Goal: Information Seeking & Learning: Learn about a topic

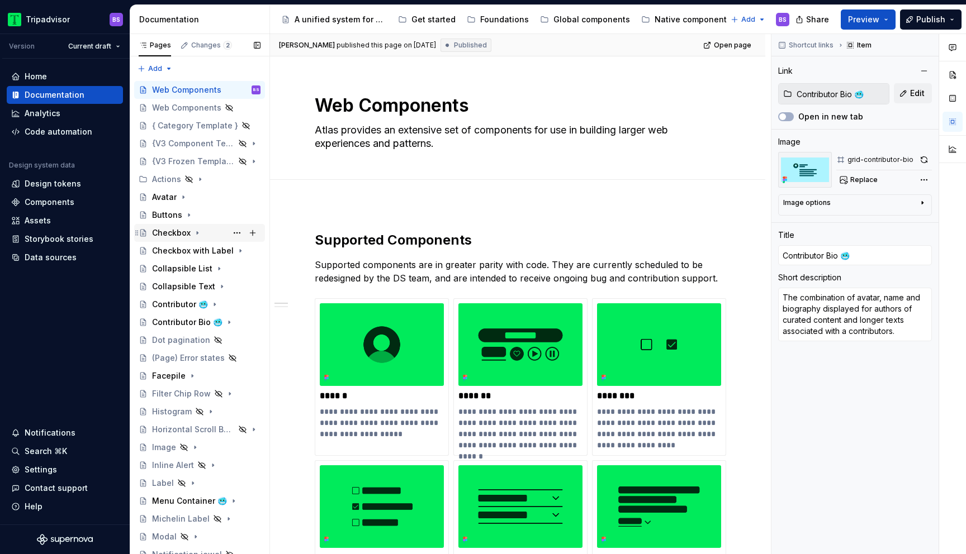
scroll to position [472, 0]
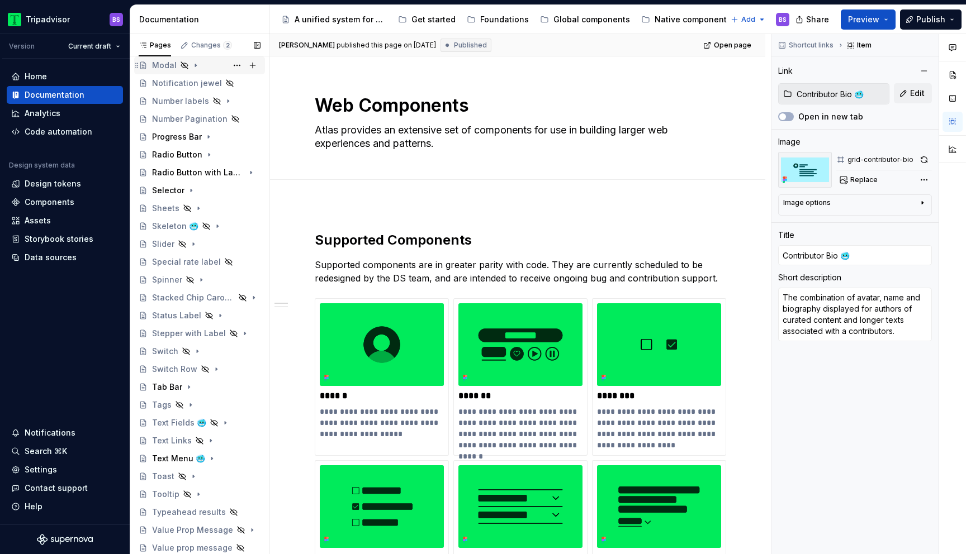
click at [167, 67] on div "Modal" at bounding box center [164, 65] width 25 height 11
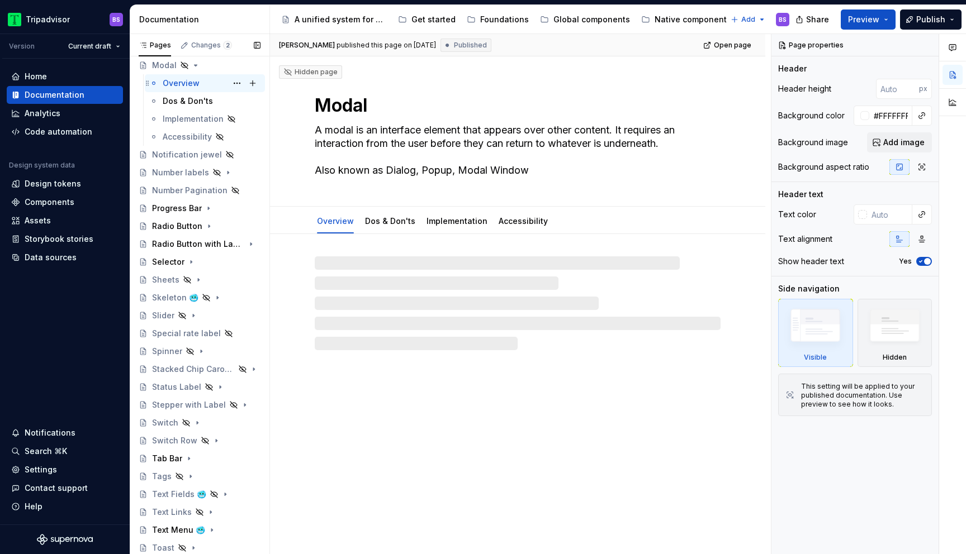
click at [201, 83] on div "Overview BS" at bounding box center [212, 83] width 98 height 16
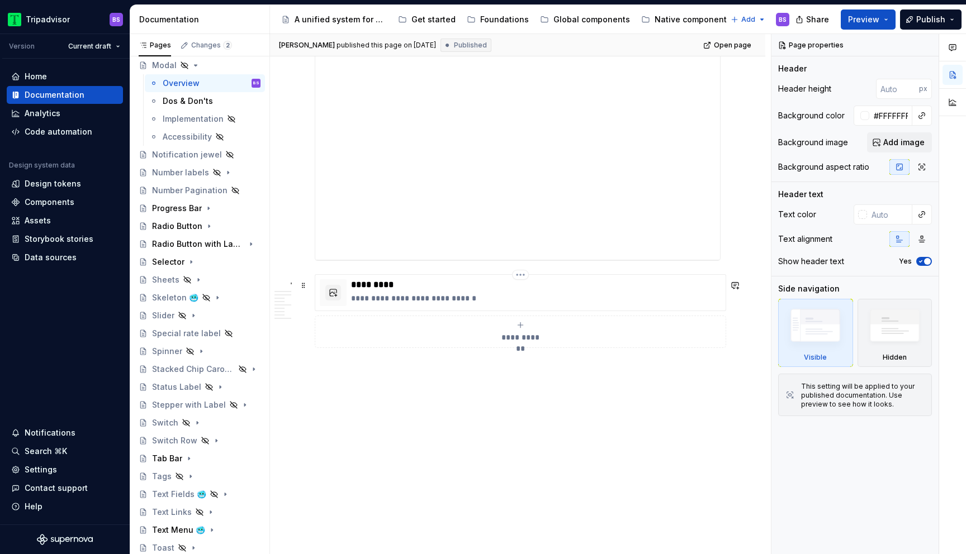
scroll to position [1768, 0]
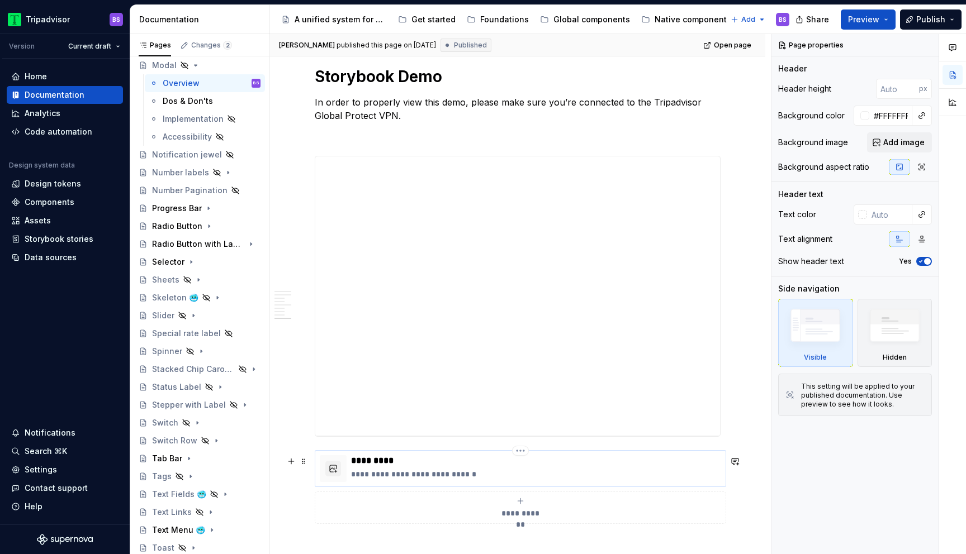
click at [503, 476] on p "**********" at bounding box center [536, 474] width 370 height 11
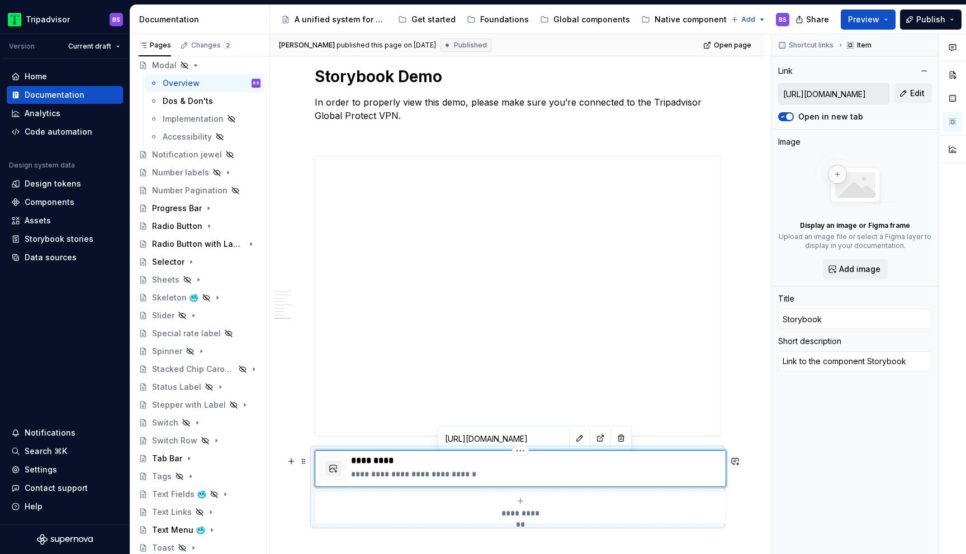
scroll to position [2584, 0]
click at [572, 440] on button "button" at bounding box center [580, 439] width 16 height 16
type textarea "*"
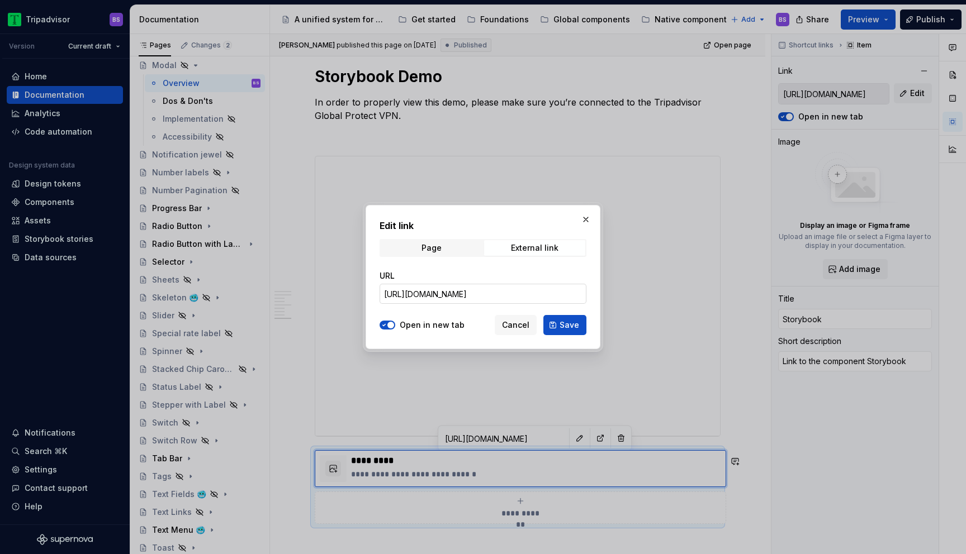
click at [522, 301] on input "[URL][DOMAIN_NAME]" at bounding box center [483, 294] width 207 height 20
paste input "design-system.modal_packages_design-system_modal_Modal"
type input "[URL][DOMAIN_NAME]"
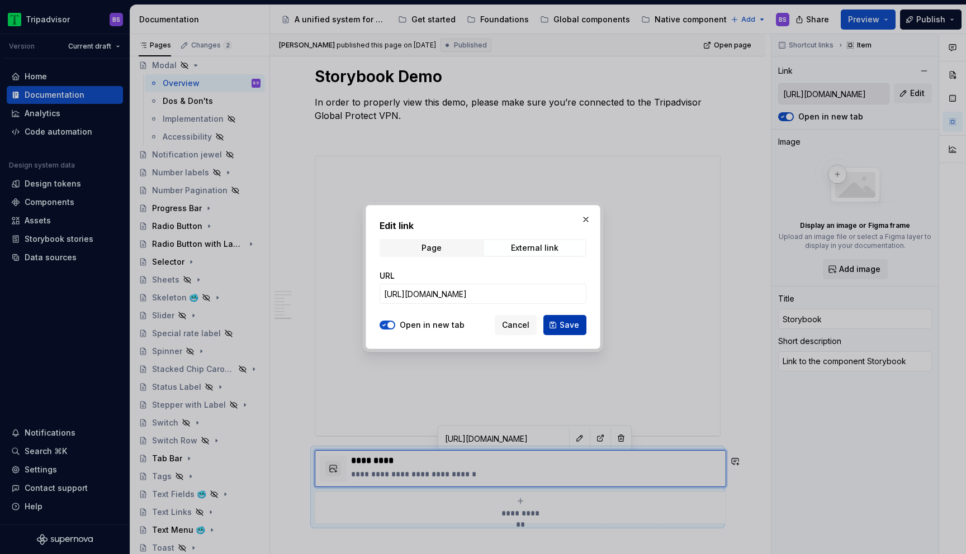
click at [578, 324] on span "Save" at bounding box center [570, 325] width 20 height 11
type textarea "*"
type input "[URL][DOMAIN_NAME]"
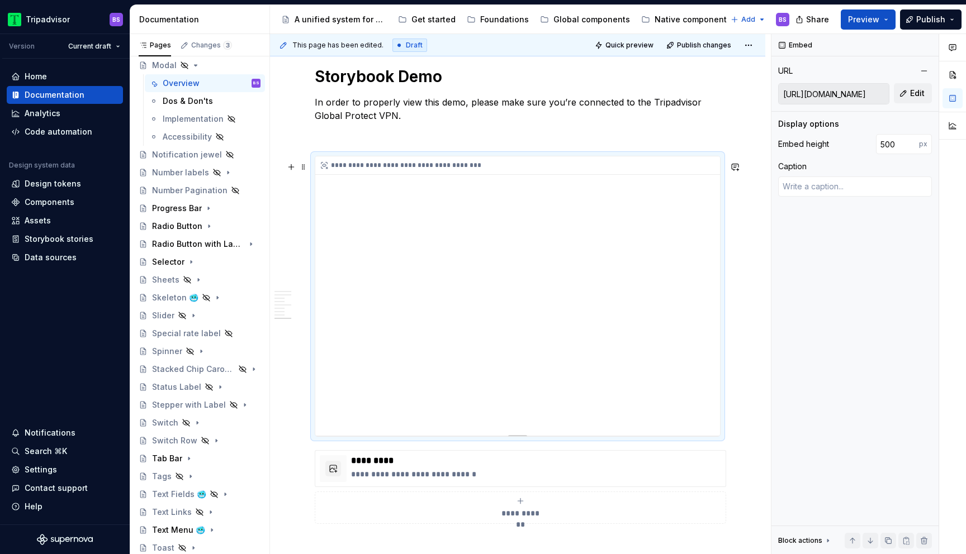
click at [494, 347] on div "**********" at bounding box center [517, 296] width 405 height 279
click at [519, 301] on div "**********" at bounding box center [517, 296] width 405 height 279
click at [917, 98] on span "Edit" at bounding box center [917, 93] width 15 height 11
type textarea "*"
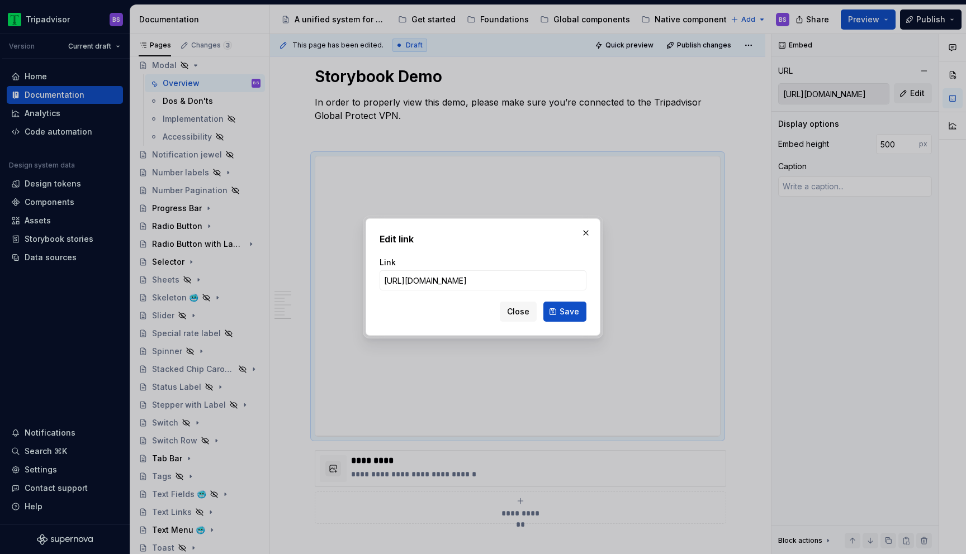
type input "[URL][DOMAIN_NAME]"
click button "Save" at bounding box center [564, 312] width 43 height 20
type textarea "*"
type input "[URL][DOMAIN_NAME]"
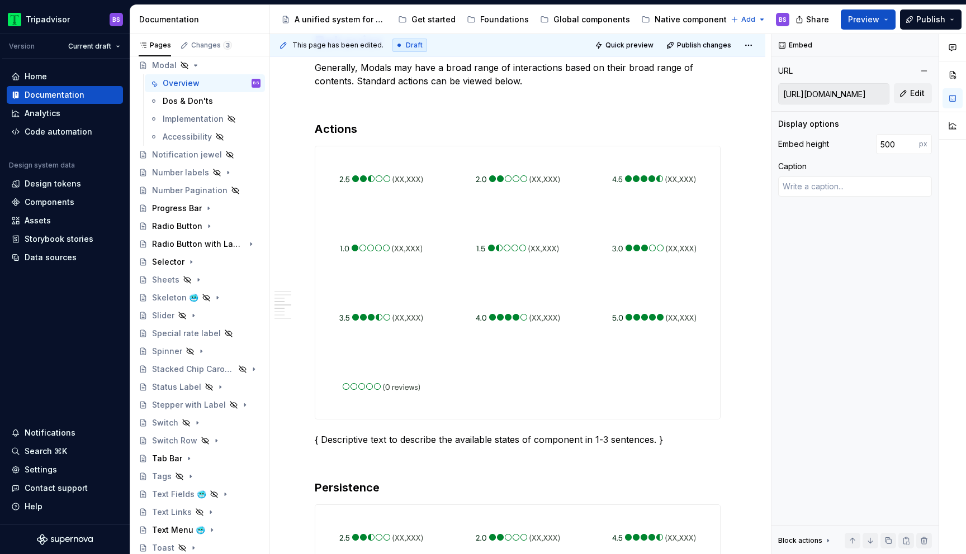
scroll to position [1004, 0]
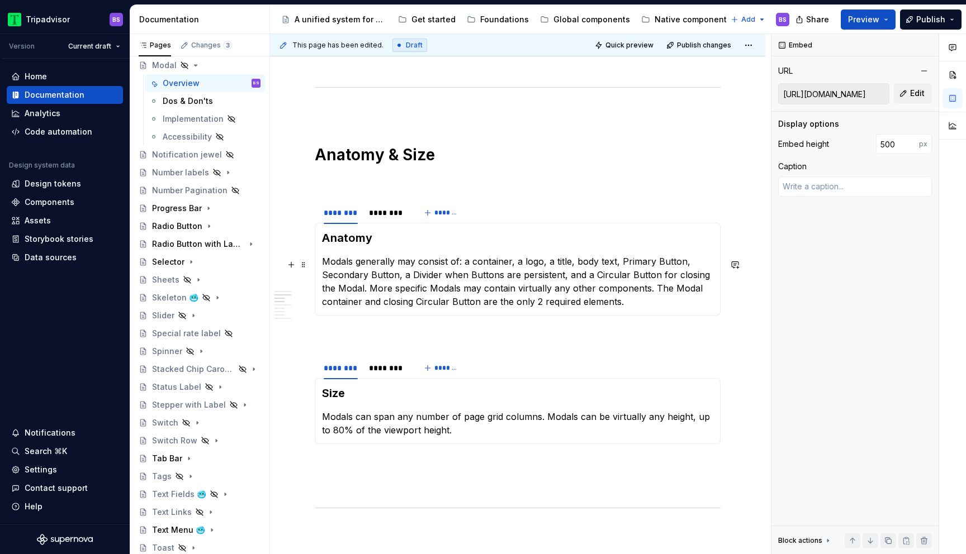
type textarea "*"
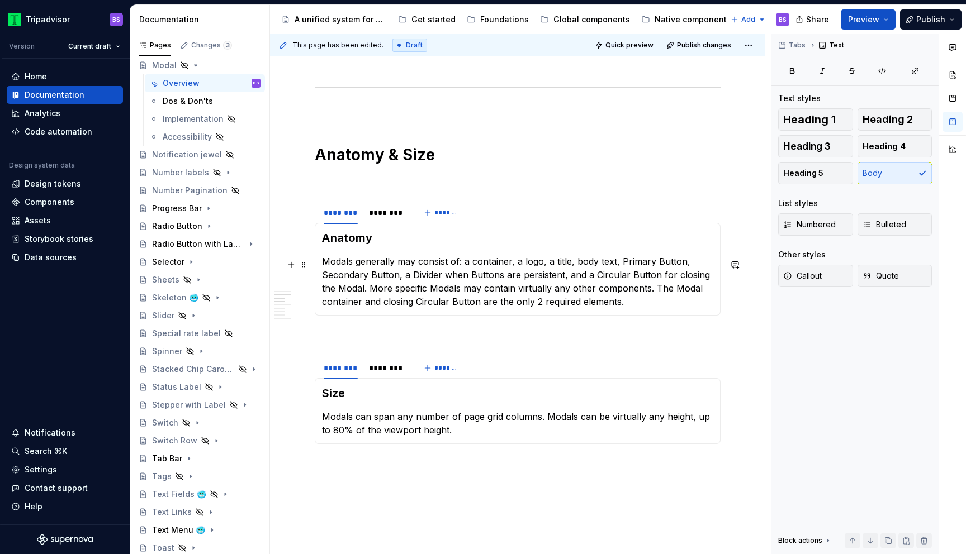
click at [516, 264] on p "Modals generally may consist of: a container, a logo, a title, body text, Prima…" at bounding box center [517, 282] width 391 height 54
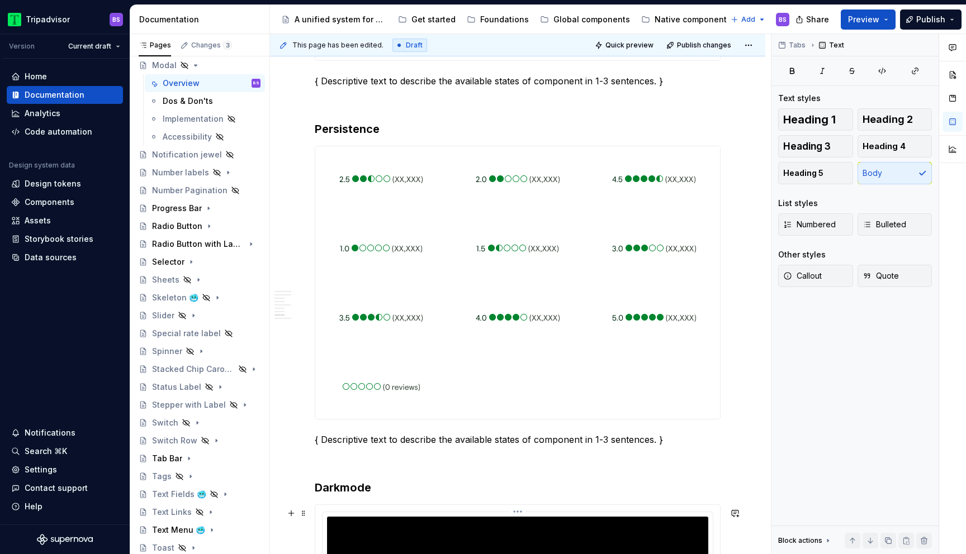
scroll to position [1876, 0]
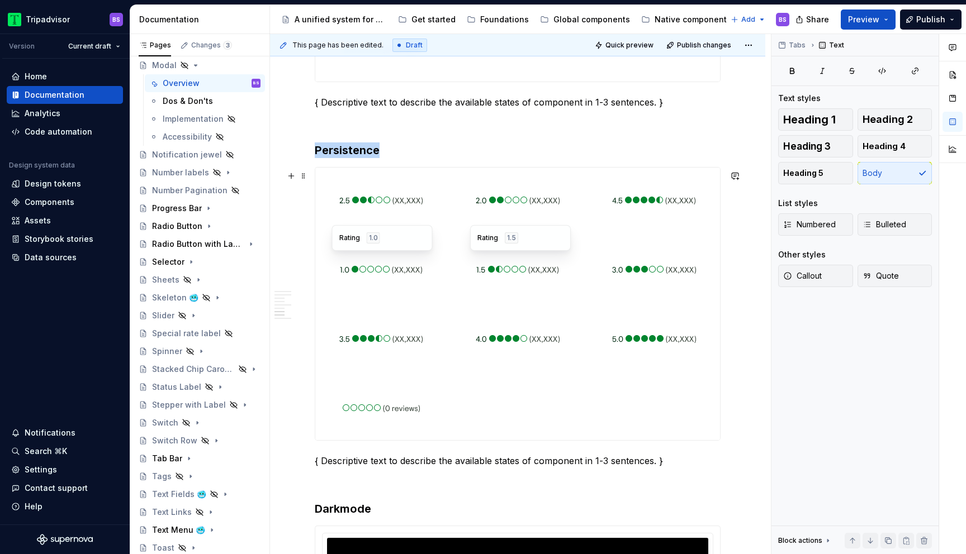
click at [473, 257] on div at bounding box center [518, 269] width 132 height 65
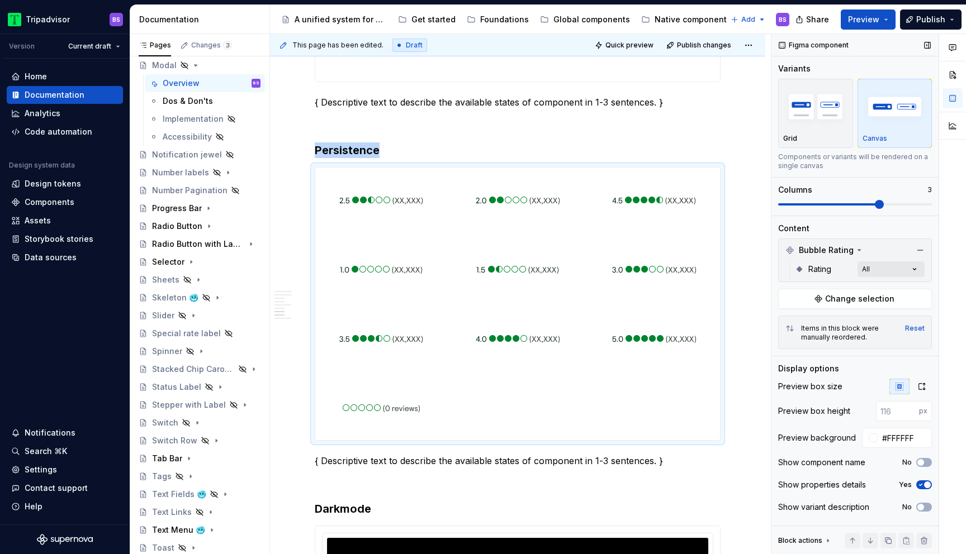
click at [886, 267] on div "Comments Open comments No comments yet Select ‘Comment’ from the block context …" at bounding box center [868, 294] width 195 height 521
click at [900, 264] on div "Comments Open comments No comments yet Select ‘Comment’ from the block context …" at bounding box center [868, 294] width 195 height 521
click at [864, 302] on span "Change selection" at bounding box center [859, 298] width 69 height 11
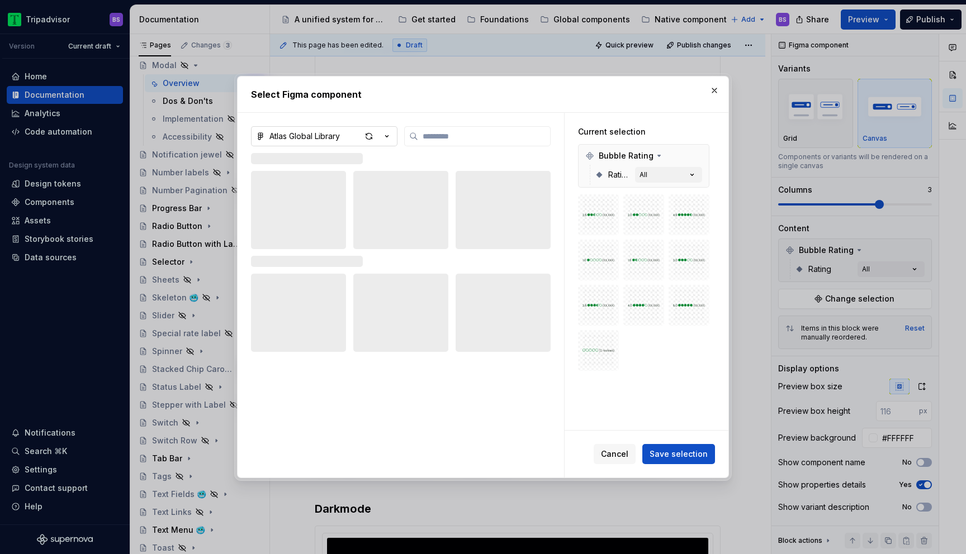
type textarea "*"
click at [384, 135] on icon "button" at bounding box center [386, 136] width 11 height 11
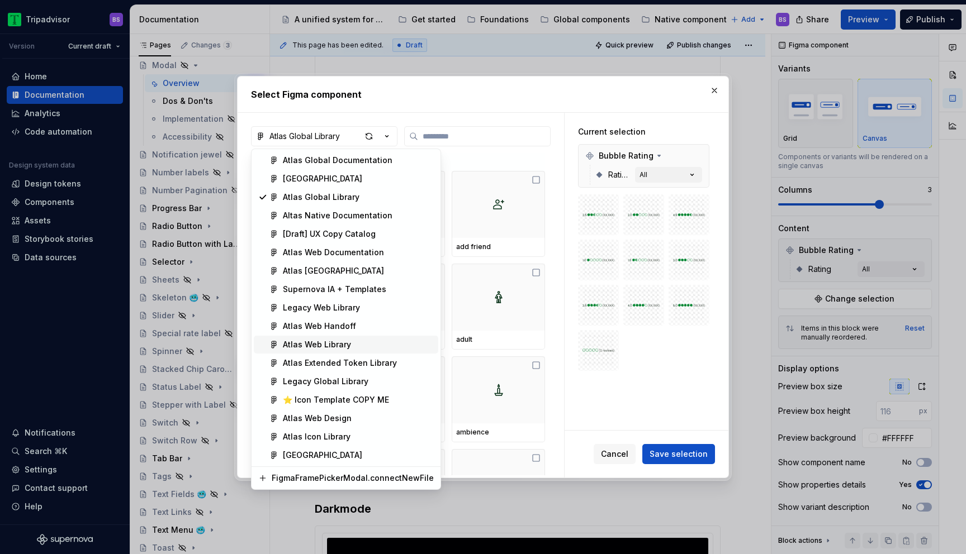
click at [368, 345] on div "Atlas Web Library" at bounding box center [358, 344] width 151 height 11
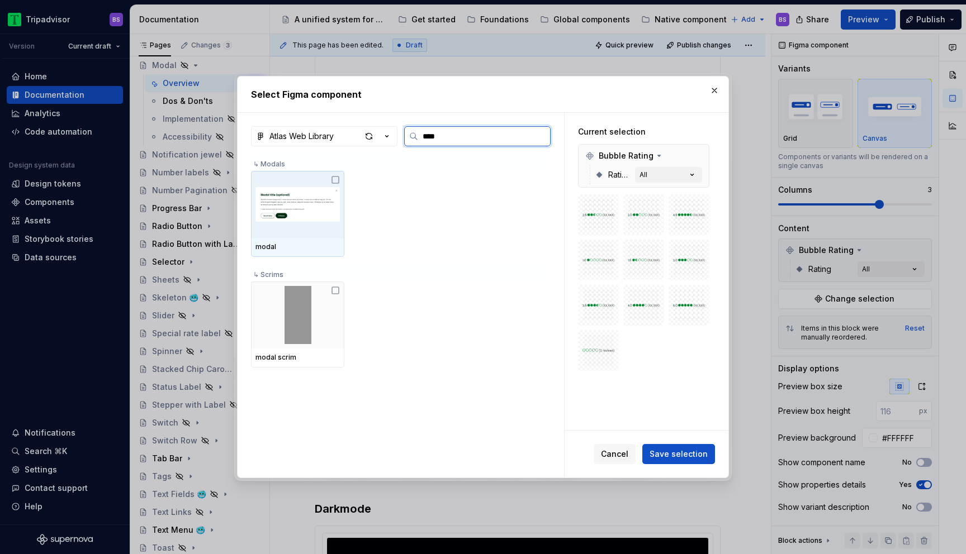
type input "*****"
click at [323, 219] on img at bounding box center [297, 205] width 84 height 58
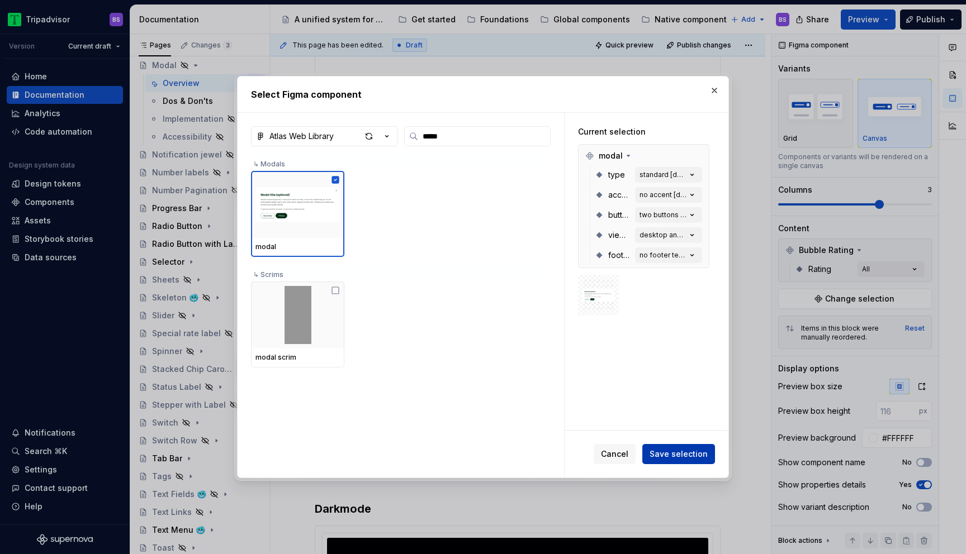
click at [679, 457] on span "Save selection" at bounding box center [679, 454] width 58 height 11
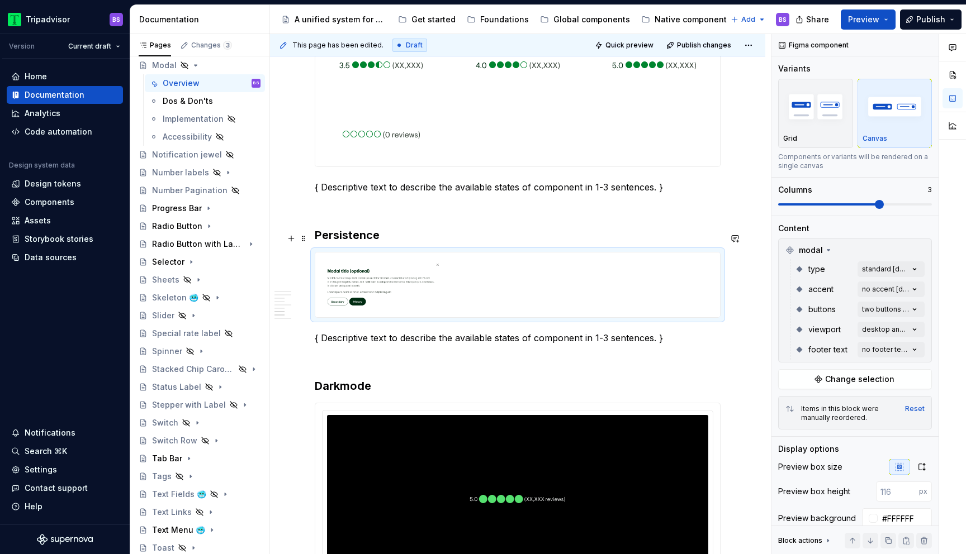
scroll to position [1787, 0]
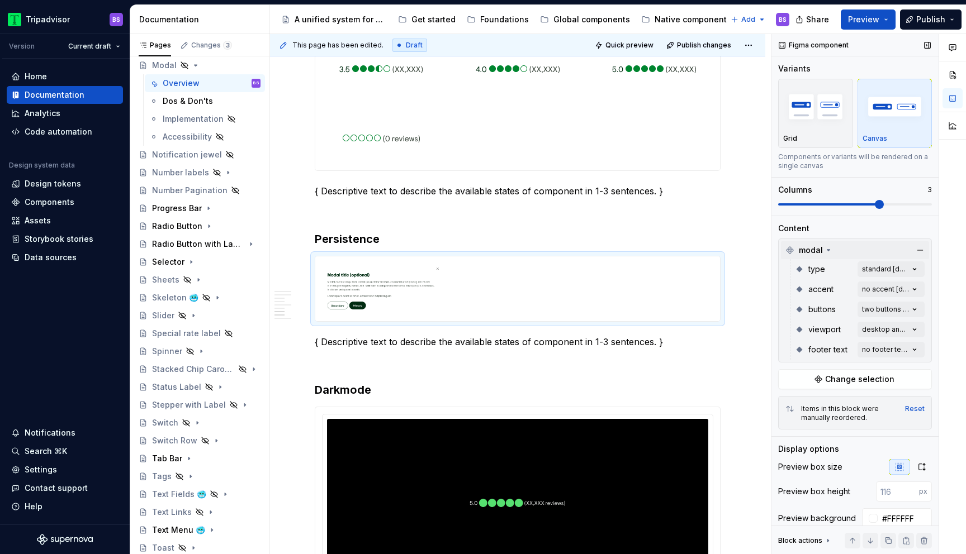
click at [828, 252] on icon at bounding box center [828, 250] width 9 height 9
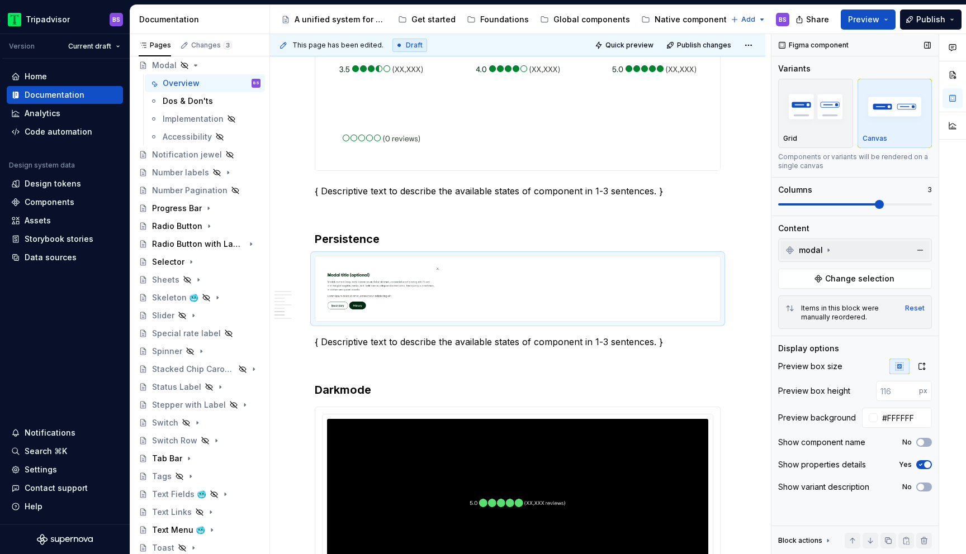
click at [828, 252] on icon at bounding box center [828, 250] width 9 height 9
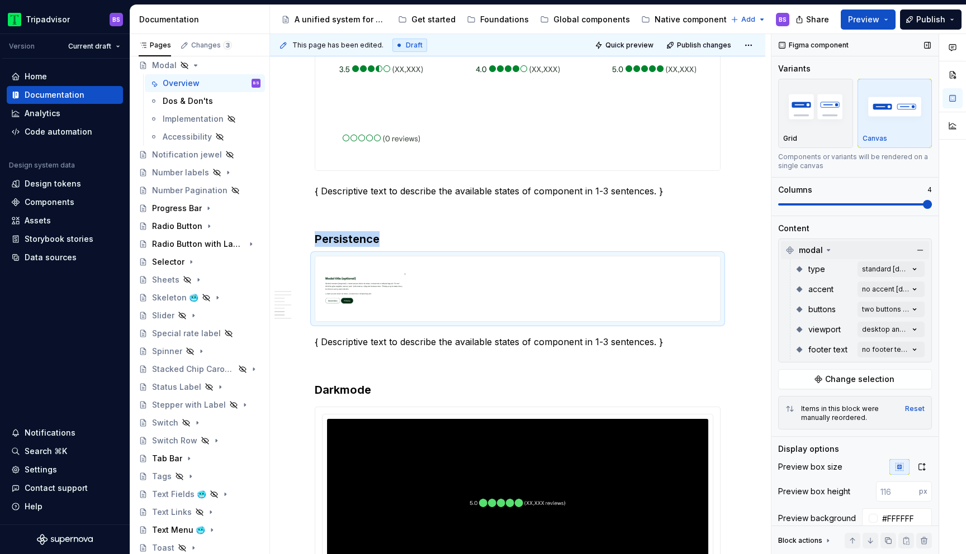
click at [932, 208] on span at bounding box center [927, 204] width 9 height 9
click at [835, 207] on span at bounding box center [830, 204] width 9 height 9
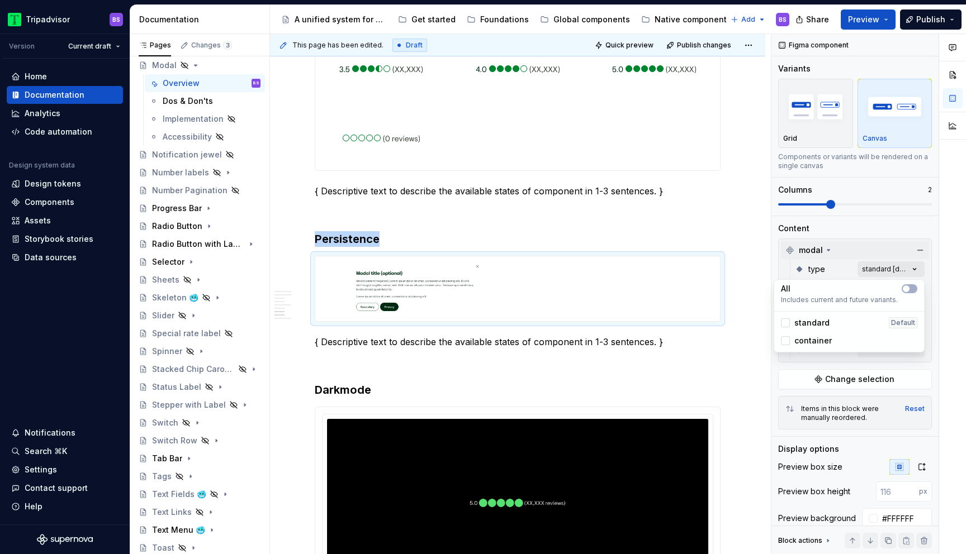
click at [884, 267] on div "Comments Open comments No comments yet Select ‘Comment’ from the block context …" at bounding box center [868, 294] width 195 height 521
click at [804, 340] on span "container" at bounding box center [812, 340] width 37 height 11
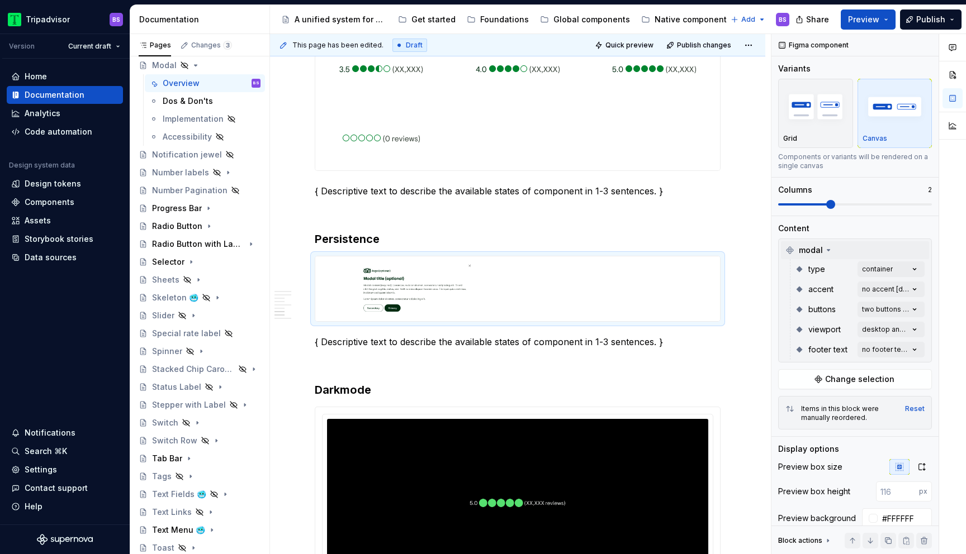
click at [867, 246] on div "Comments Open comments No comments yet Select ‘Comment’ from the block context …" at bounding box center [868, 294] width 195 height 521
click at [878, 290] on div "Comments Open comments No comments yet Select ‘Comment’ from the block context …" at bounding box center [868, 294] width 195 height 521
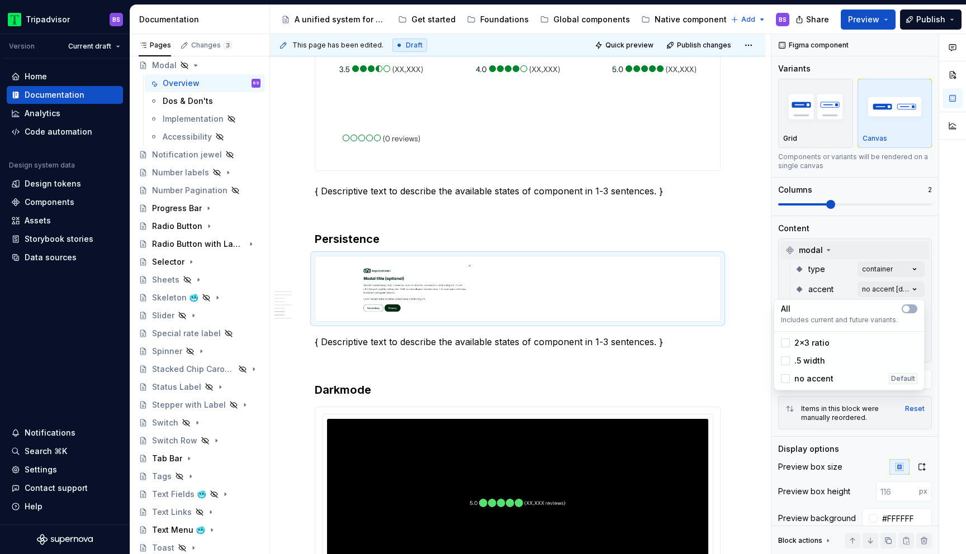
click at [819, 362] on span ".5 width" at bounding box center [809, 361] width 31 height 11
click at [807, 377] on span "no accent" at bounding box center [813, 378] width 39 height 11
click at [627, 282] on html "Tripadvisor BS Version Current draft Home Documentation Analytics Code automati…" at bounding box center [483, 277] width 966 height 554
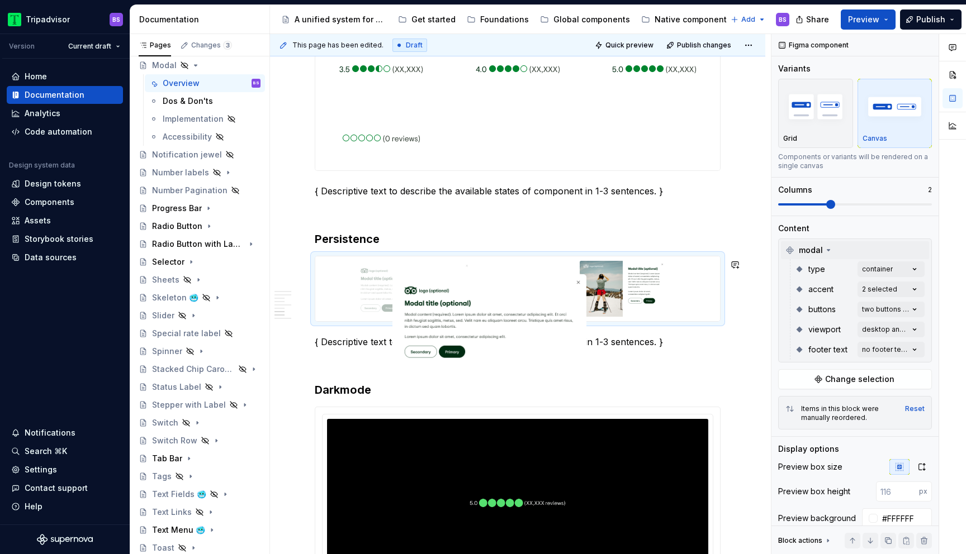
drag, startPoint x: 610, startPoint y: 292, endPoint x: 455, endPoint y: 291, distance: 155.4
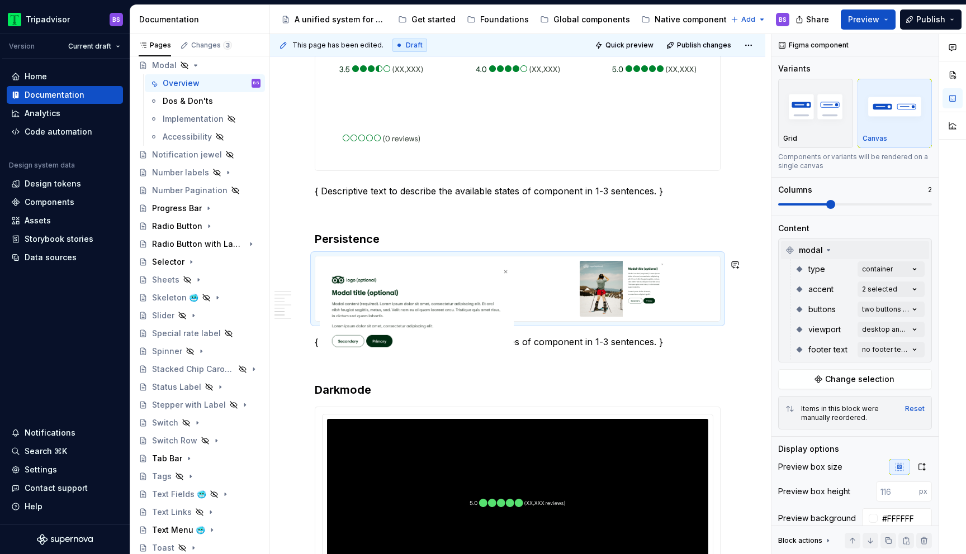
click at [455, 292] on body "Tripadvisor BS Version Current draft Home Documentation Analytics Code automati…" at bounding box center [483, 277] width 966 height 554
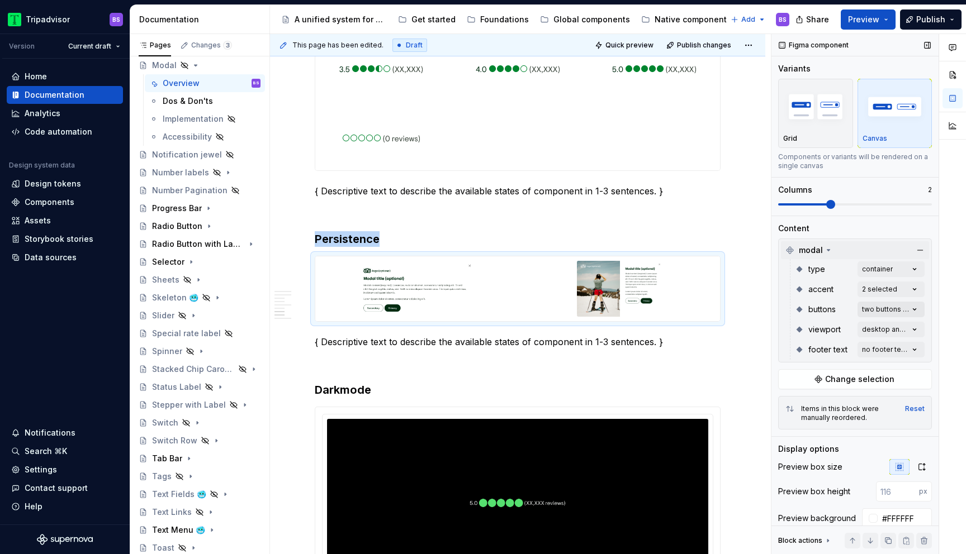
click at [912, 311] on div "Comments Open comments No comments yet Select ‘Comment’ from the block context …" at bounding box center [868, 294] width 195 height 521
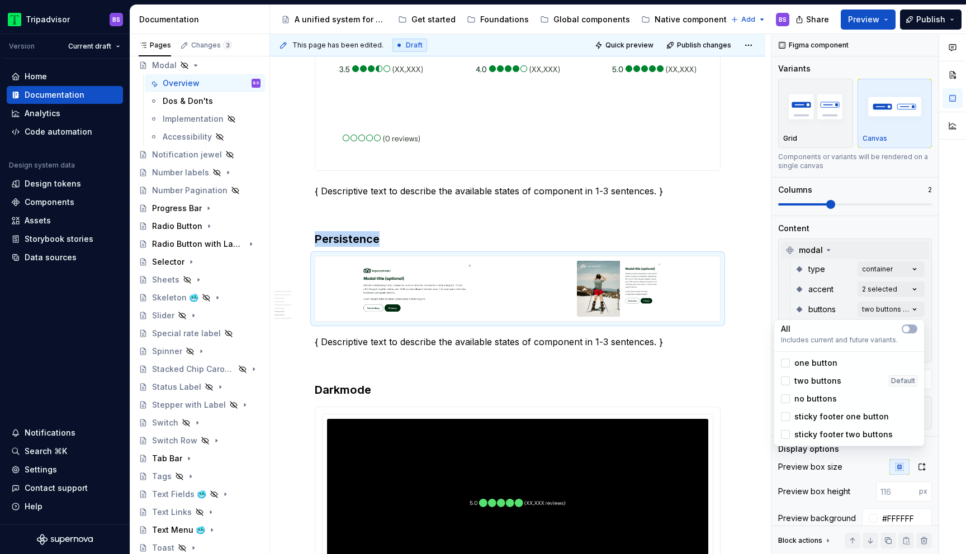
click at [820, 431] on span "sticky footer two buttons" at bounding box center [843, 434] width 98 height 11
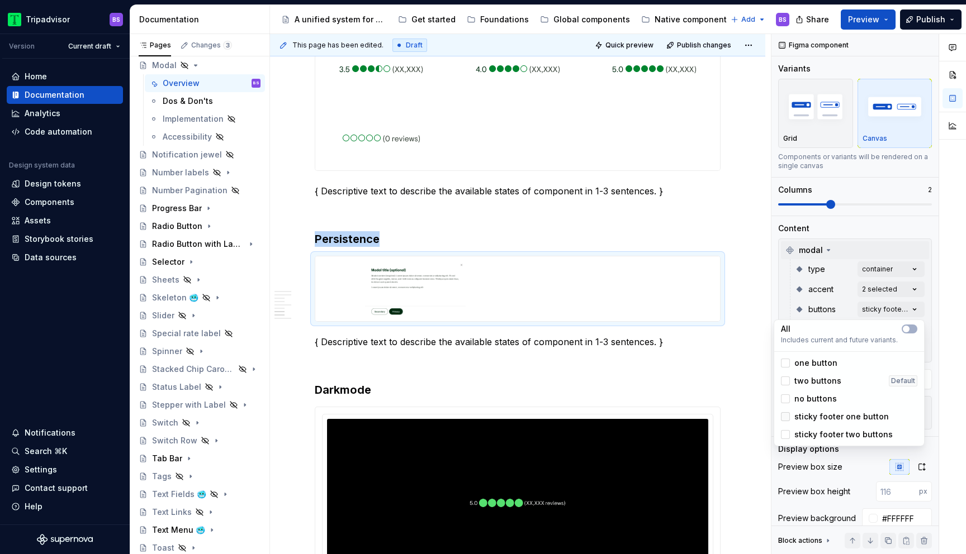
click at [786, 419] on div at bounding box center [785, 417] width 9 height 9
click at [785, 417] on icon at bounding box center [785, 417] width 0 height 0
click at [785, 378] on div at bounding box center [785, 381] width 9 height 9
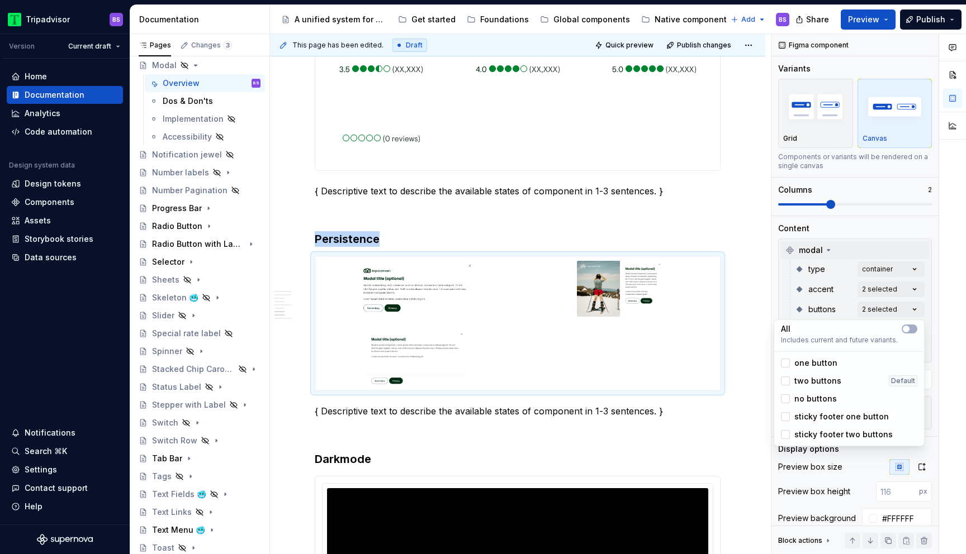
click at [847, 254] on div "Comments Open comments No comments yet Select ‘Comment’ from the block context …" at bounding box center [868, 294] width 195 height 521
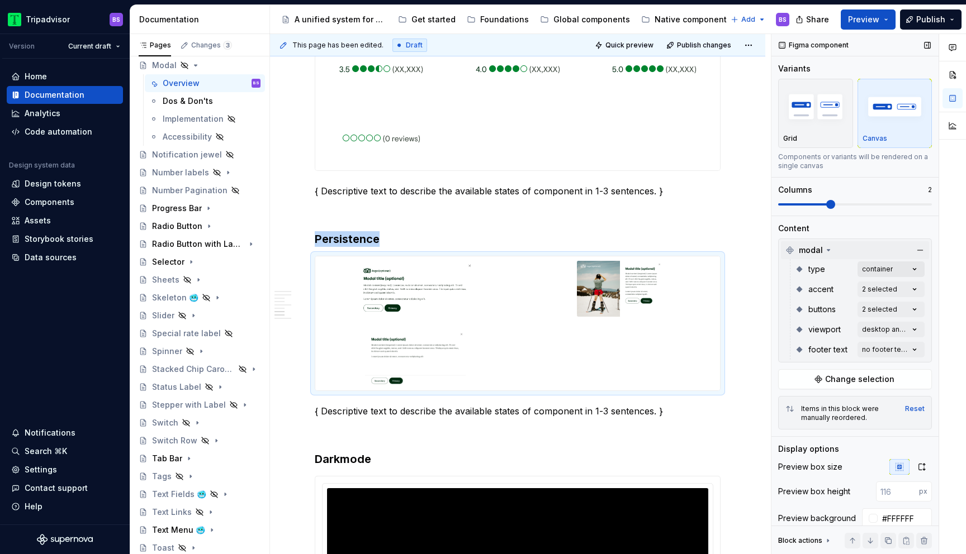
click at [872, 271] on div "Comments Open comments No comments yet Select ‘Comment’ from the block context …" at bounding box center [868, 294] width 195 height 521
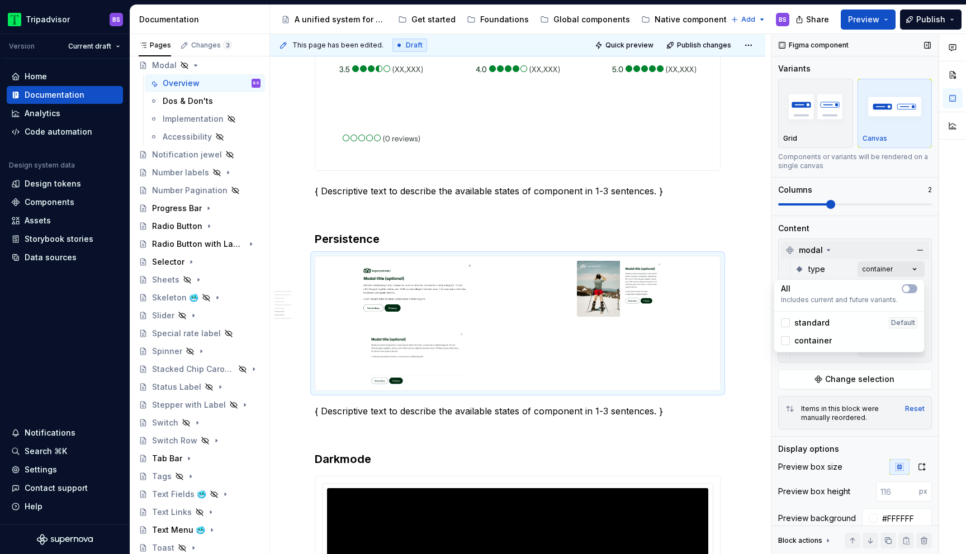
click at [867, 273] on div "Comments Open comments No comments yet Select ‘Comment’ from the block context …" at bounding box center [868, 294] width 195 height 521
click at [867, 286] on div "Comments Open comments No comments yet Select ‘Comment’ from the block context …" at bounding box center [868, 294] width 195 height 521
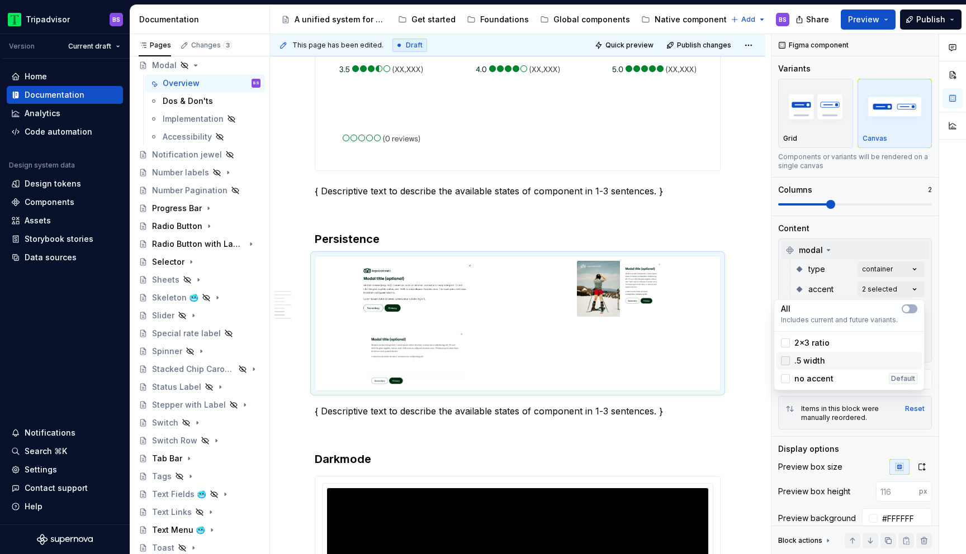
click at [785, 361] on icon at bounding box center [785, 361] width 0 height 0
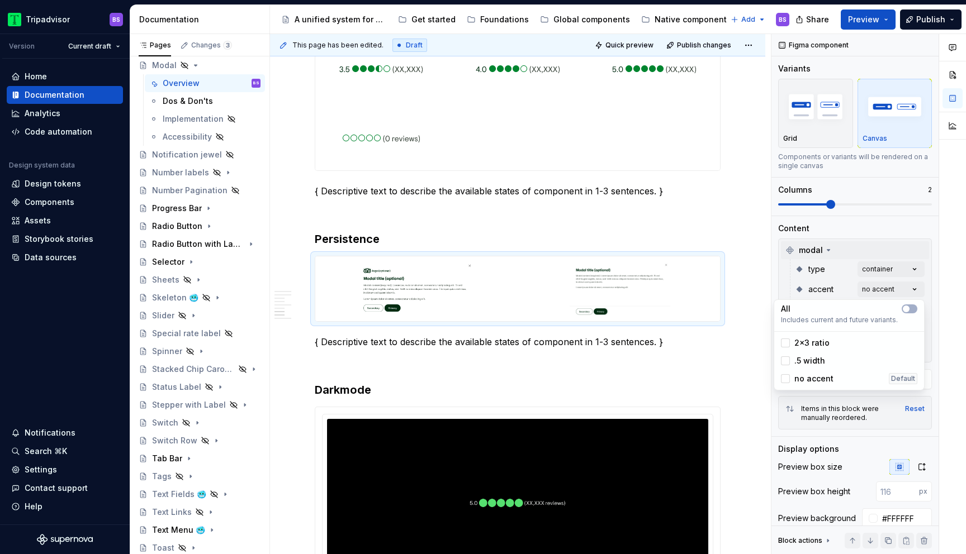
click at [846, 240] on div "Comments Open comments No comments yet Select ‘Comment’ from the block context …" at bounding box center [868, 294] width 195 height 521
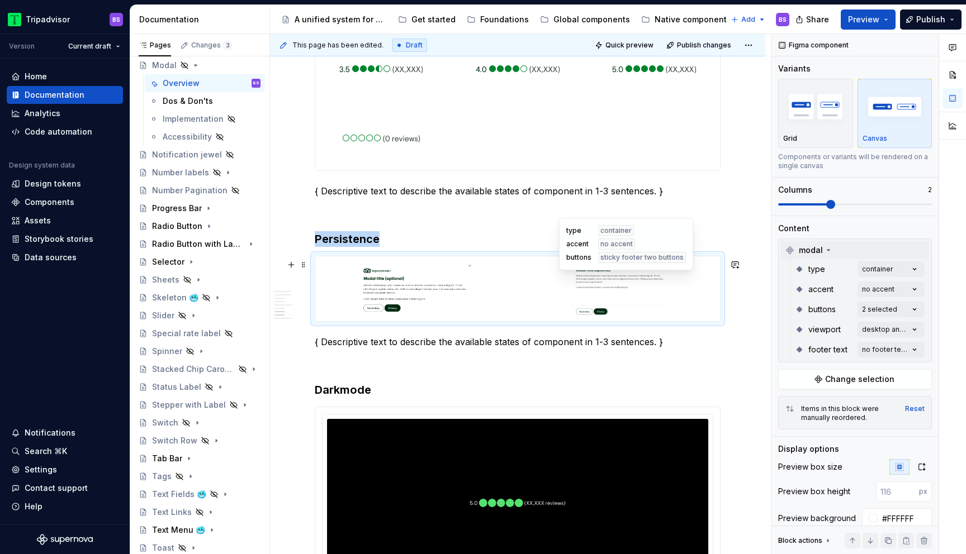
click at [543, 281] on img at bounding box center [619, 289] width 191 height 56
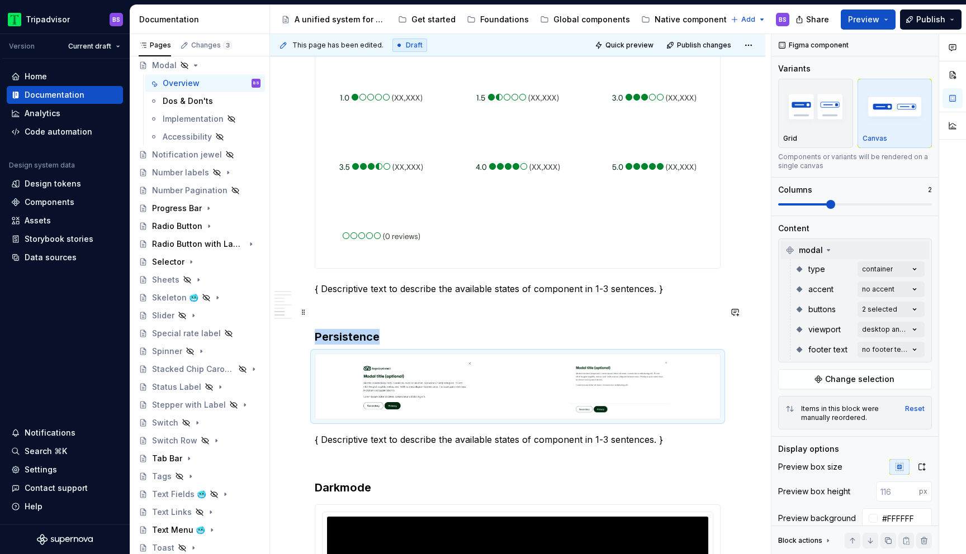
scroll to position [1689, 0]
click at [894, 311] on div "Comments Open comments No comments yet Select ‘Comment’ from the block context …" at bounding box center [868, 294] width 195 height 521
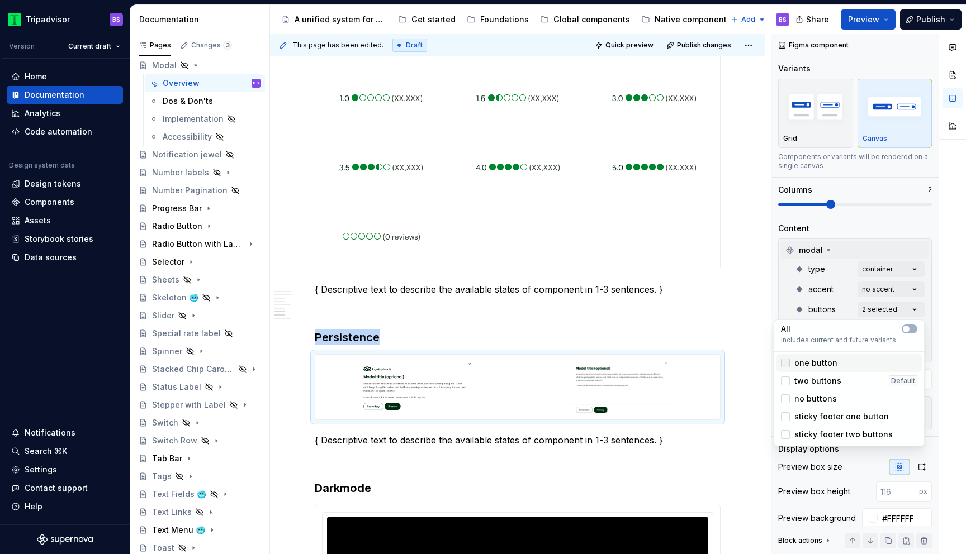
click at [788, 363] on div at bounding box center [785, 363] width 9 height 9
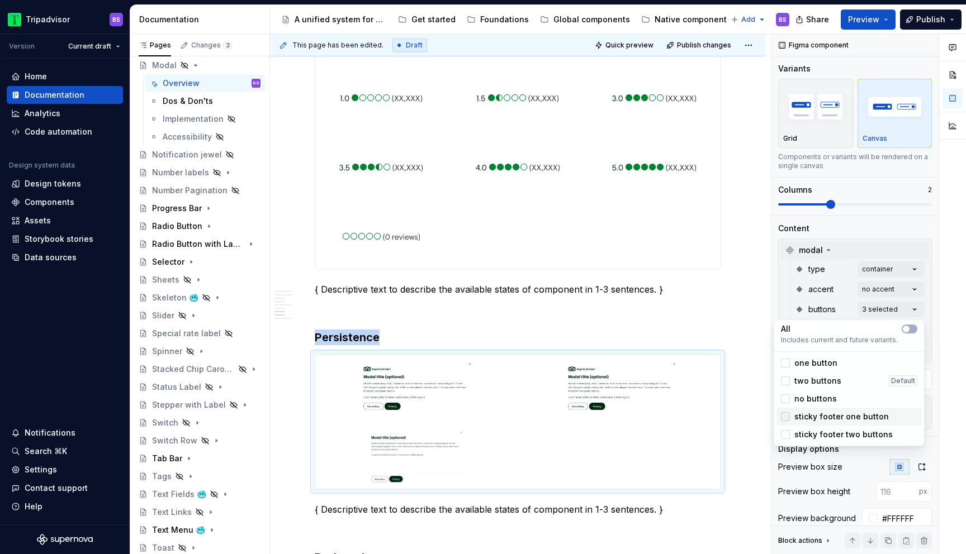
click at [785, 415] on div at bounding box center [785, 417] width 9 height 9
click at [785, 417] on icon at bounding box center [785, 417] width 0 height 0
click at [785, 435] on icon at bounding box center [785, 435] width 0 height 0
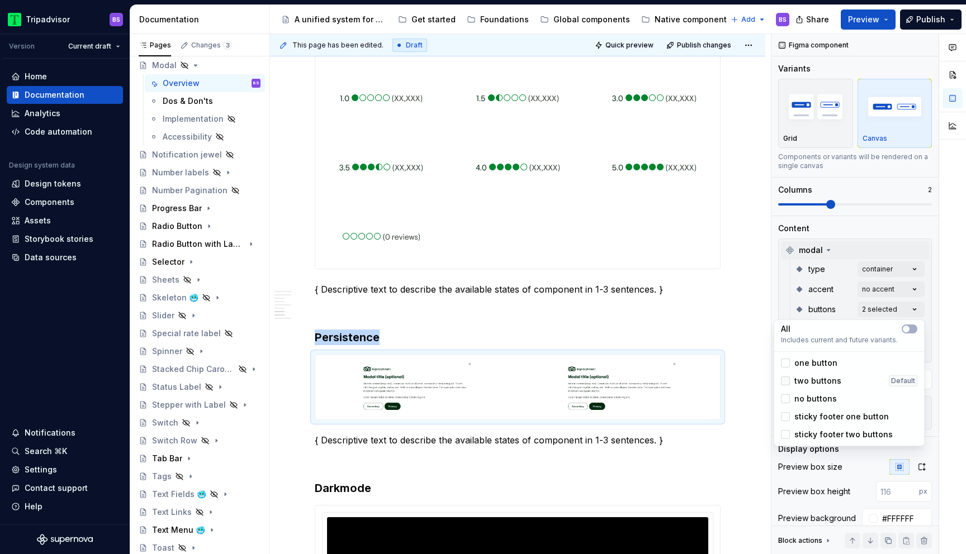
click at [785, 381] on icon at bounding box center [785, 381] width 0 height 0
click at [785, 363] on polyline at bounding box center [785, 363] width 0 height 0
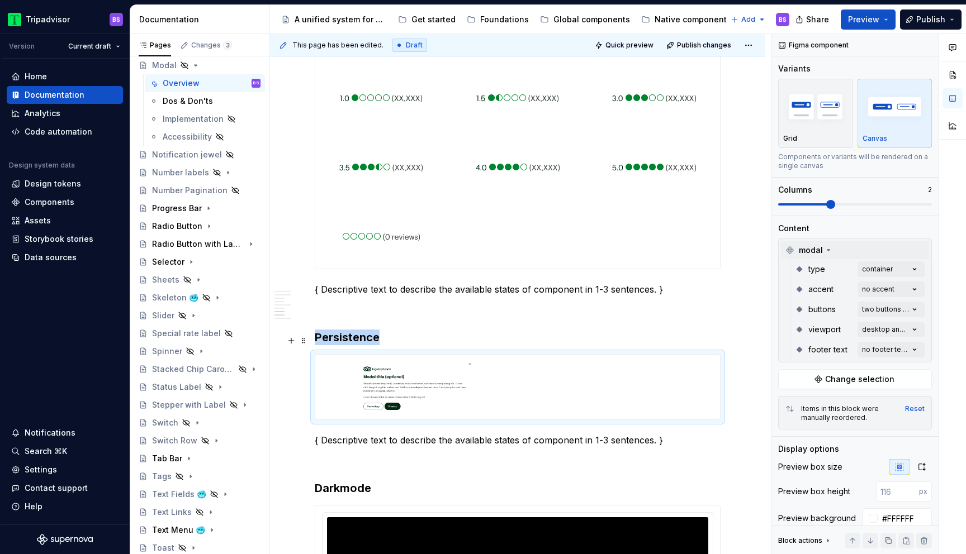
click at [747, 342] on html "Tripadvisor BS Version Current draft Home Documentation Analytics Code automati…" at bounding box center [483, 277] width 966 height 554
click at [42, 257] on div "Data sources" at bounding box center [51, 257] width 52 height 11
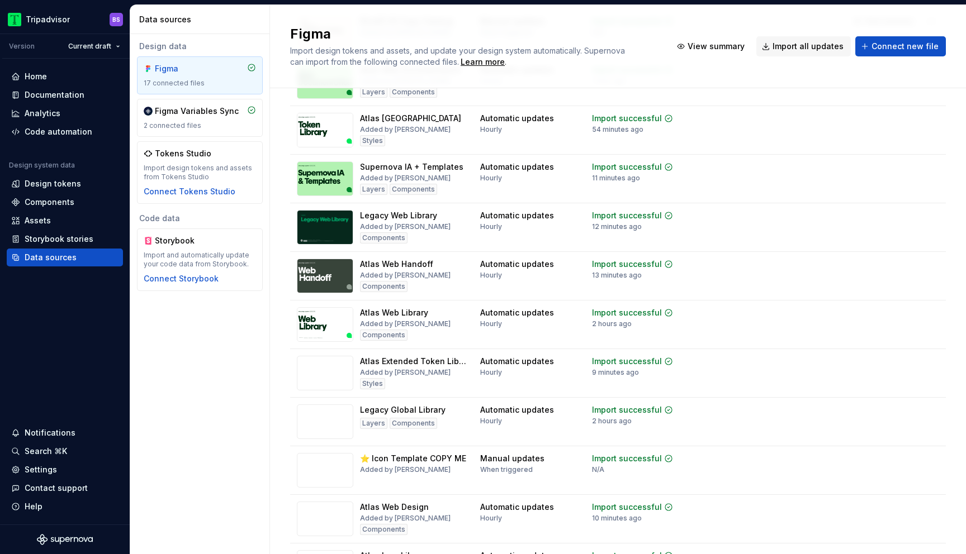
scroll to position [353, 0]
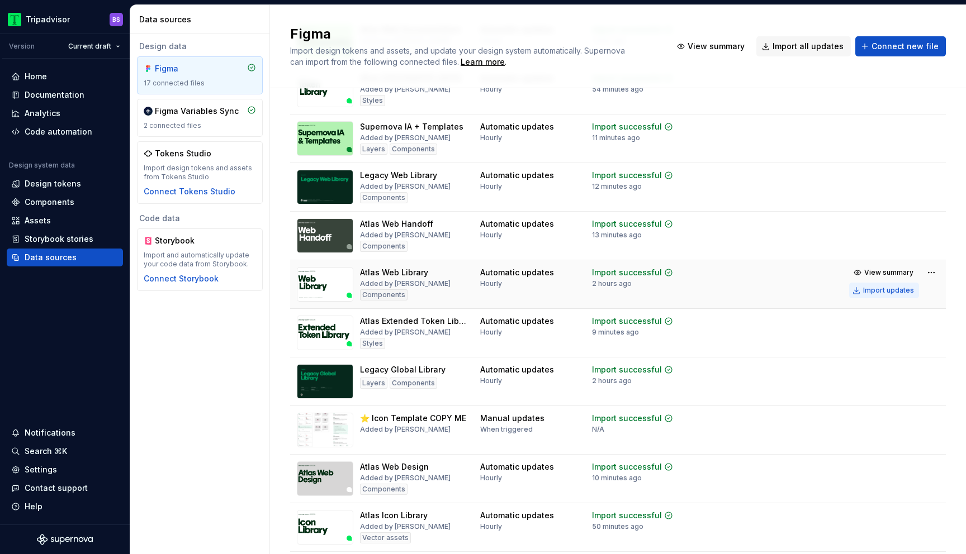
click at [879, 291] on div "Import updates" at bounding box center [888, 290] width 51 height 9
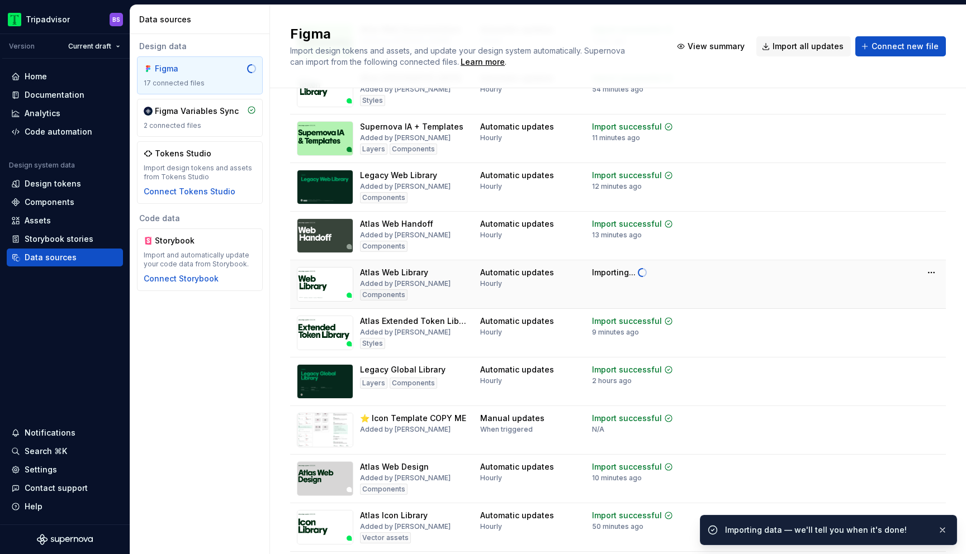
scroll to position [61, 0]
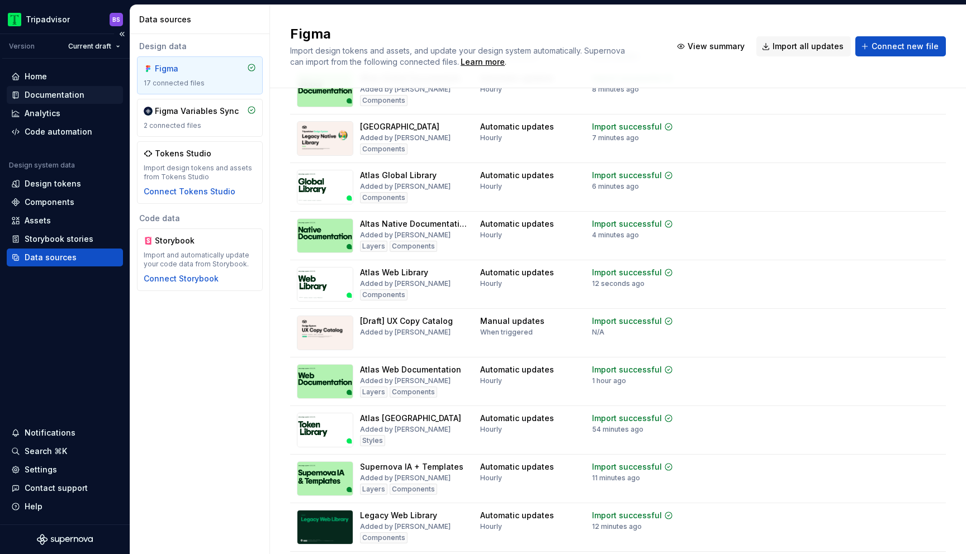
click at [55, 100] on div "Documentation" at bounding box center [55, 94] width 60 height 11
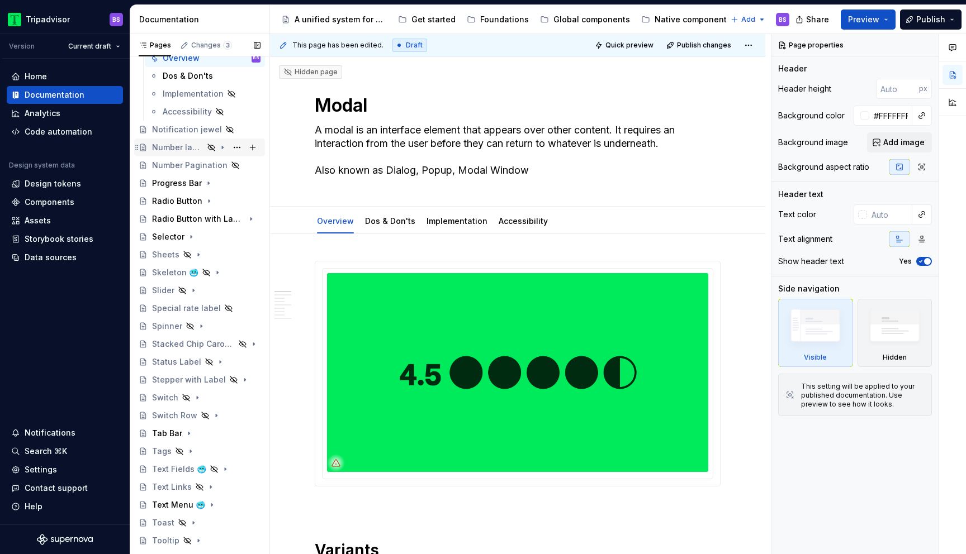
scroll to position [468, 0]
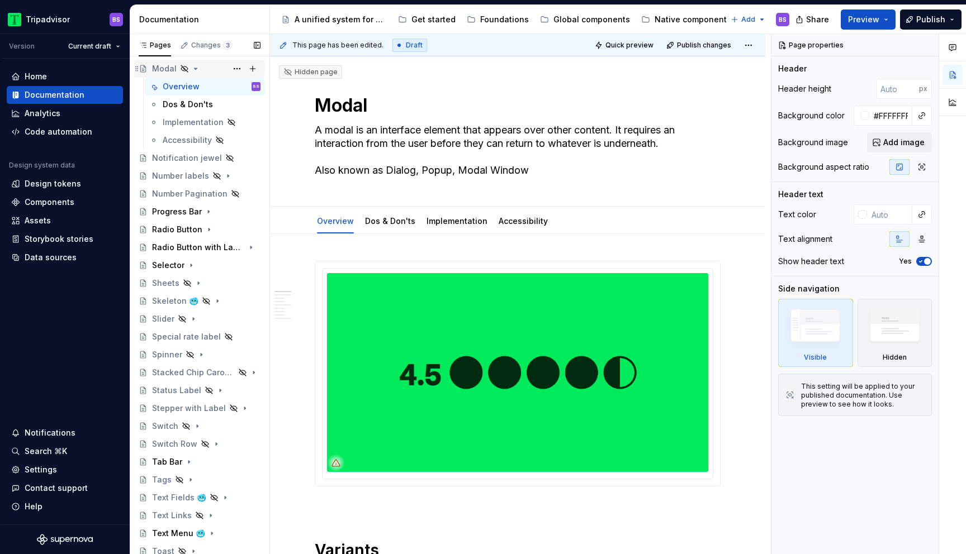
click at [191, 72] on icon "Page tree" at bounding box center [195, 68] width 9 height 9
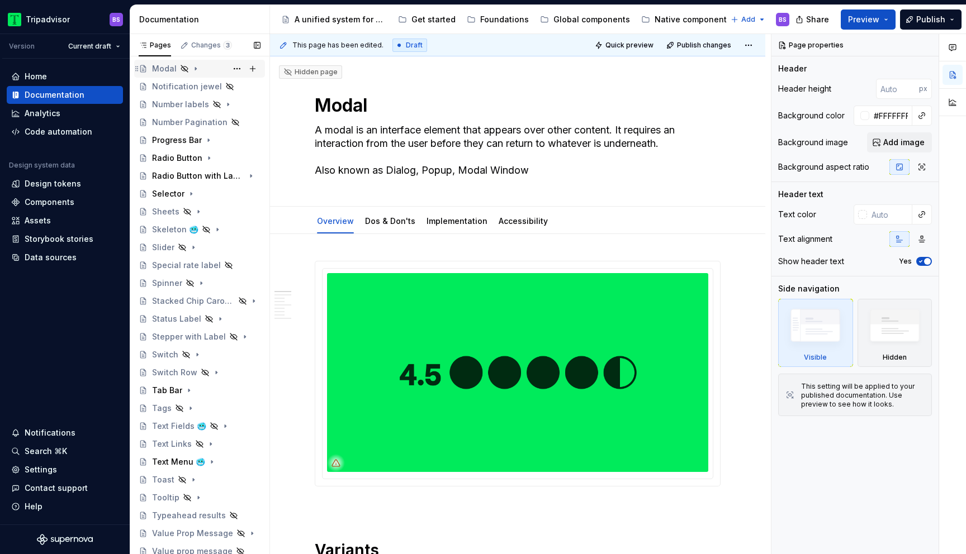
click at [197, 67] on icon "Page tree" at bounding box center [195, 68] width 9 height 9
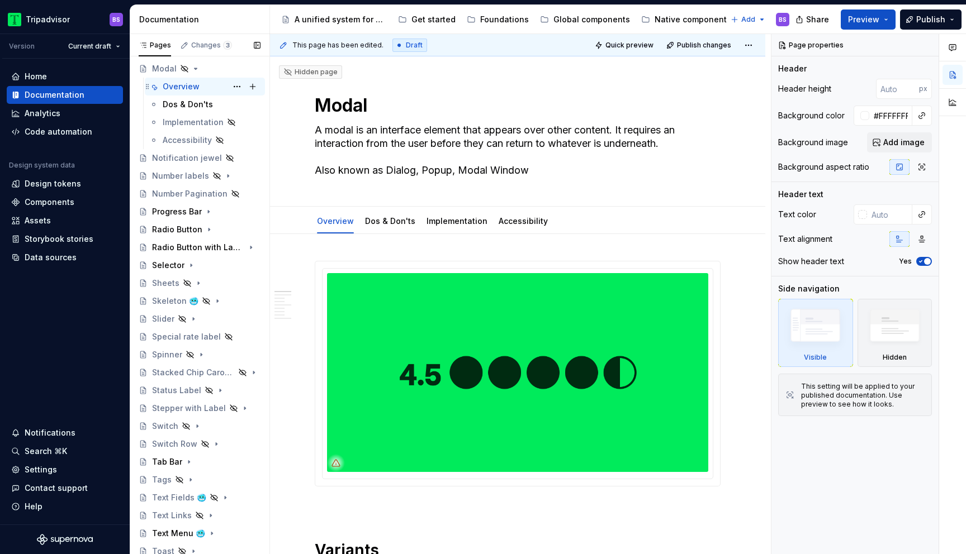
click at [197, 88] on div "Overview" at bounding box center [181, 86] width 37 height 11
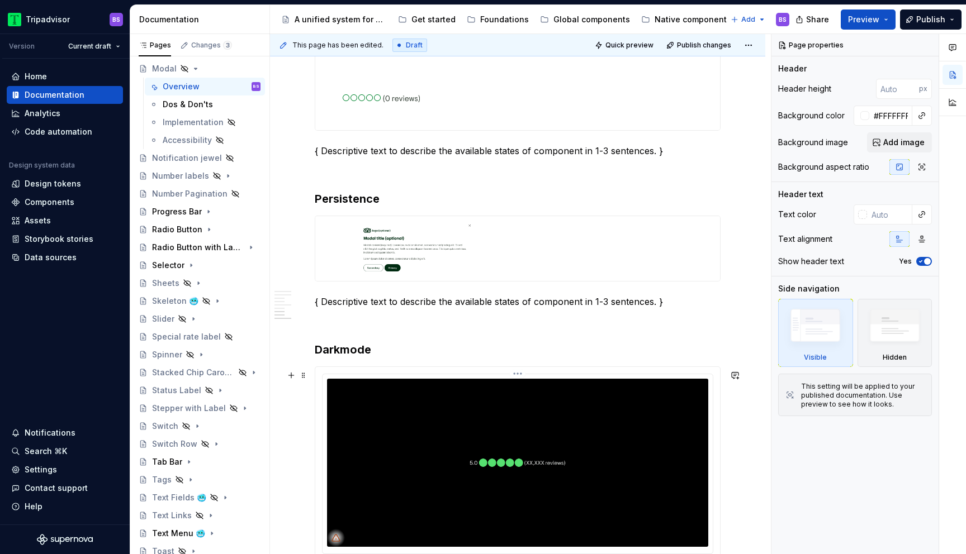
scroll to position [1726, 0]
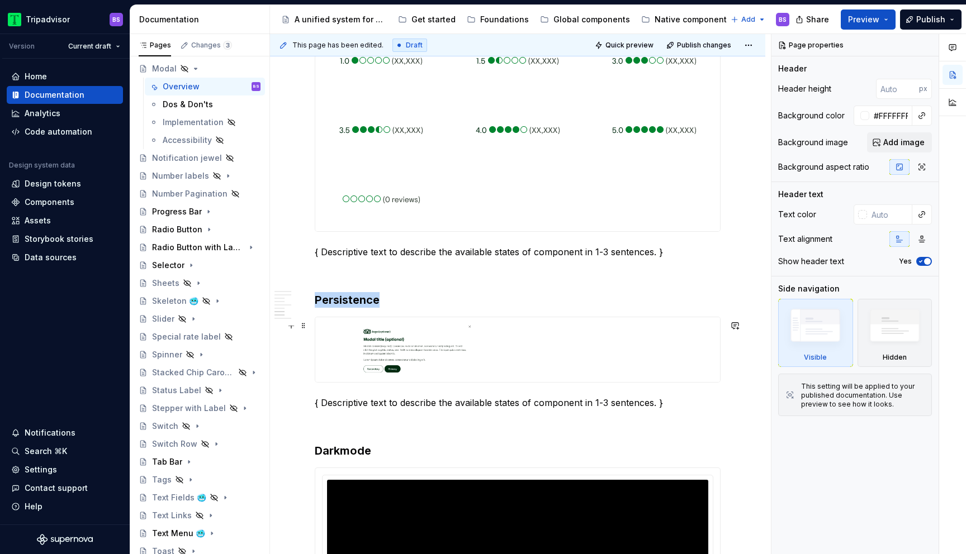
click at [539, 339] on div at bounding box center [517, 349] width 405 height 65
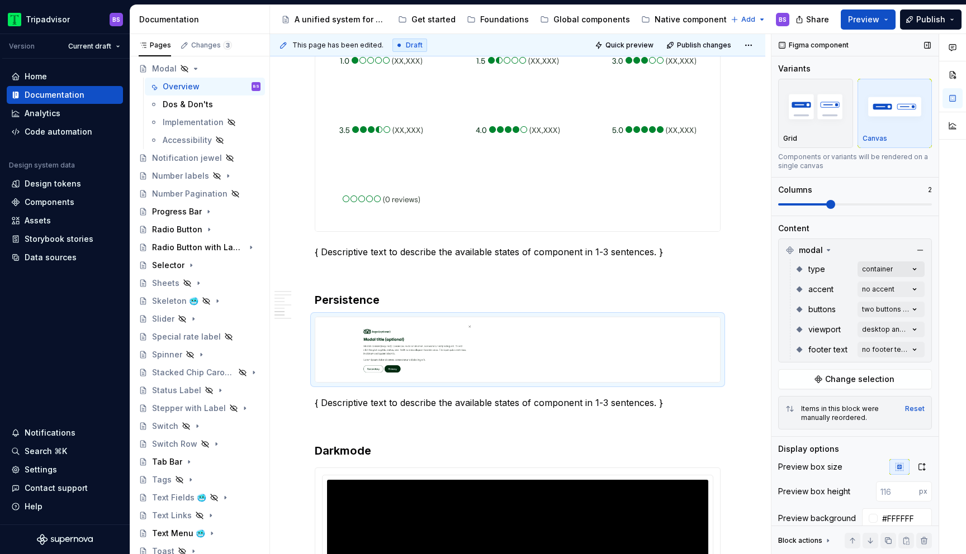
click at [884, 269] on div "Comments Open comments No comments yet Select ‘Comment’ from the block context …" at bounding box center [868, 294] width 195 height 521
click at [821, 318] on span "standard" at bounding box center [811, 322] width 35 height 11
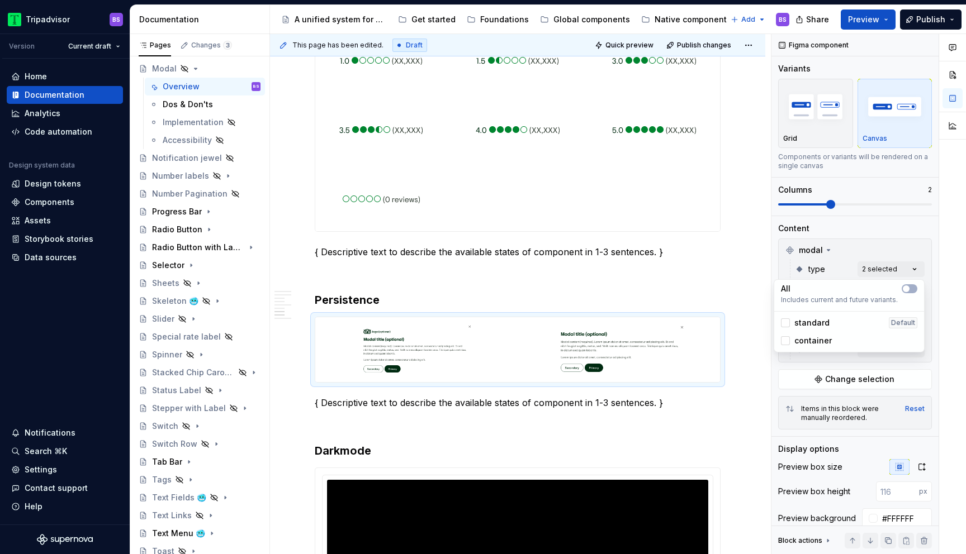
click at [846, 256] on div "Comments Open comments No comments yet Select ‘Comment’ from the block context …" at bounding box center [868, 294] width 195 height 521
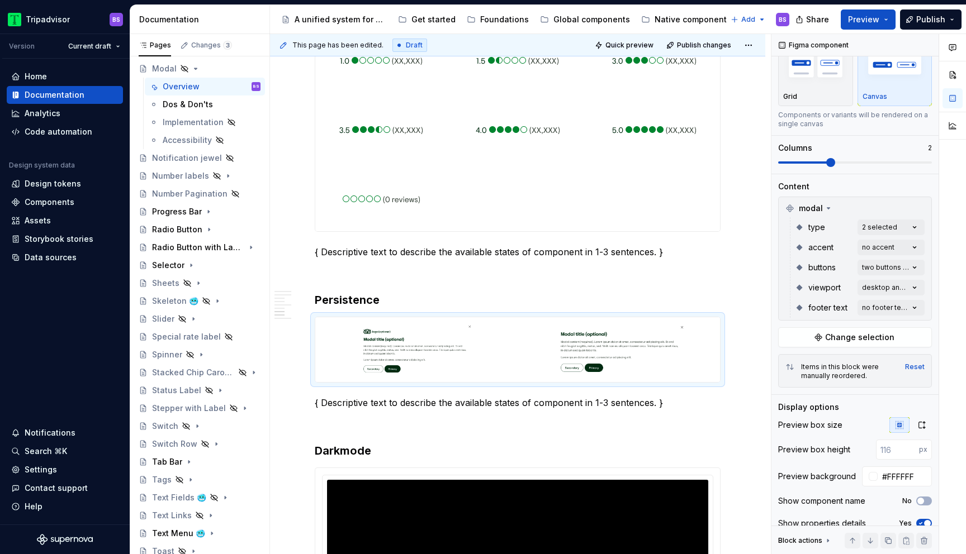
scroll to position [44, 0]
click at [873, 264] on div "Comments Open comments No comments yet Select ‘Comment’ from the block context …" at bounding box center [868, 294] width 195 height 521
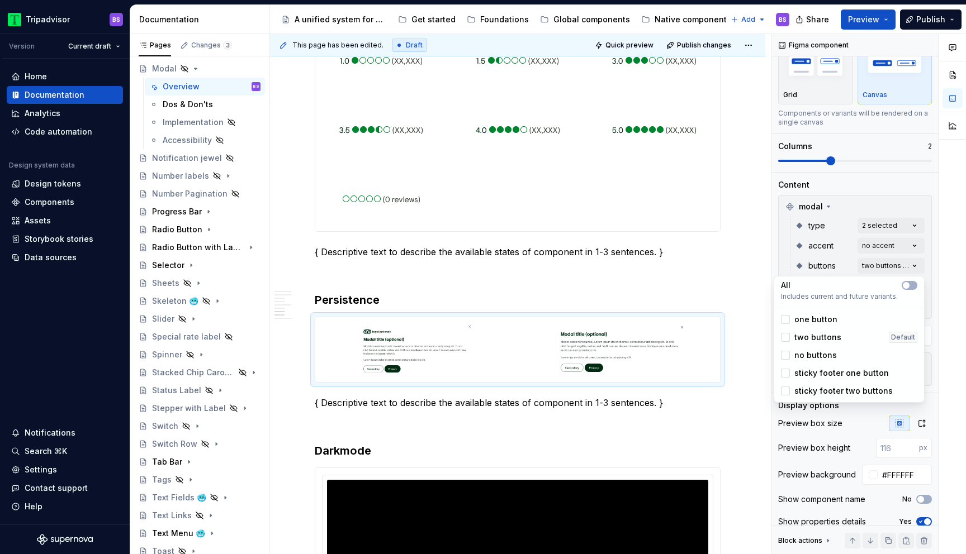
click at [815, 393] on span "sticky footer two buttons" at bounding box center [843, 391] width 98 height 11
click at [812, 339] on span "two buttons" at bounding box center [817, 337] width 47 height 11
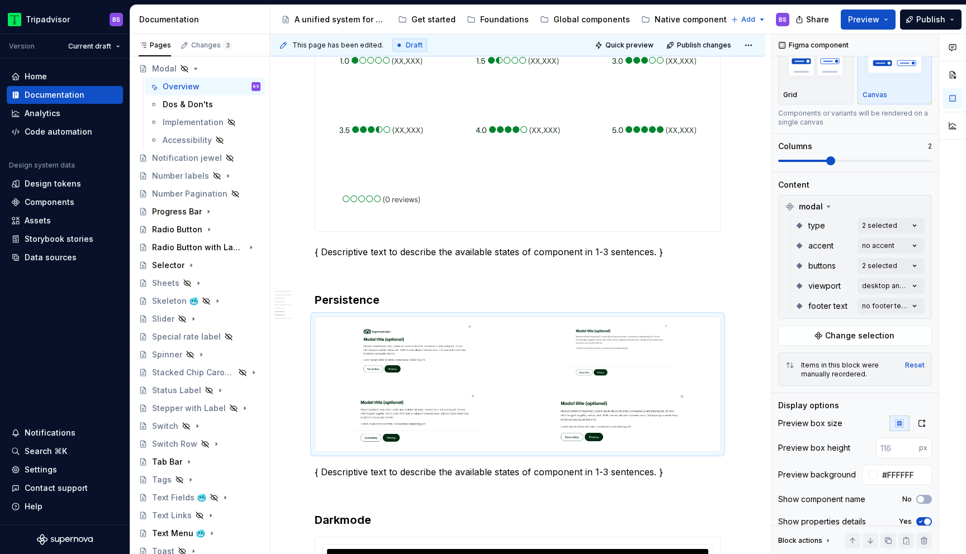
click at [866, 228] on div "Comments Open comments No comments yet Select ‘Comment’ from the block context …" at bounding box center [868, 294] width 195 height 521
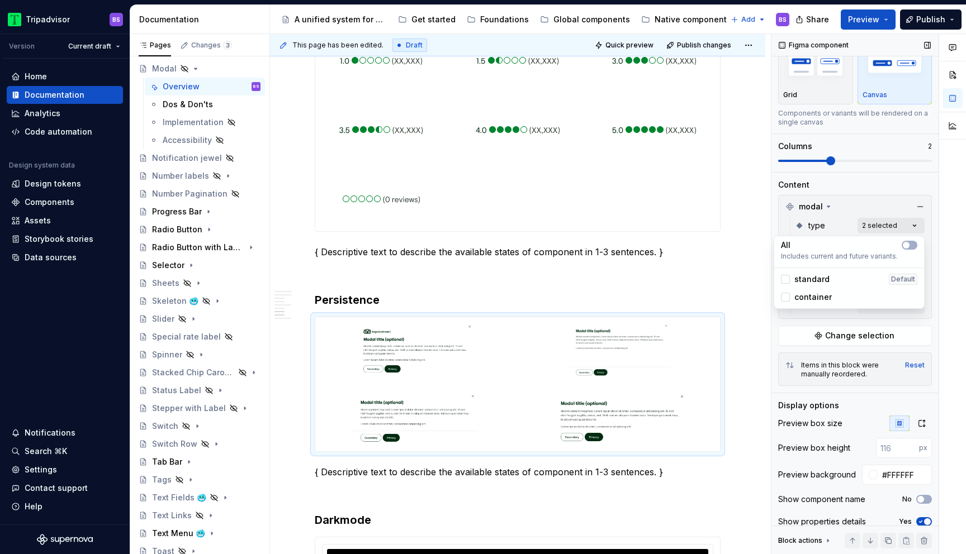
click at [874, 226] on div "Comments Open comments No comments yet Select ‘Comment’ from the block context …" at bounding box center [868, 294] width 195 height 521
click at [785, 297] on icon at bounding box center [785, 297] width 0 height 0
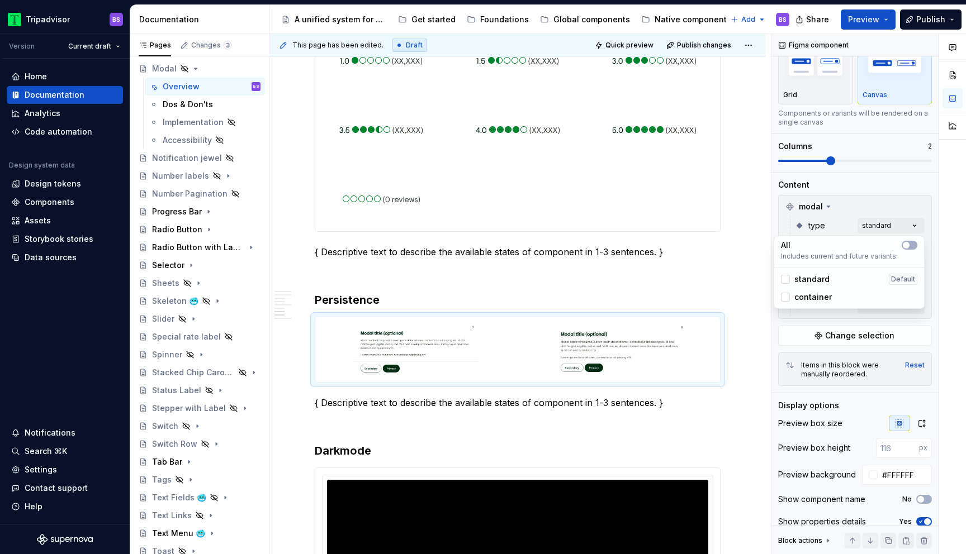
click at [740, 234] on html "Tripadvisor BS Version Current draft Home Documentation Analytics Code automati…" at bounding box center [483, 277] width 966 height 554
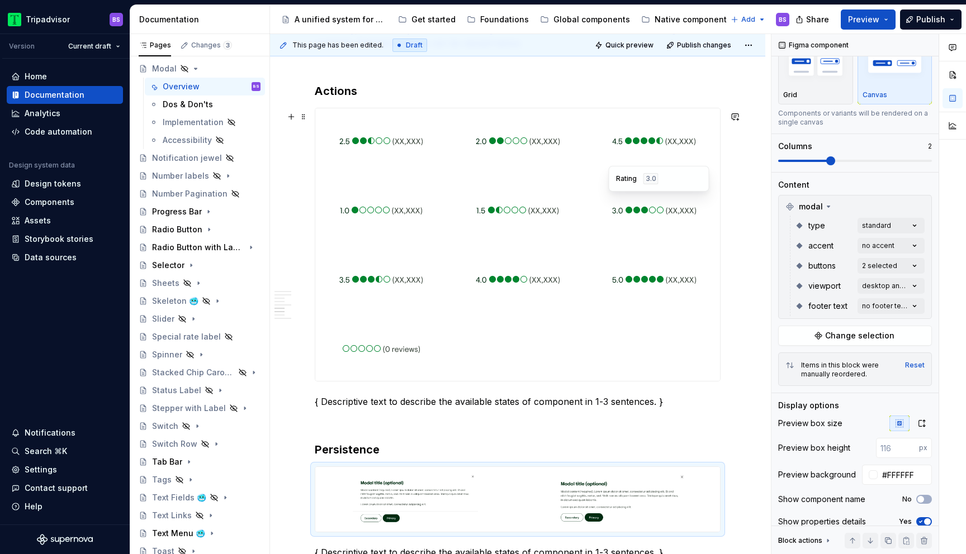
scroll to position [0, 0]
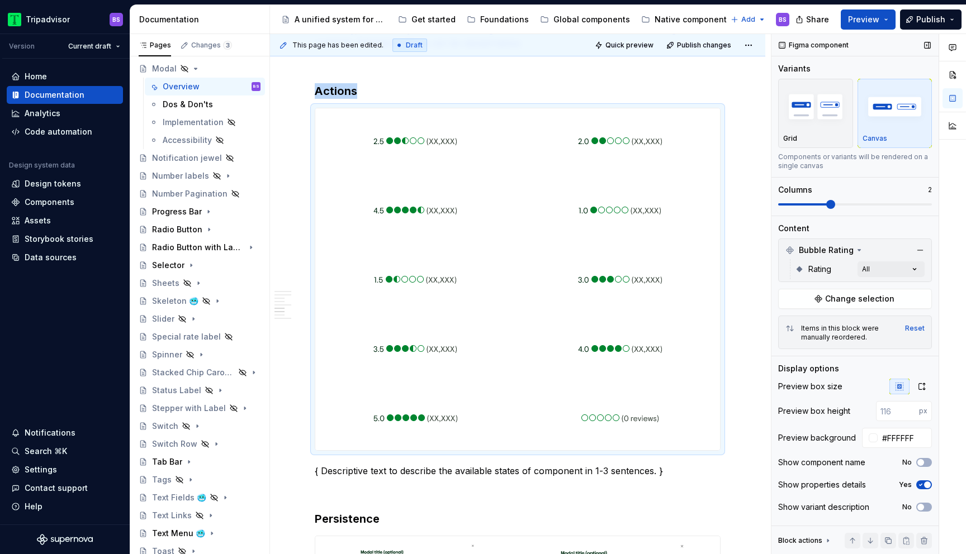
click at [835, 205] on span at bounding box center [830, 204] width 9 height 9
click at [848, 301] on span "Change selection" at bounding box center [859, 298] width 69 height 11
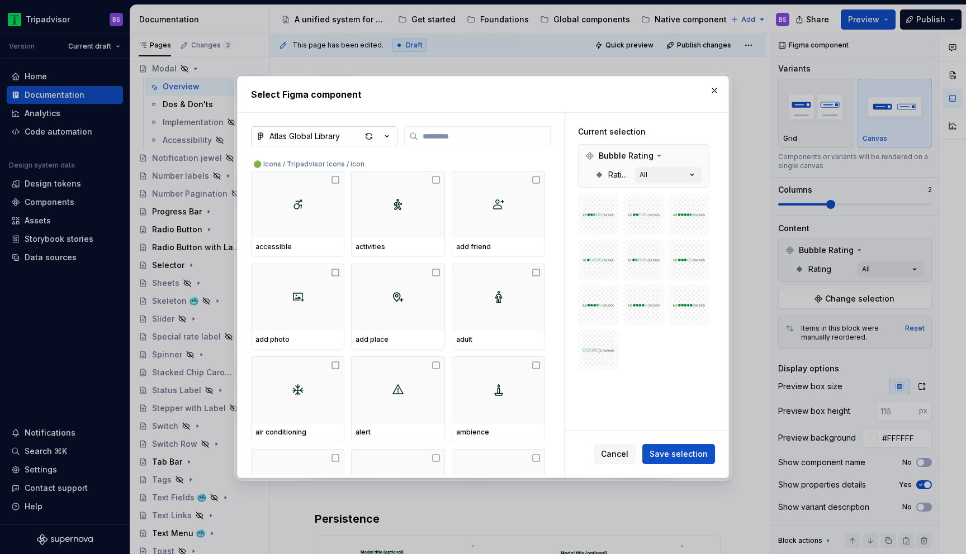
type textarea "*"
click at [391, 138] on icon "button" at bounding box center [386, 136] width 11 height 11
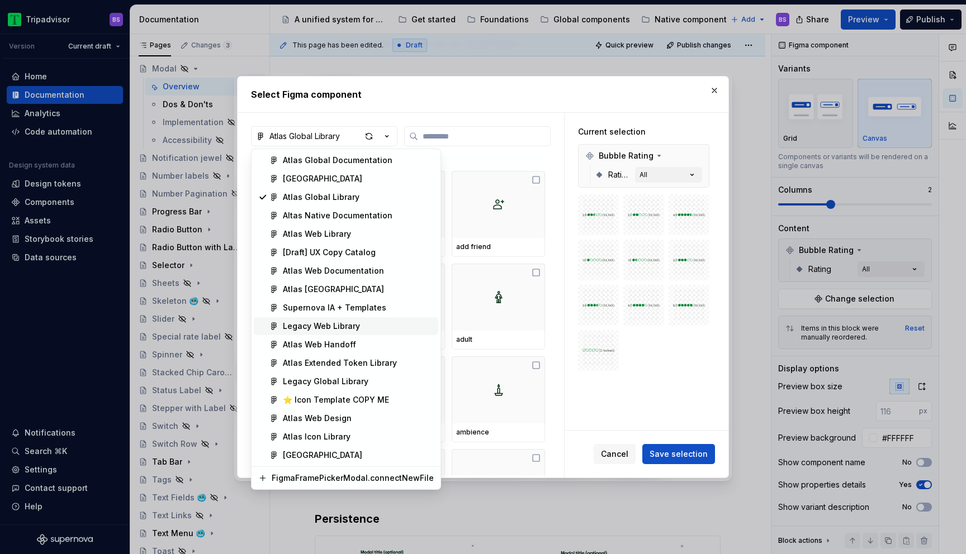
click at [351, 323] on div "Legacy Web Library" at bounding box center [321, 326] width 77 height 11
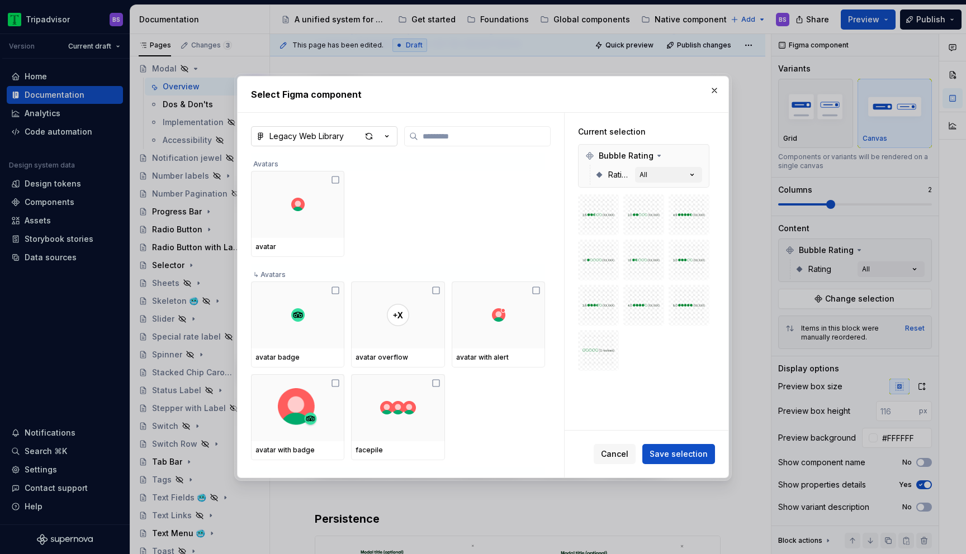
click at [393, 137] on button "Legacy Web Library" at bounding box center [324, 136] width 146 height 20
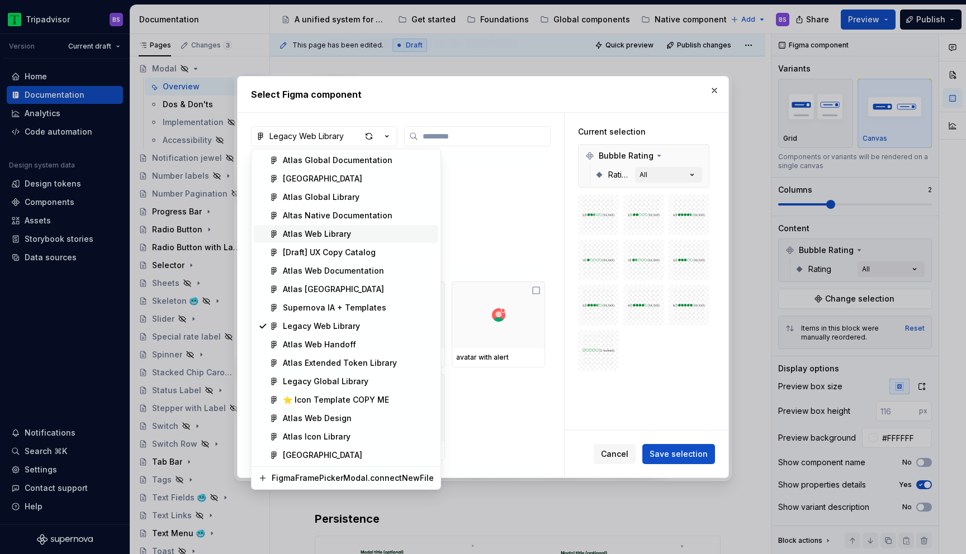
click at [387, 234] on div "Atlas Web Library" at bounding box center [358, 234] width 151 height 11
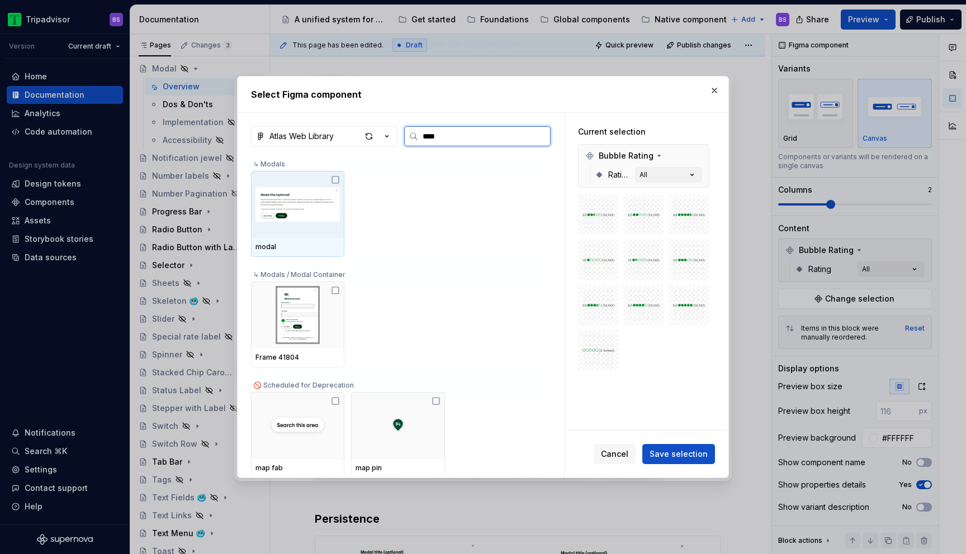
type input "*****"
click at [321, 226] on img at bounding box center [297, 205] width 84 height 58
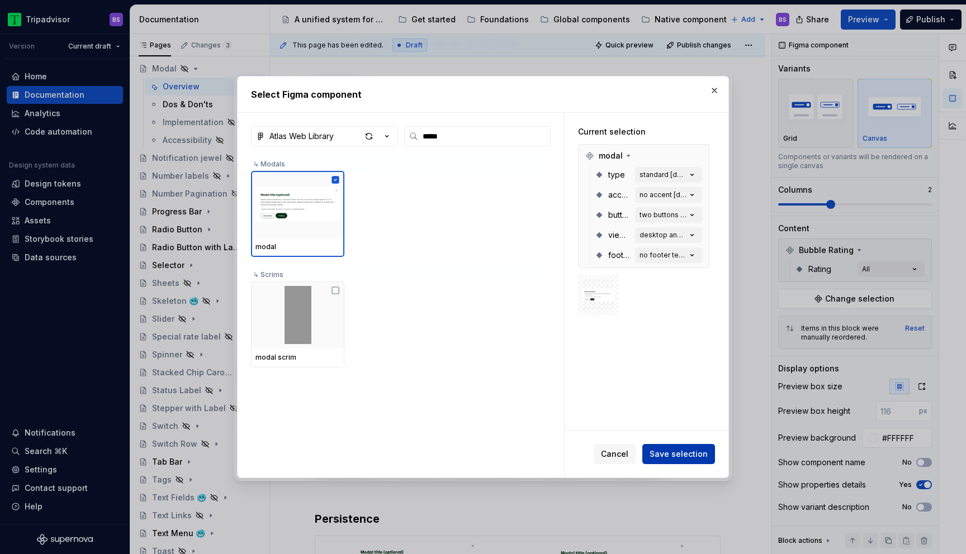
click at [675, 451] on span "Save selection" at bounding box center [679, 454] width 58 height 11
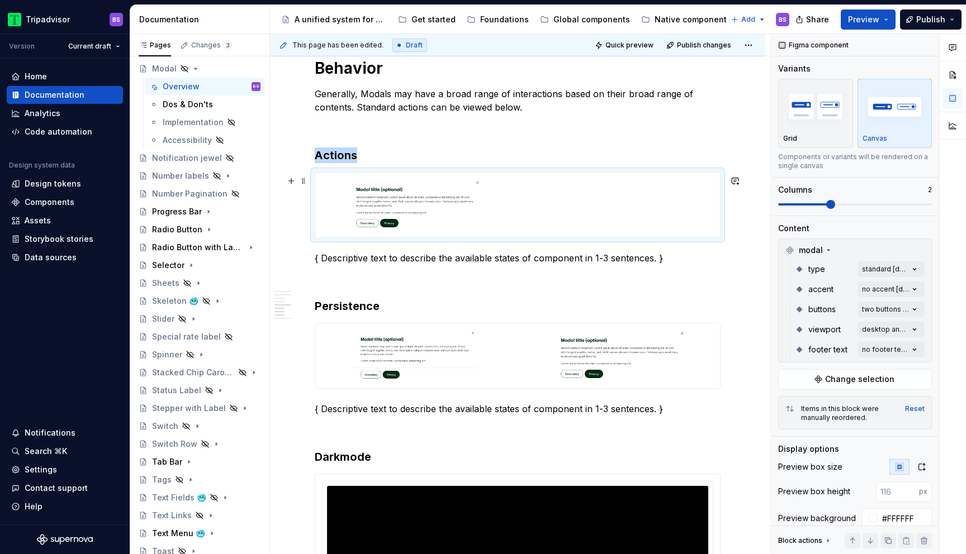
scroll to position [1505, 0]
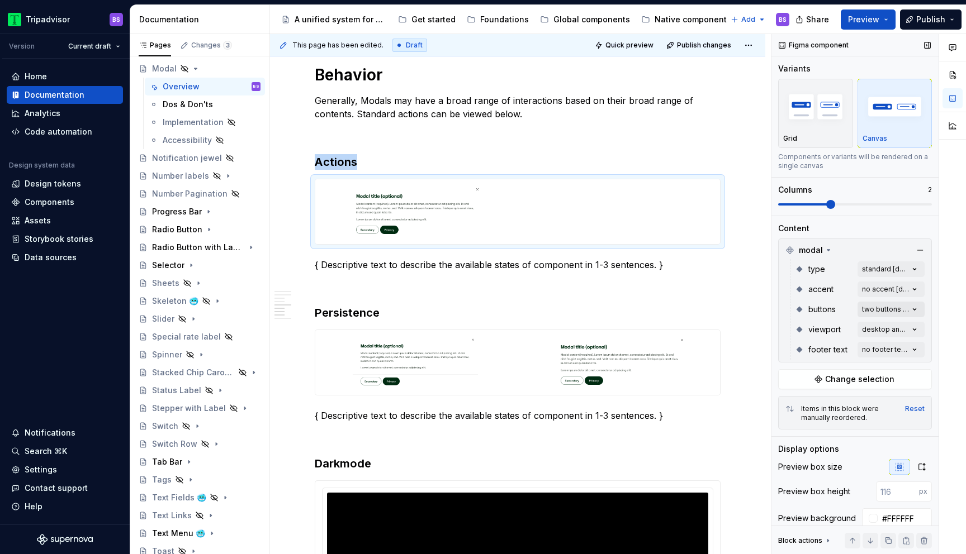
click at [875, 314] on div "Comments Open comments No comments yet Select ‘Comment’ from the block context …" at bounding box center [868, 294] width 195 height 521
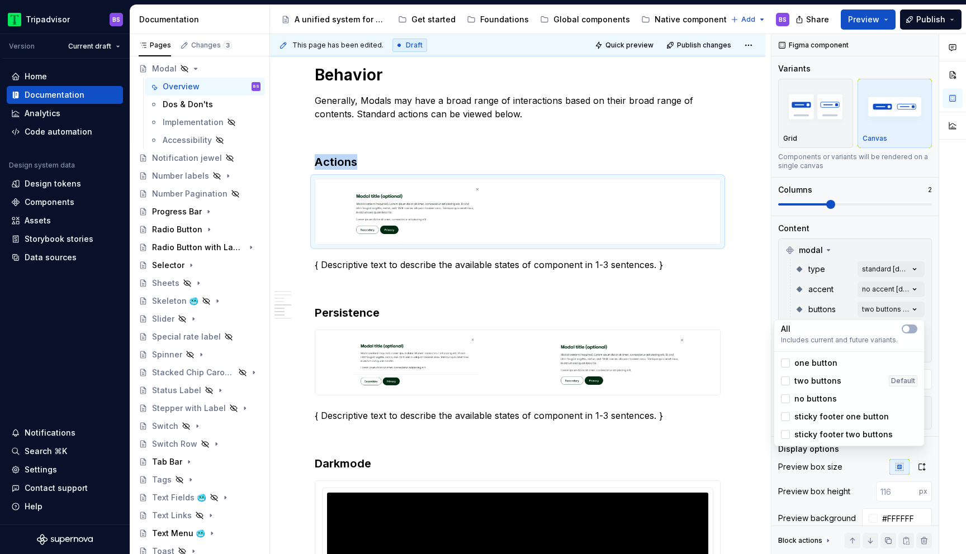
click at [823, 382] on span "two buttons" at bounding box center [817, 381] width 47 height 11
click at [828, 362] on span "one button" at bounding box center [815, 363] width 43 height 11
click at [882, 255] on div "Comments Open comments No comments yet Select ‘Comment’ from the block context …" at bounding box center [868, 294] width 195 height 521
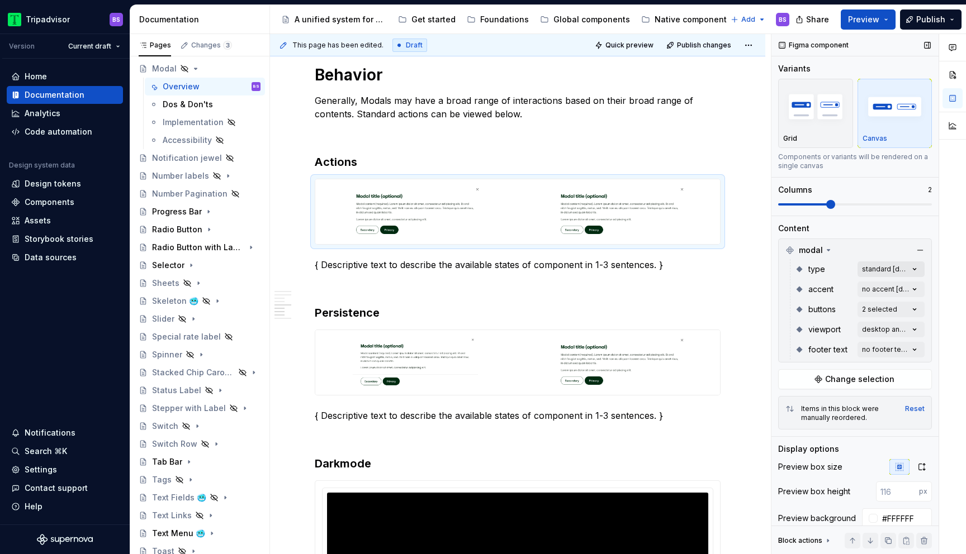
click at [882, 269] on div "Comments Open comments No comments yet Select ‘Comment’ from the block context …" at bounding box center [868, 294] width 195 height 521
click at [821, 344] on span "container" at bounding box center [812, 340] width 37 height 11
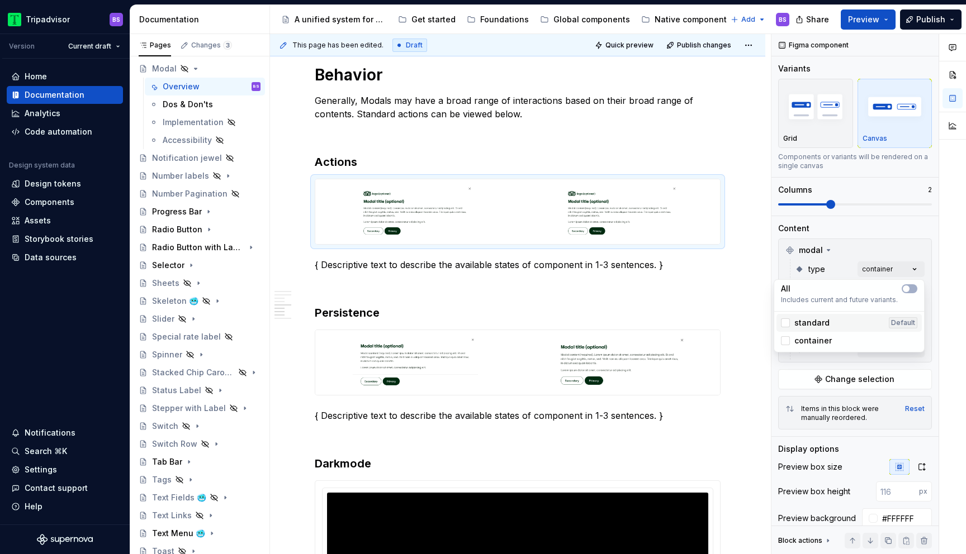
click at [816, 317] on span "standard" at bounding box center [811, 322] width 35 height 11
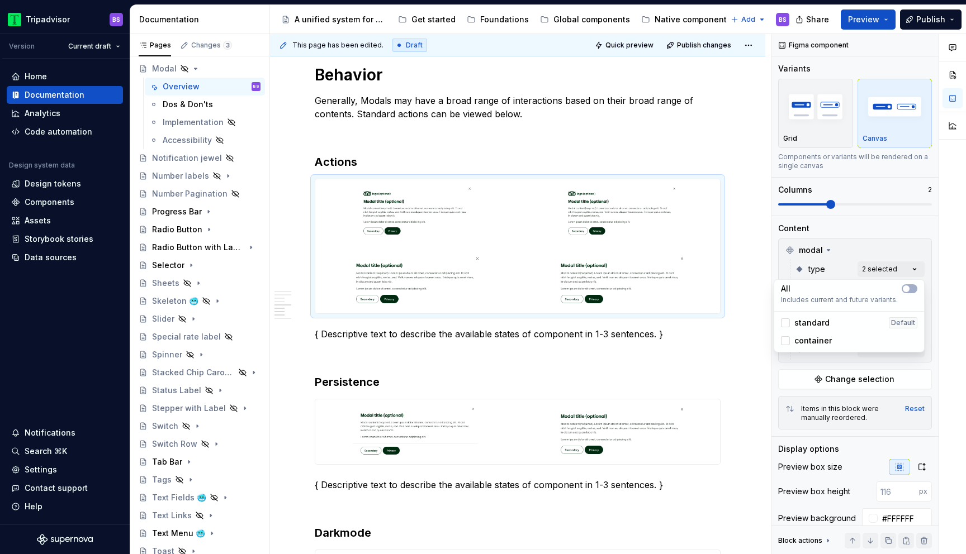
click at [746, 289] on html "Tripadvisor BS Version Current draft Home Documentation Analytics Code automati…" at bounding box center [483, 277] width 966 height 554
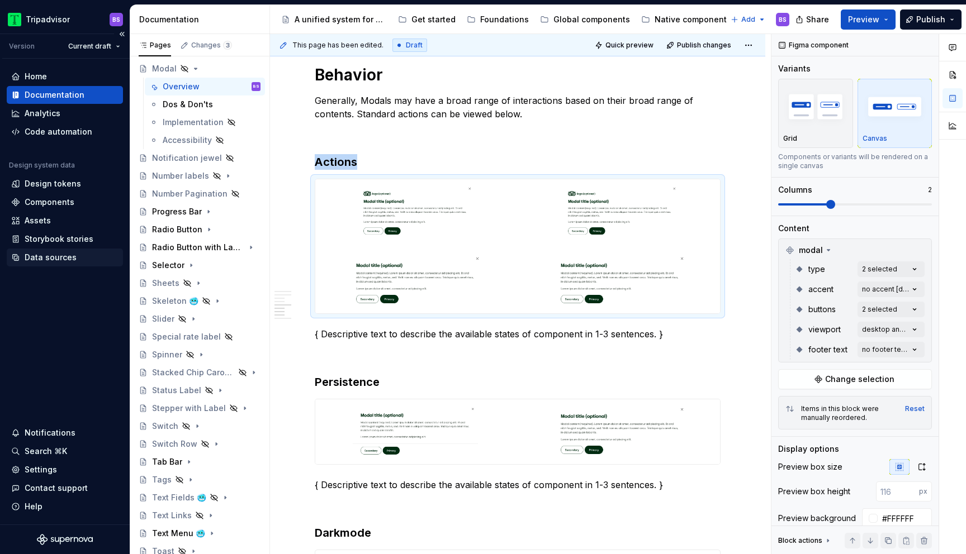
click at [65, 259] on div "Data sources" at bounding box center [51, 257] width 52 height 11
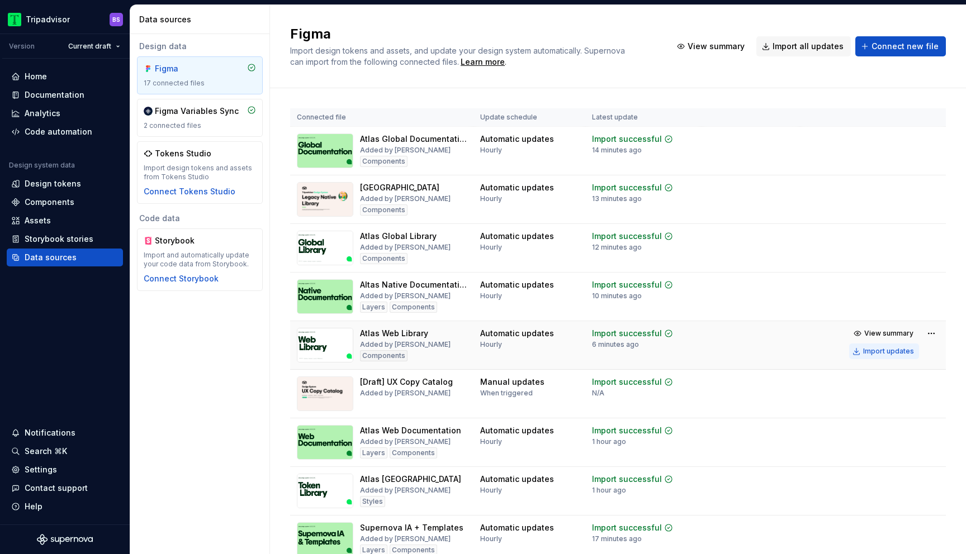
click at [886, 349] on div "Import updates" at bounding box center [888, 351] width 51 height 9
click at [58, 96] on div "Documentation" at bounding box center [55, 94] width 60 height 11
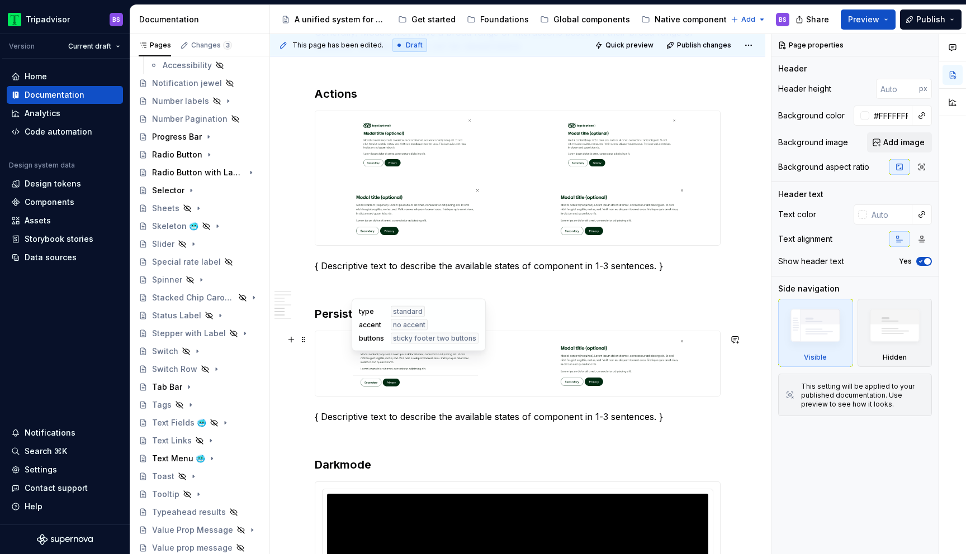
scroll to position [1575, 0]
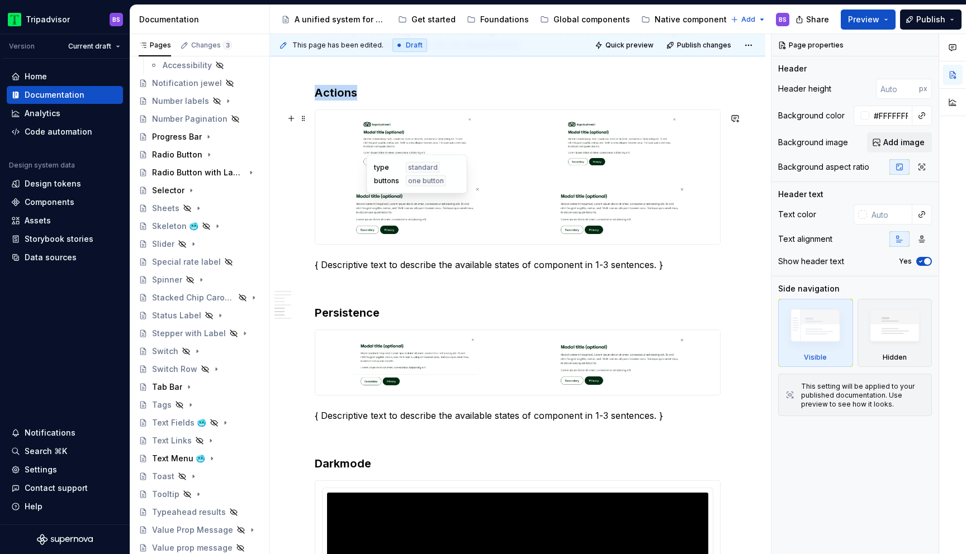
click at [506, 200] on img at bounding box center [415, 212] width 191 height 56
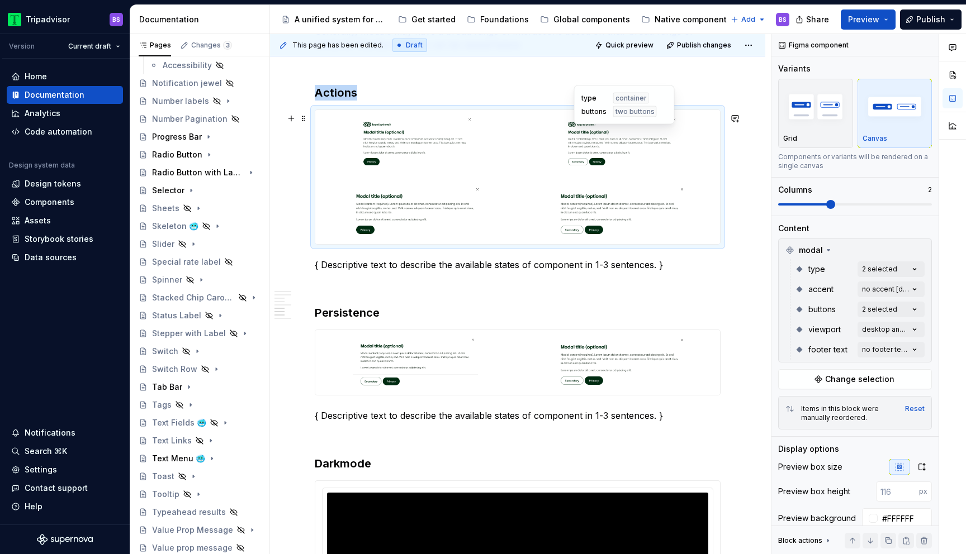
click at [692, 155] on img at bounding box center [619, 143] width 191 height 56
click at [885, 272] on div "Comments Open comments No comments yet Select ‘Comment’ from the block context …" at bounding box center [868, 294] width 195 height 521
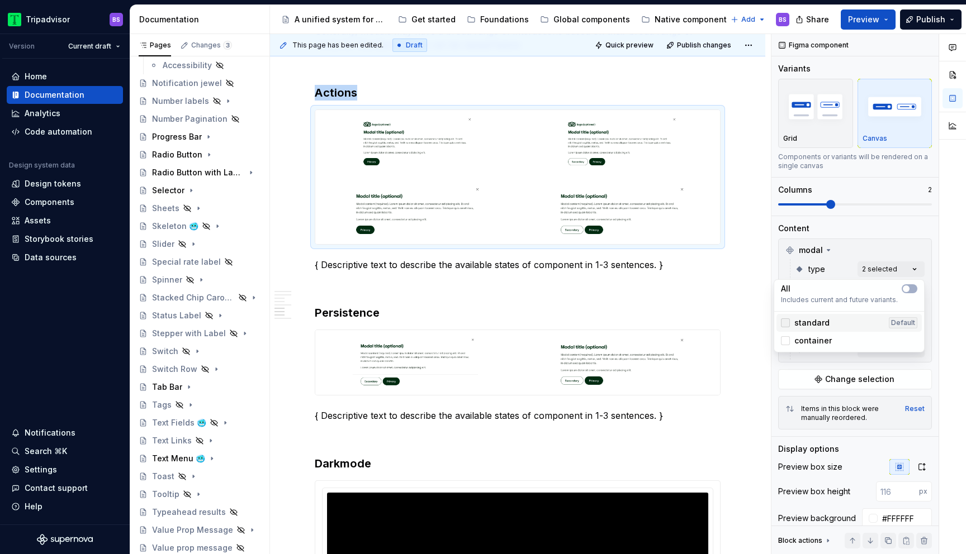
click at [785, 323] on icon at bounding box center [785, 323] width 0 height 0
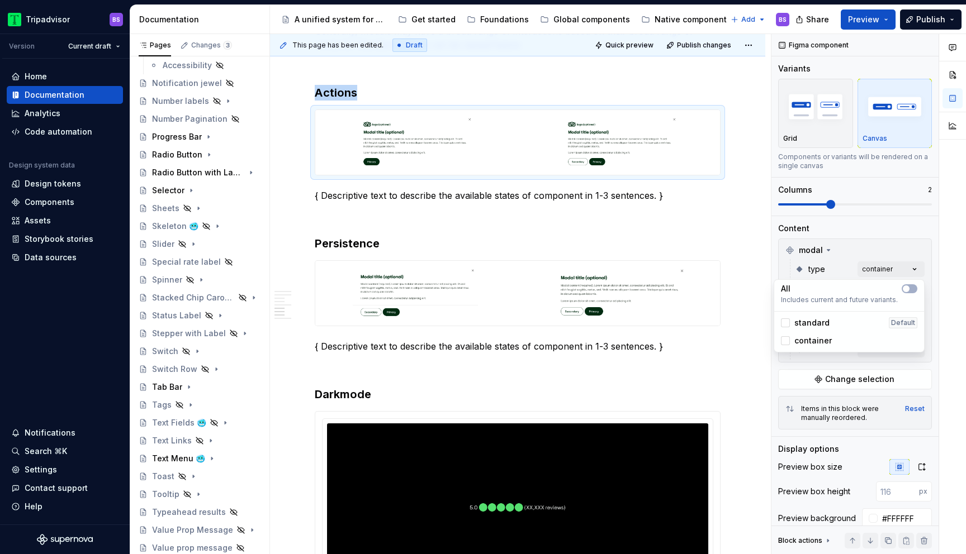
click at [615, 301] on html "Tripadvisor BS Version Current draft Home Documentation Analytics Code automati…" at bounding box center [483, 277] width 966 height 554
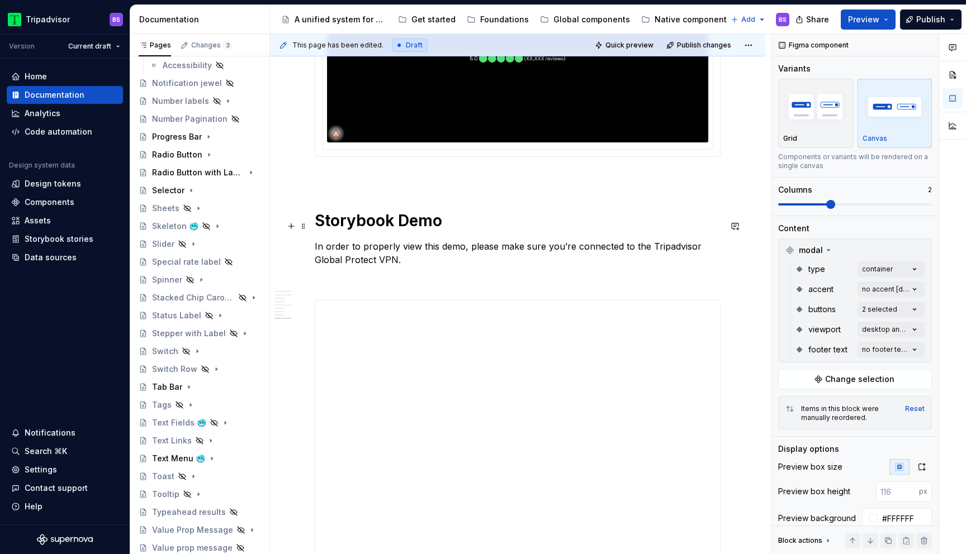
scroll to position [2027, 0]
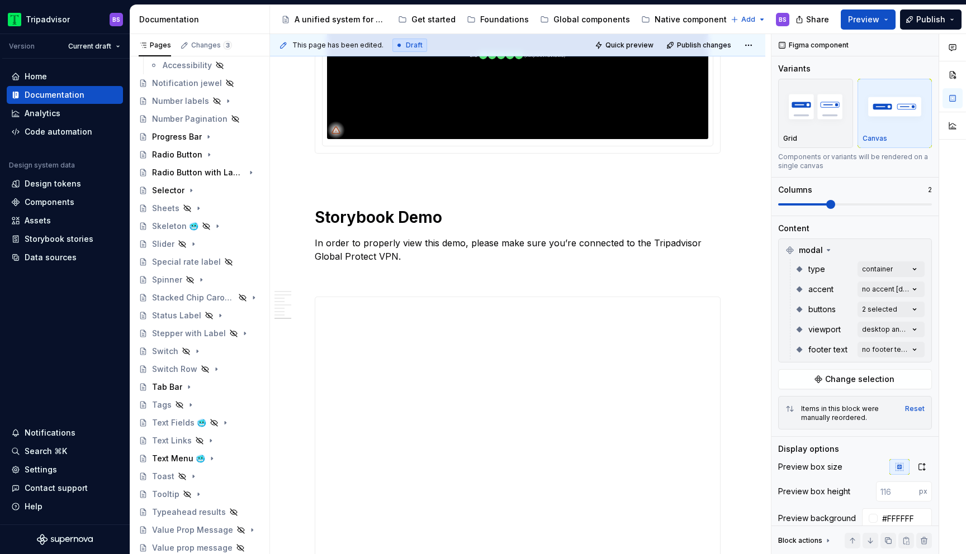
click at [536, 108] on img at bounding box center [517, 55] width 381 height 168
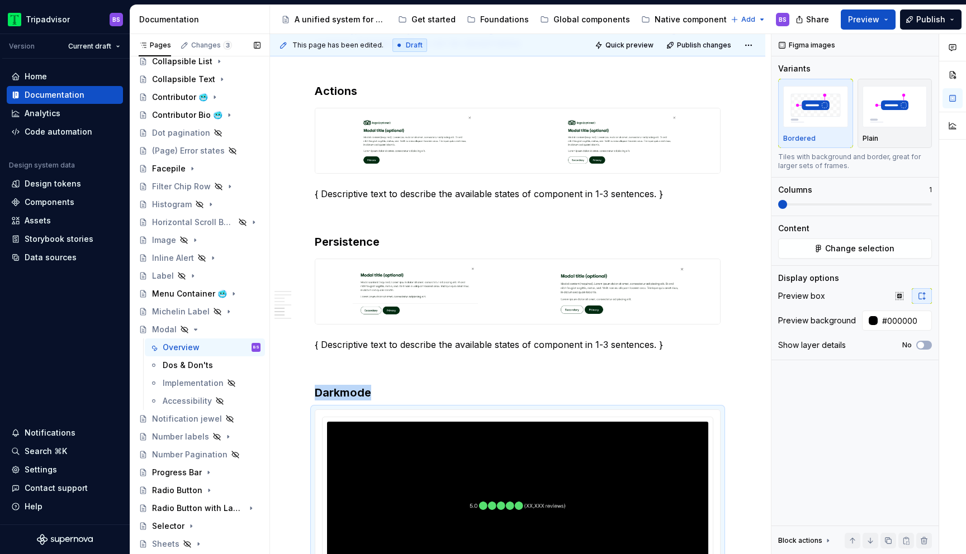
scroll to position [196, 0]
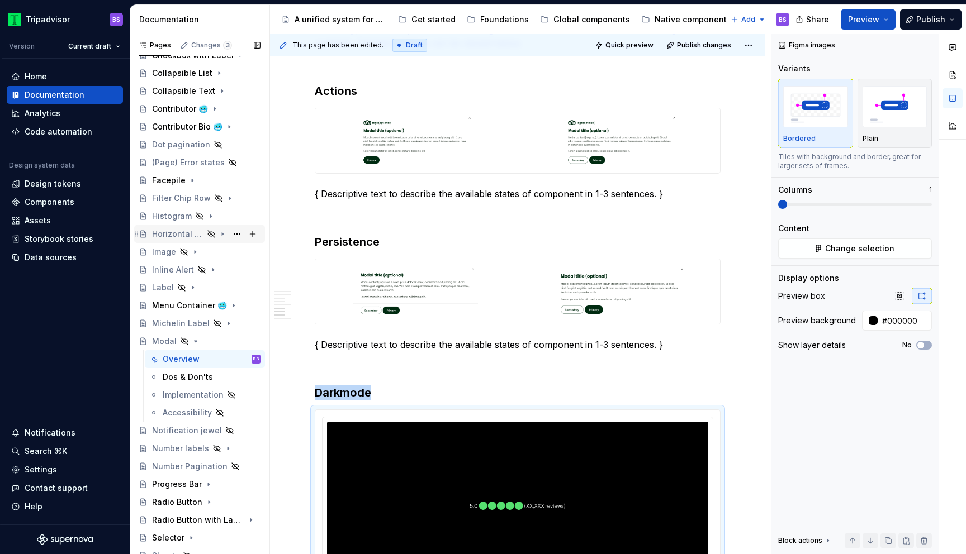
click at [186, 235] on div "Horizontal Scroll Bar Button" at bounding box center [177, 234] width 51 height 11
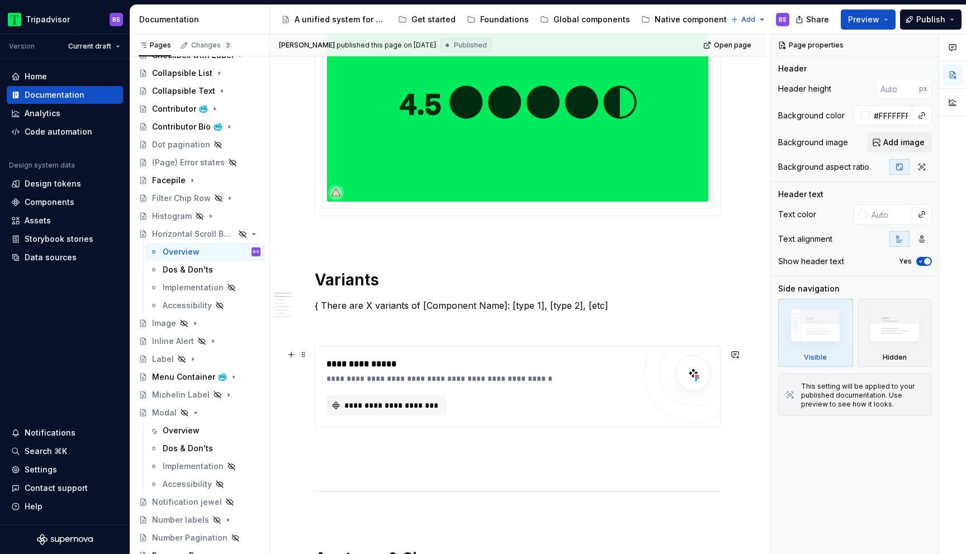
scroll to position [334, 0]
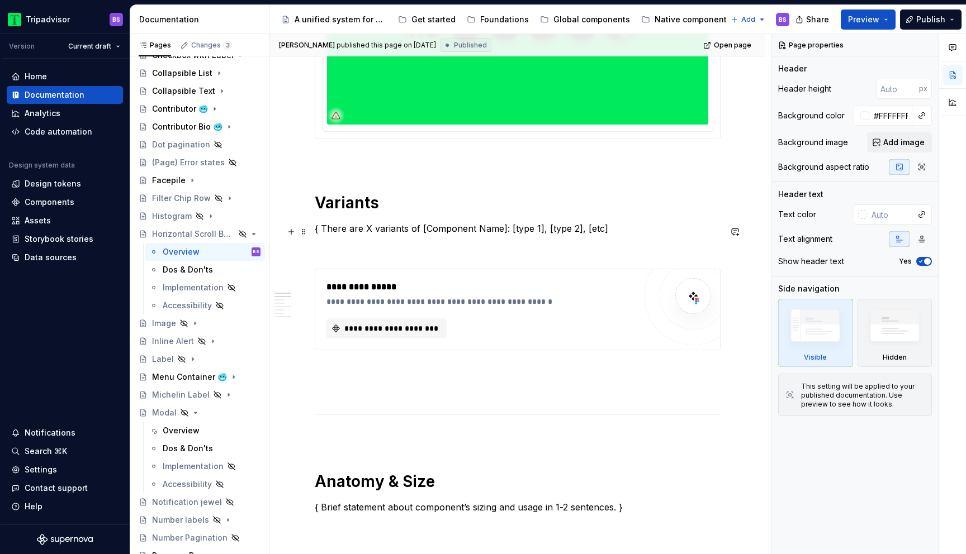
type textarea "*"
click at [448, 227] on p "{ There are X variants of [Component Name]: [type 1], [type 2], [etc]" at bounding box center [518, 228] width 406 height 13
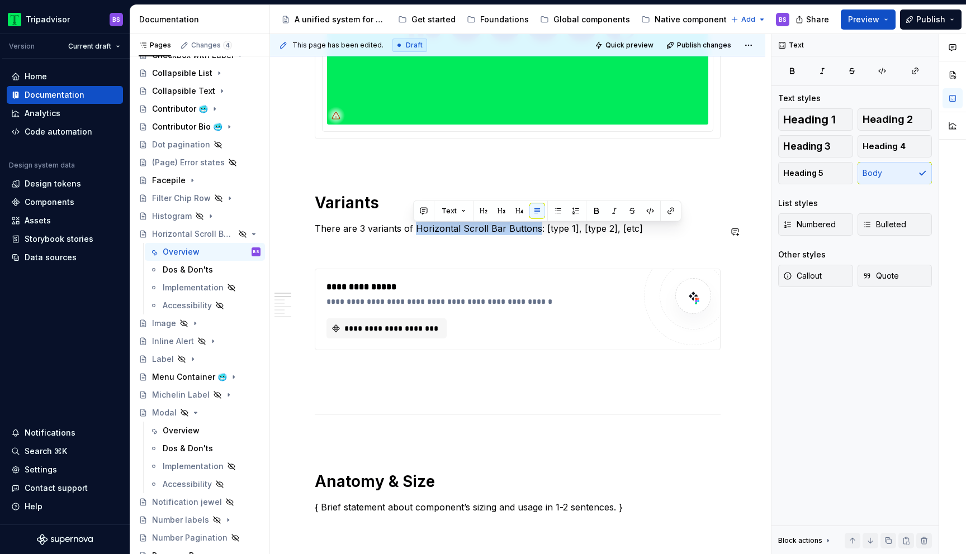
copy p "Horizontal Scroll Bar Buttons"
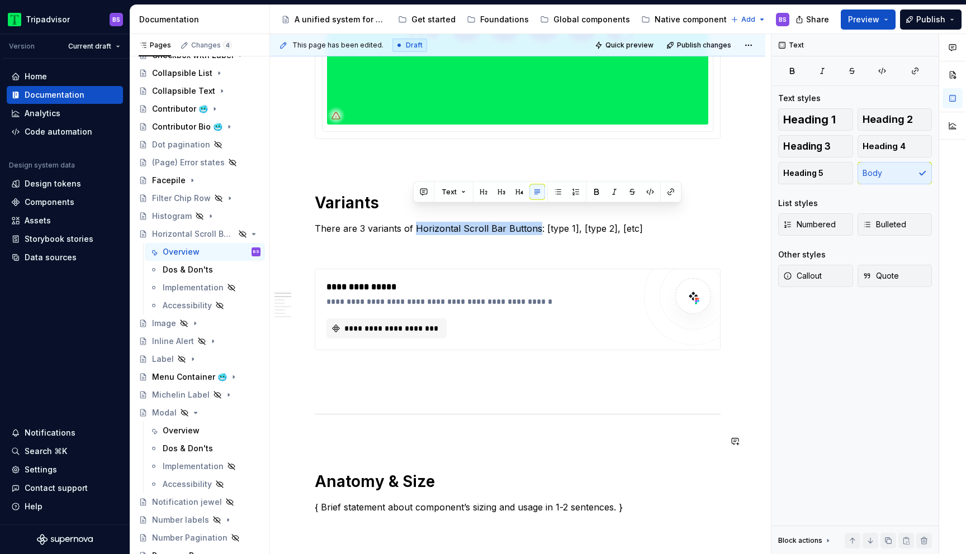
scroll to position [473, 0]
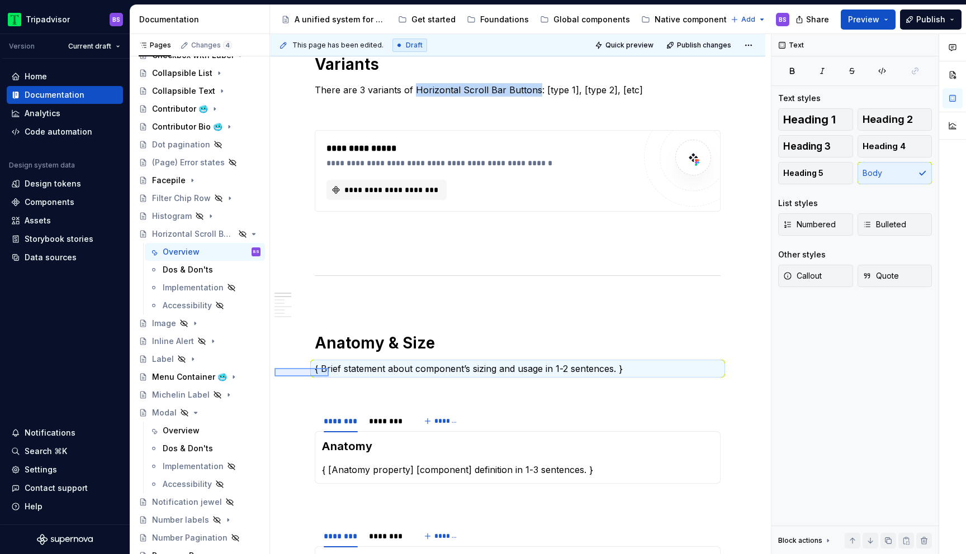
drag, startPoint x: 275, startPoint y: 368, endPoint x: 329, endPoint y: 377, distance: 54.3
click at [329, 377] on div "**********" at bounding box center [520, 294] width 501 height 521
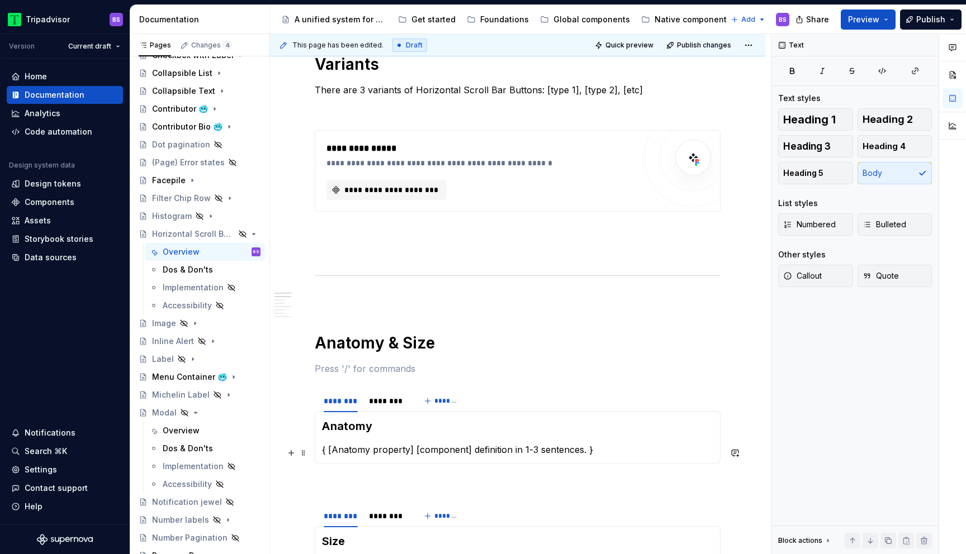
click at [357, 457] on p "{ [Anatomy property] [component] definition in 1-3 sentences. }" at bounding box center [517, 449] width 391 height 13
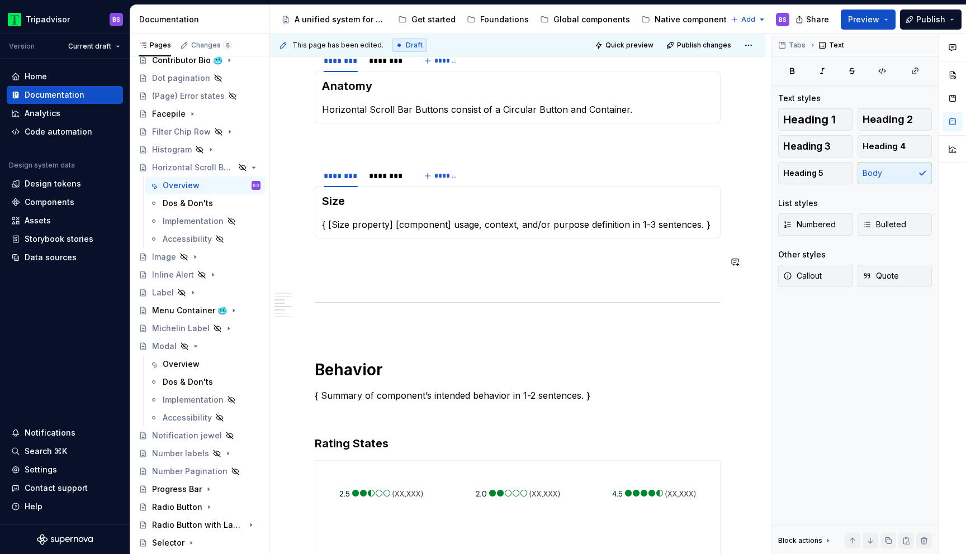
scroll to position [805, 0]
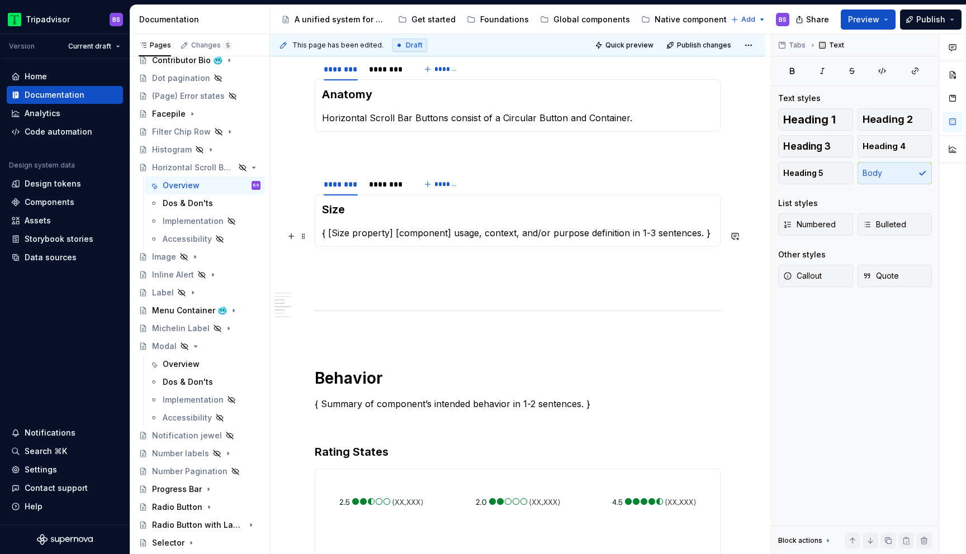
click at [392, 235] on p "{ [Size property] [component] usage, context, and/or purpose definition in 1-3 …" at bounding box center [517, 232] width 391 height 13
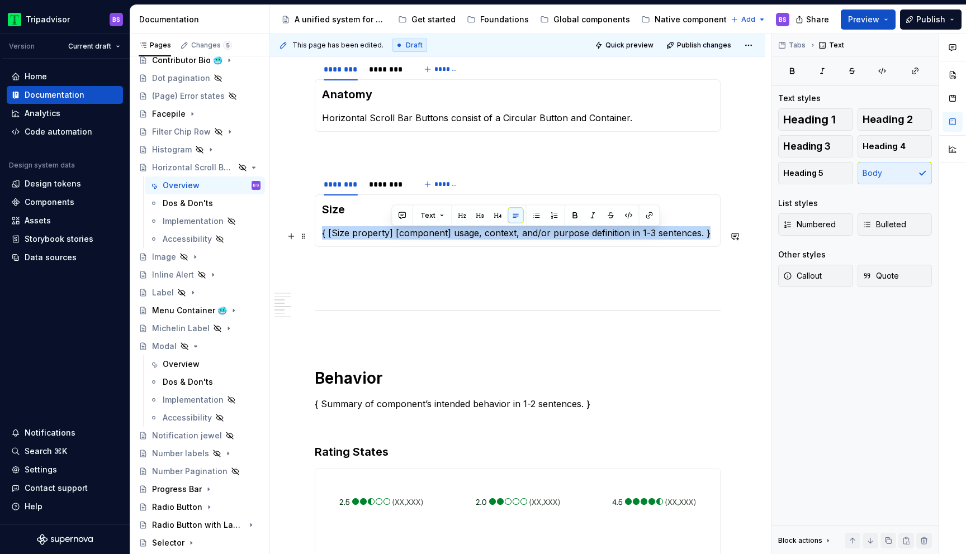
click at [392, 235] on p "{ [Size property] [component] usage, context, and/or purpose definition in 1-3 …" at bounding box center [517, 232] width 391 height 13
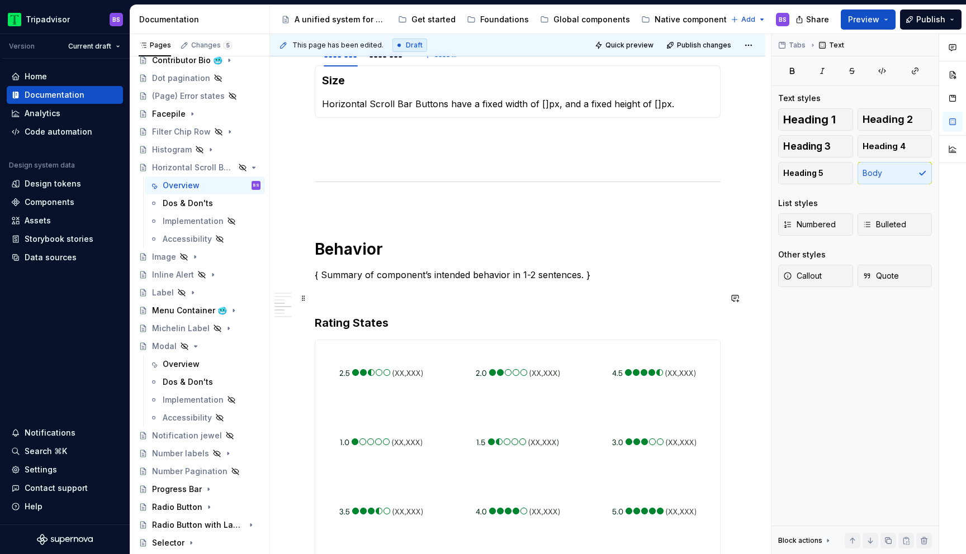
scroll to position [927, 0]
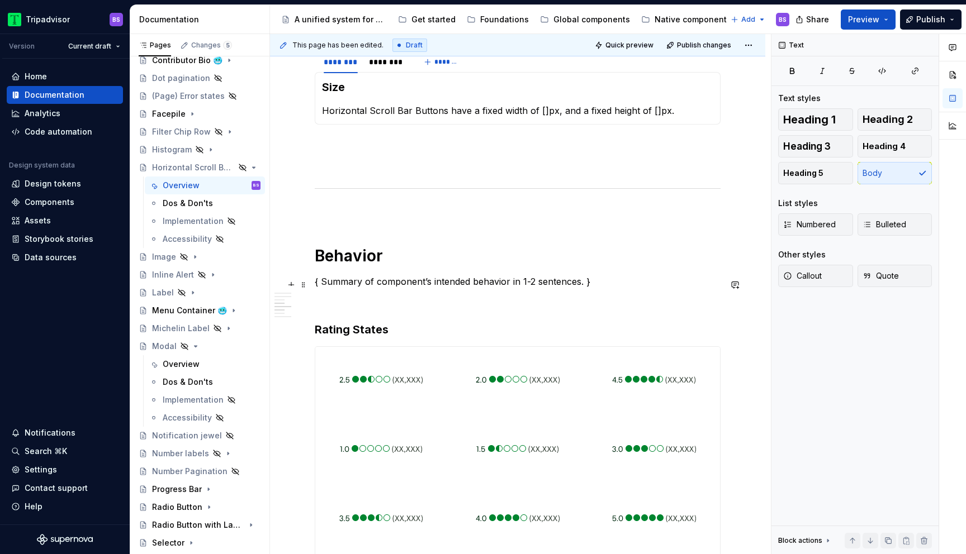
click at [393, 285] on p "{ Summary of component’s intended behavior in 1-2 sentences. }" at bounding box center [518, 281] width 406 height 13
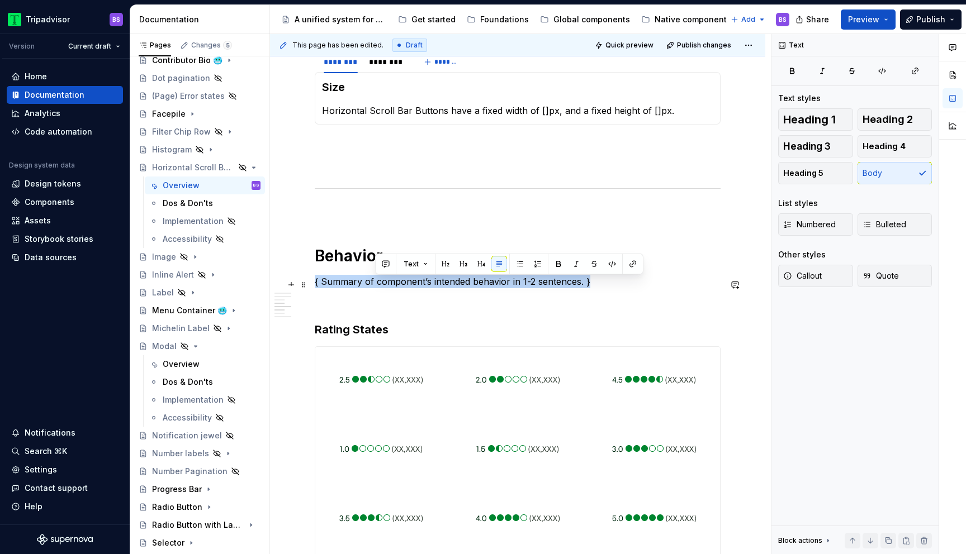
click at [393, 285] on p "{ Summary of component’s intended behavior in 1-2 sentences. }" at bounding box center [518, 281] width 406 height 13
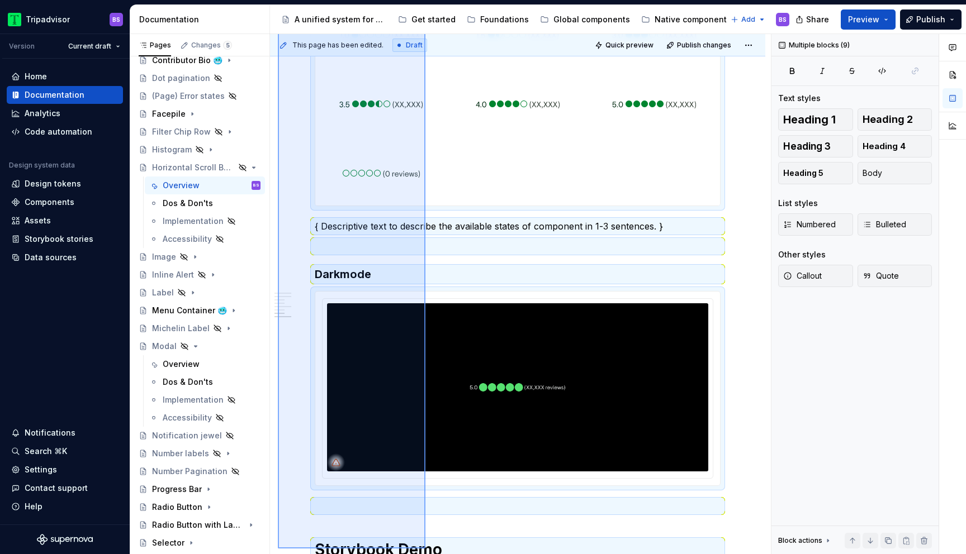
scroll to position [1419, 0]
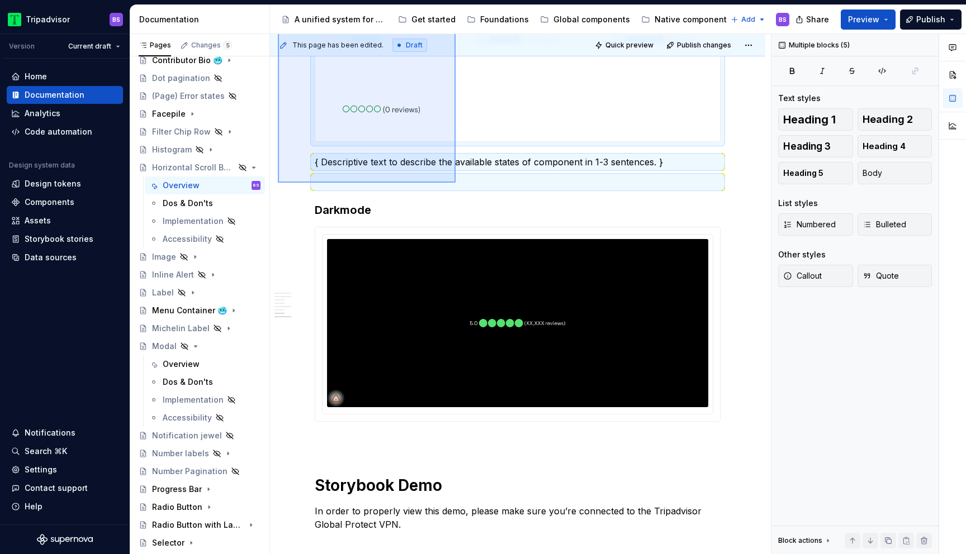
drag, startPoint x: 278, startPoint y: 195, endPoint x: 456, endPoint y: 183, distance: 178.1
click at [456, 183] on div "**********" at bounding box center [520, 294] width 501 height 521
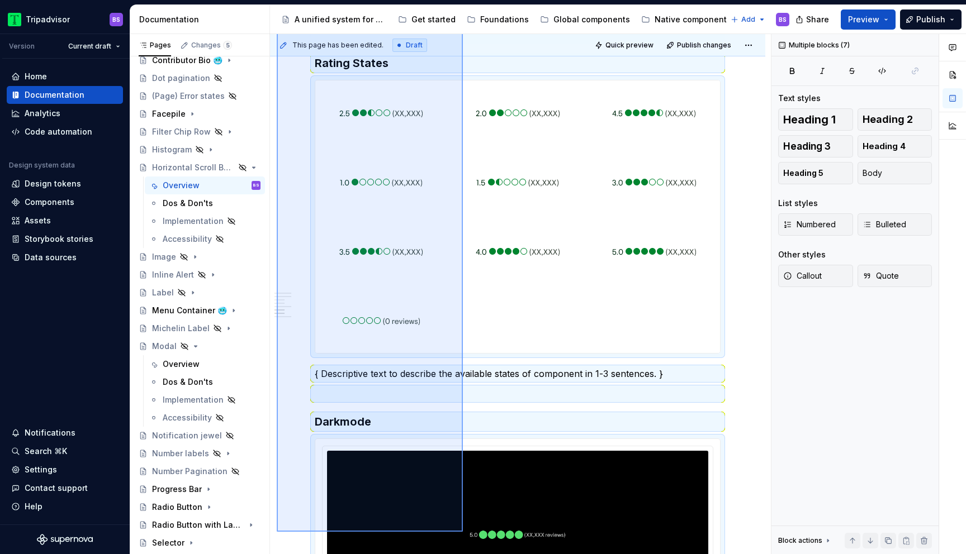
scroll to position [1238, 0]
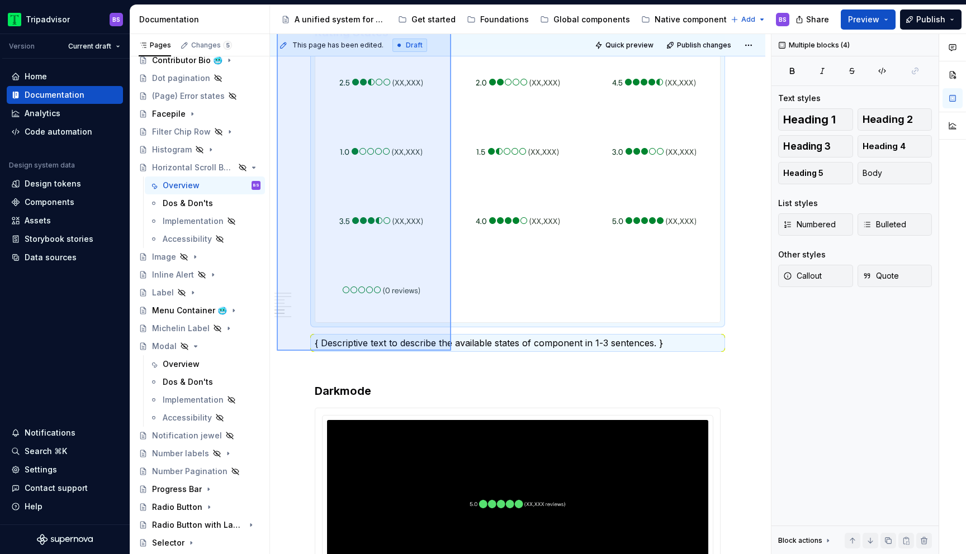
drag, startPoint x: 277, startPoint y: 163, endPoint x: 451, endPoint y: 350, distance: 256.3
click at [451, 350] on div "**********" at bounding box center [520, 294] width 501 height 521
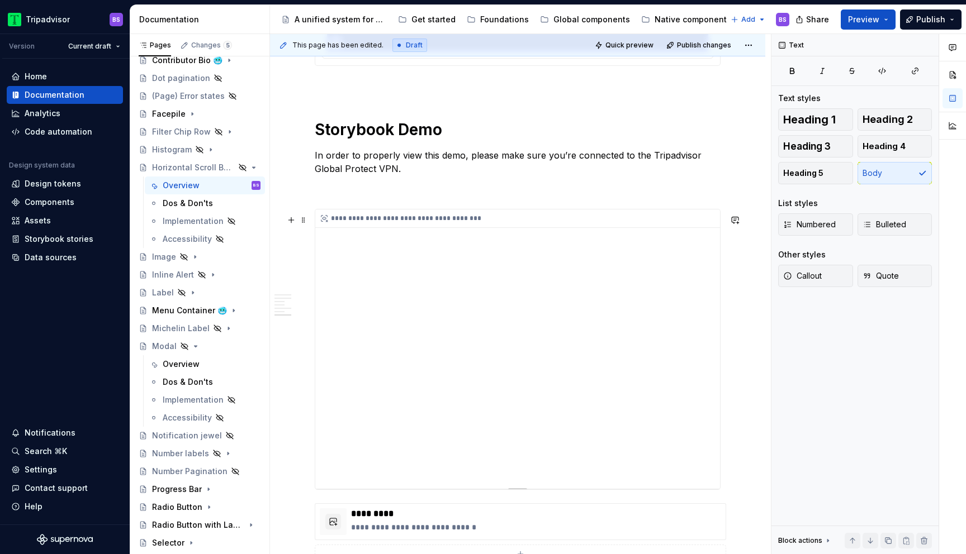
scroll to position [1651, 0]
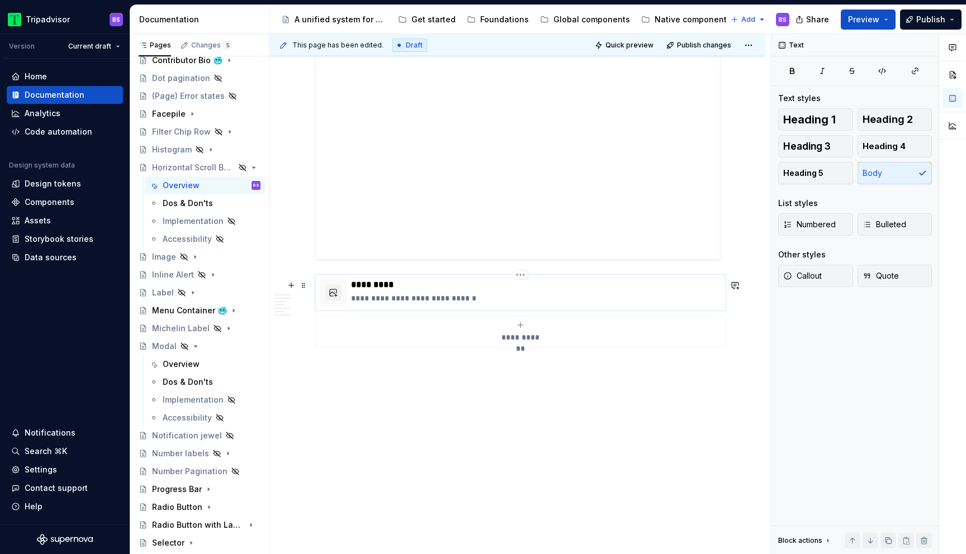
click at [501, 296] on p "**********" at bounding box center [536, 298] width 370 height 11
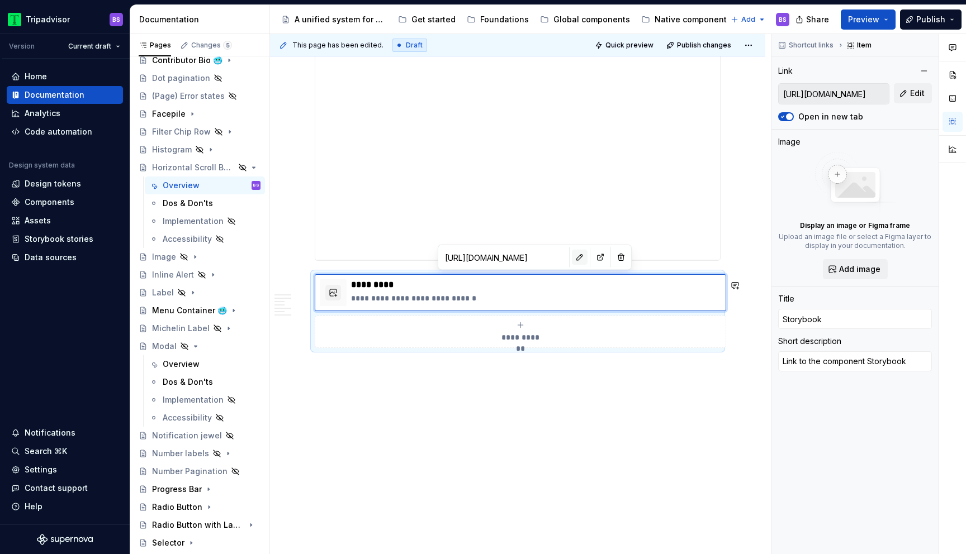
click at [572, 259] on button "button" at bounding box center [580, 258] width 16 height 16
type textarea "*"
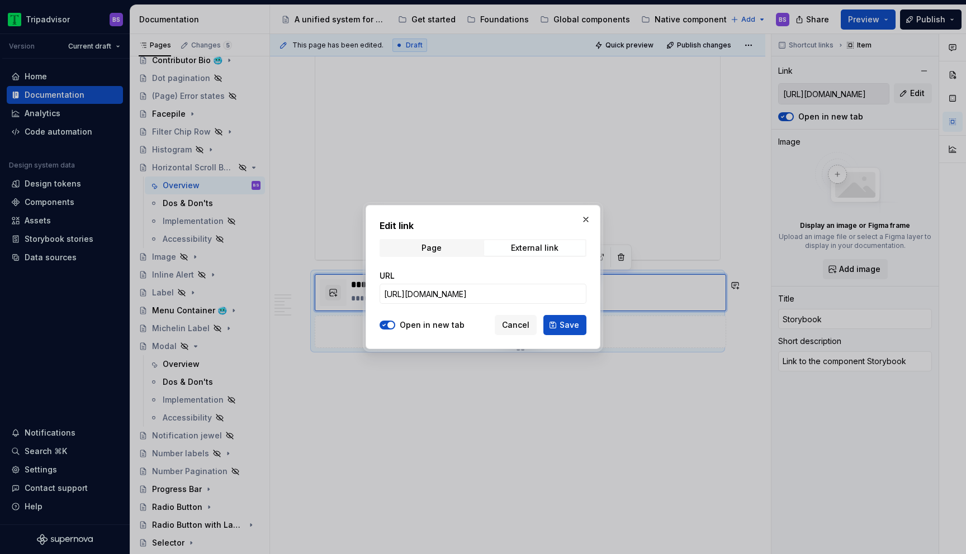
click at [529, 281] on div "URL" at bounding box center [483, 276] width 207 height 11
click at [529, 295] on input "[URL][DOMAIN_NAME]" at bounding box center [483, 294] width 207 height 20
paste input "design-system-frozen.horizontal-scroll_packages_design-system-frozen_horizontal…"
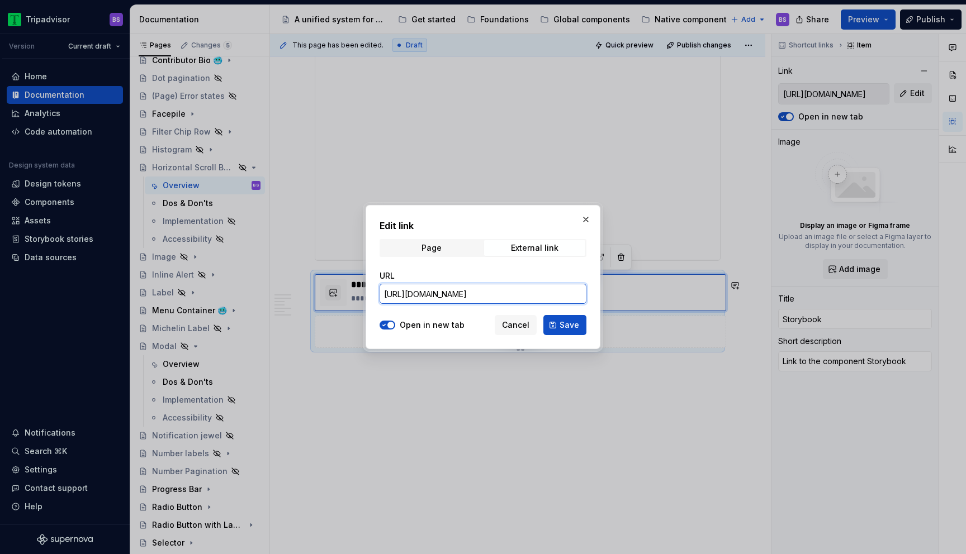
scroll to position [0, 445]
type input "[URL][DOMAIN_NAME]"
click at [577, 328] on span "Save" at bounding box center [570, 325] width 20 height 11
type textarea "*"
type input "[URL][DOMAIN_NAME]"
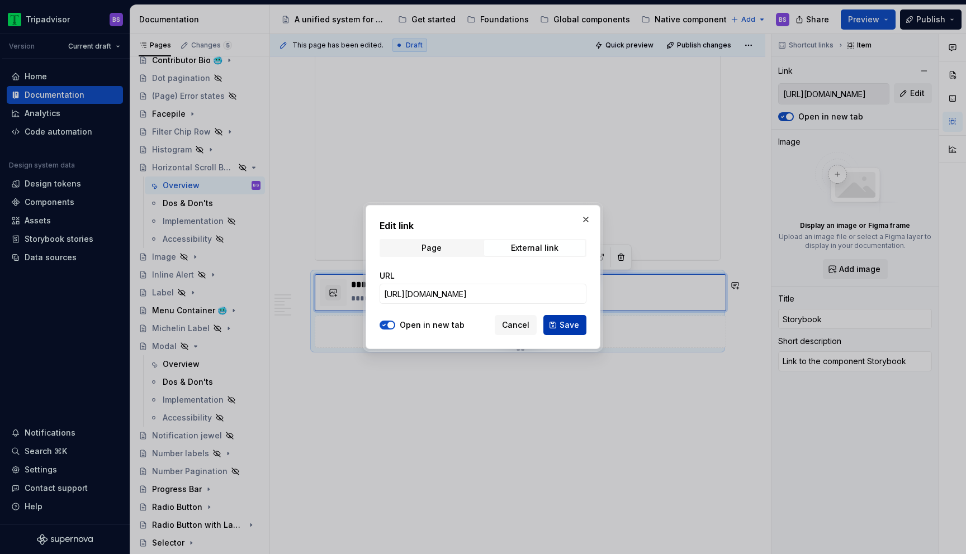
type input "[URL][DOMAIN_NAME]"
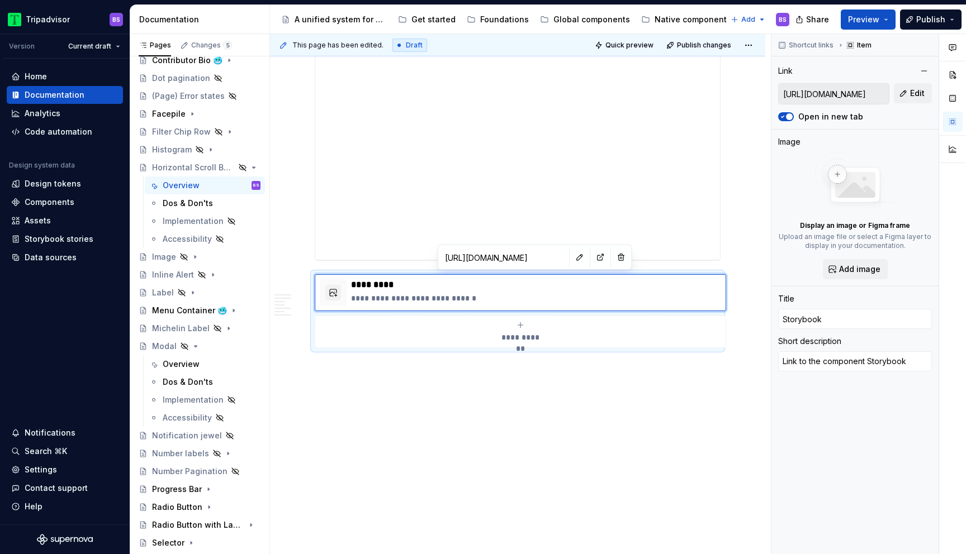
click at [551, 191] on div "**********" at bounding box center [517, 119] width 405 height 279
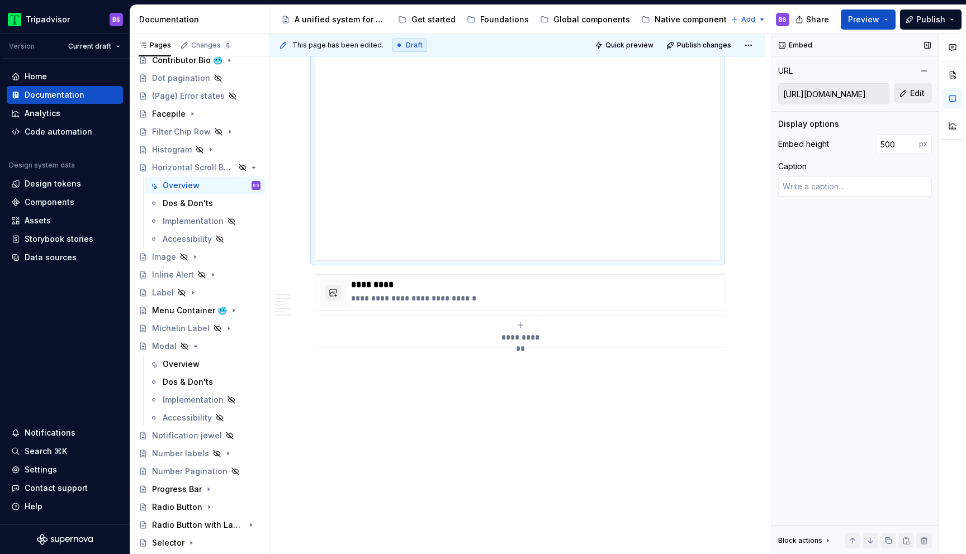
click at [912, 96] on span "Edit" at bounding box center [917, 93] width 15 height 11
type textarea "*"
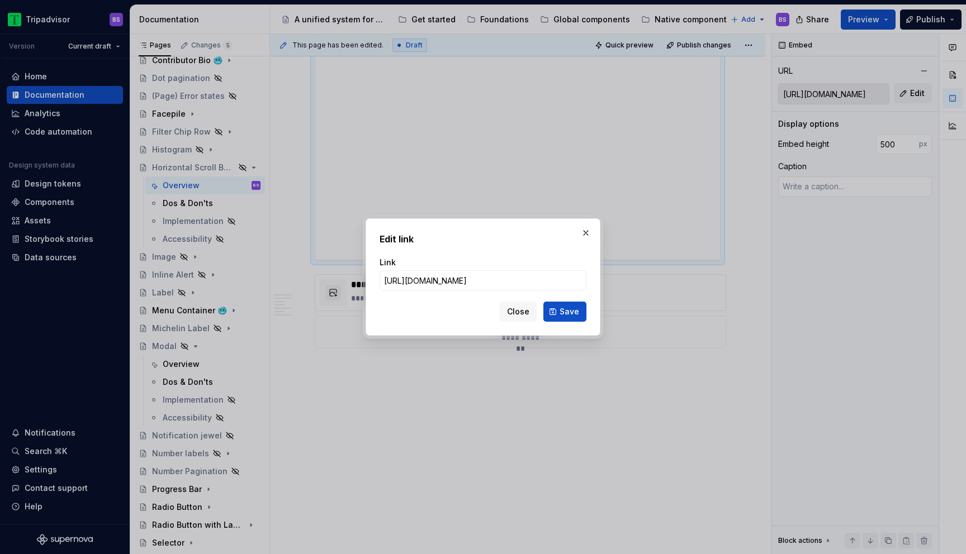
type input "[URL][DOMAIN_NAME]"
click button "Save" at bounding box center [564, 312] width 43 height 20
type textarea "*"
type input "[URL][DOMAIN_NAME]"
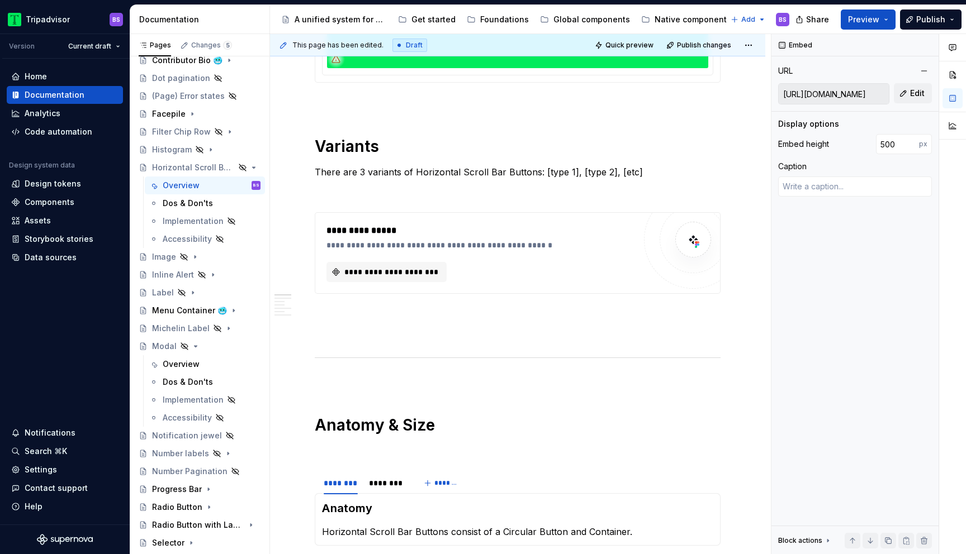
scroll to position [467, 0]
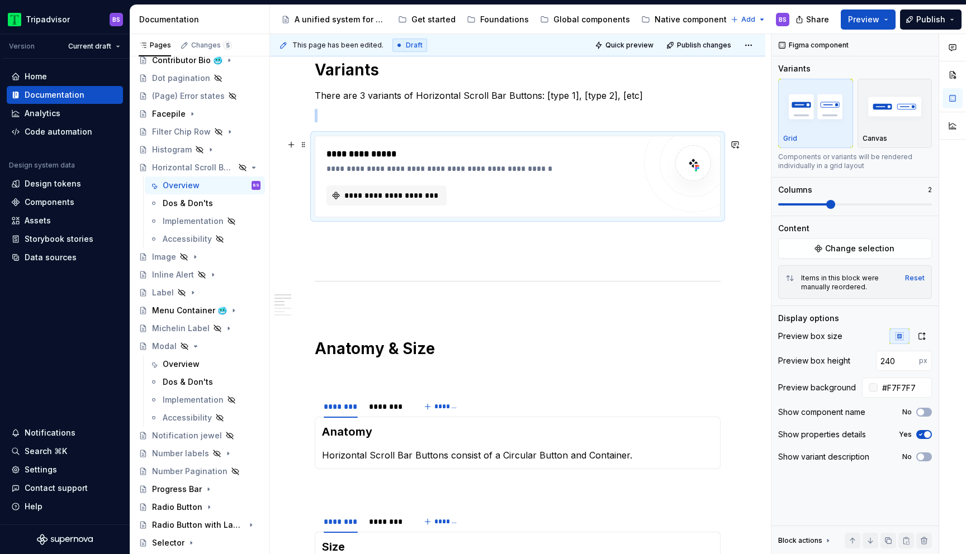
click at [466, 174] on div "**********" at bounding box center [483, 168] width 314 height 11
click at [849, 240] on button "Change selection" at bounding box center [855, 249] width 154 height 20
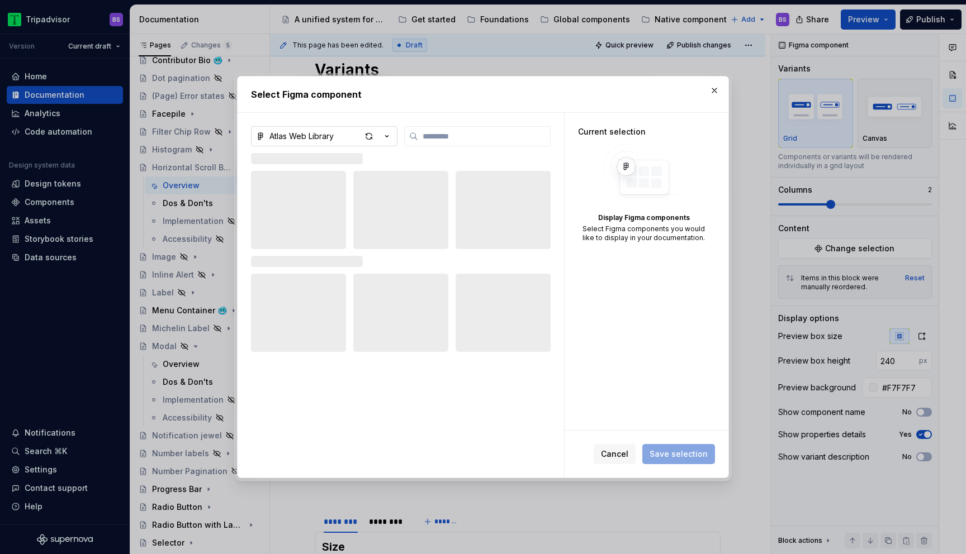
type textarea "*"
click at [390, 135] on icon "button" at bounding box center [386, 136] width 11 height 11
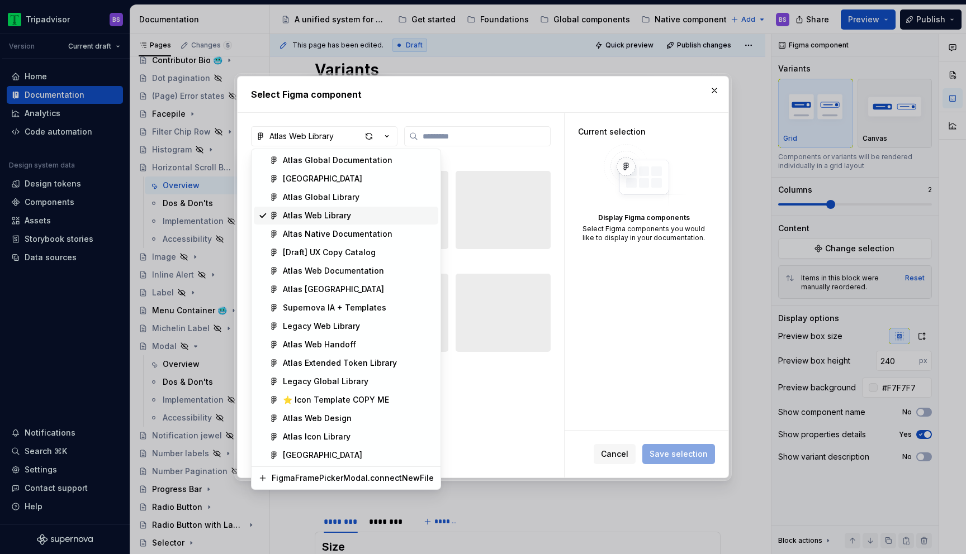
click at [364, 210] on span "Atlas Web Library" at bounding box center [346, 216] width 184 height 18
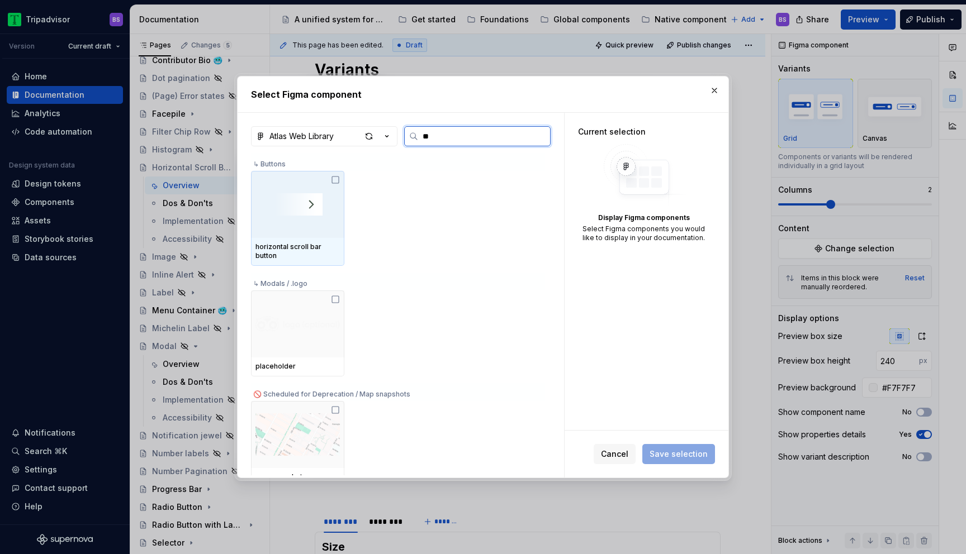
type input "***"
click at [324, 206] on div at bounding box center [297, 204] width 93 height 67
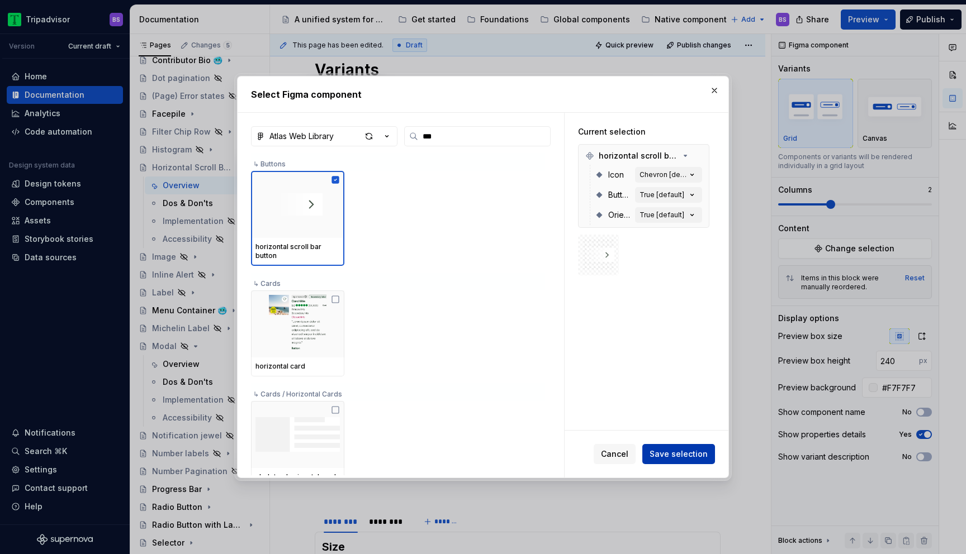
click at [684, 453] on span "Save selection" at bounding box center [679, 454] width 58 height 11
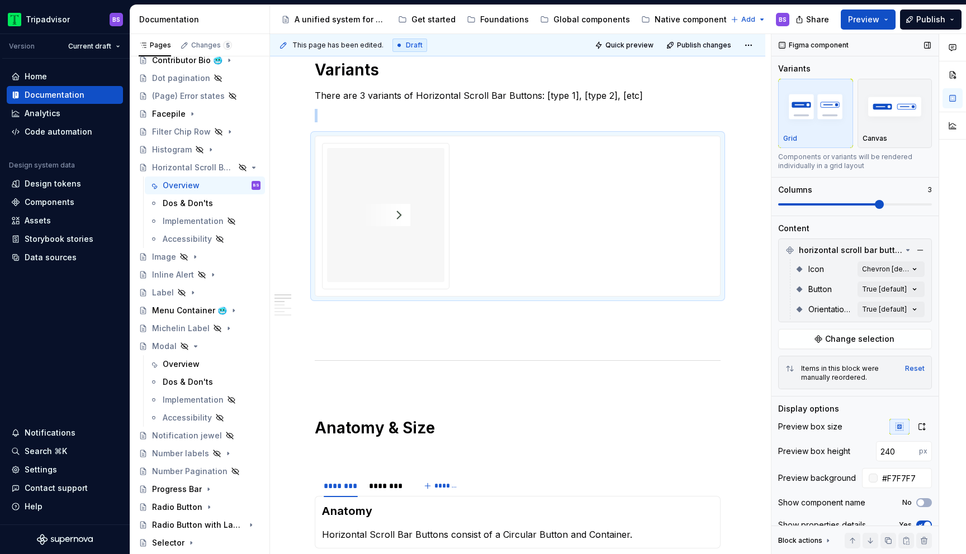
click at [875, 205] on span at bounding box center [879, 204] width 9 height 9
click at [895, 271] on div "Comments Open comments No comments yet Select ‘Comment’ from the block context …" at bounding box center [868, 294] width 195 height 521
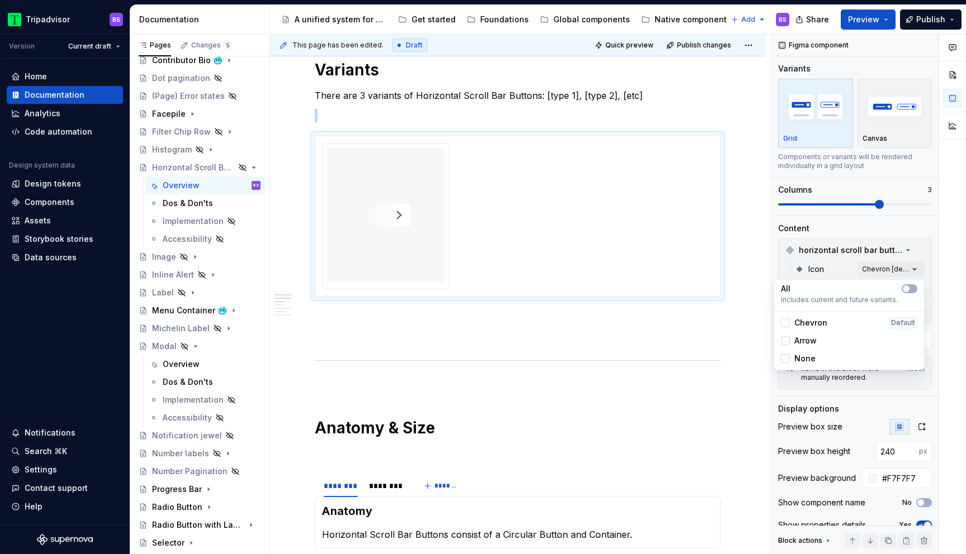
click at [807, 320] on span "Chevron" at bounding box center [810, 322] width 33 height 11
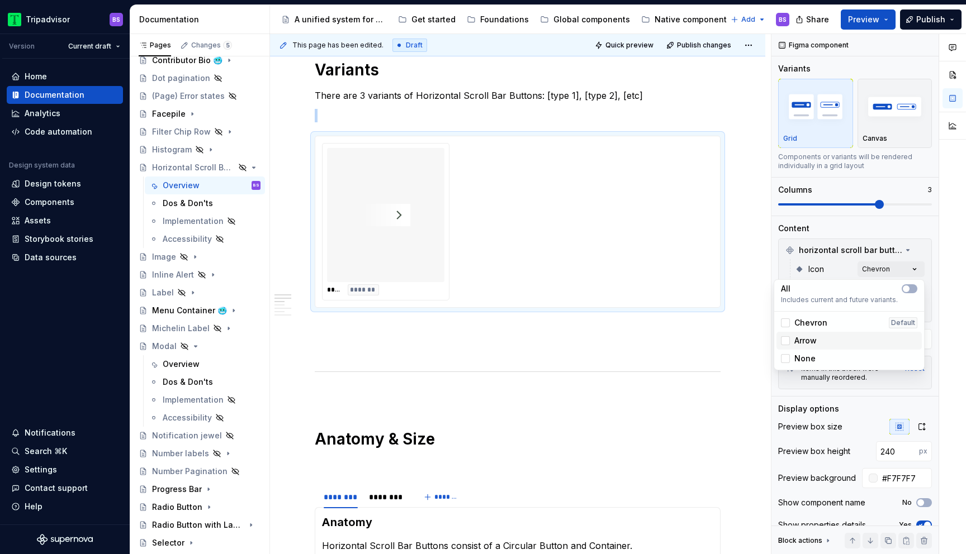
click at [807, 337] on span "Arrow" at bounding box center [805, 340] width 22 height 11
click at [807, 357] on span "None" at bounding box center [804, 358] width 21 height 11
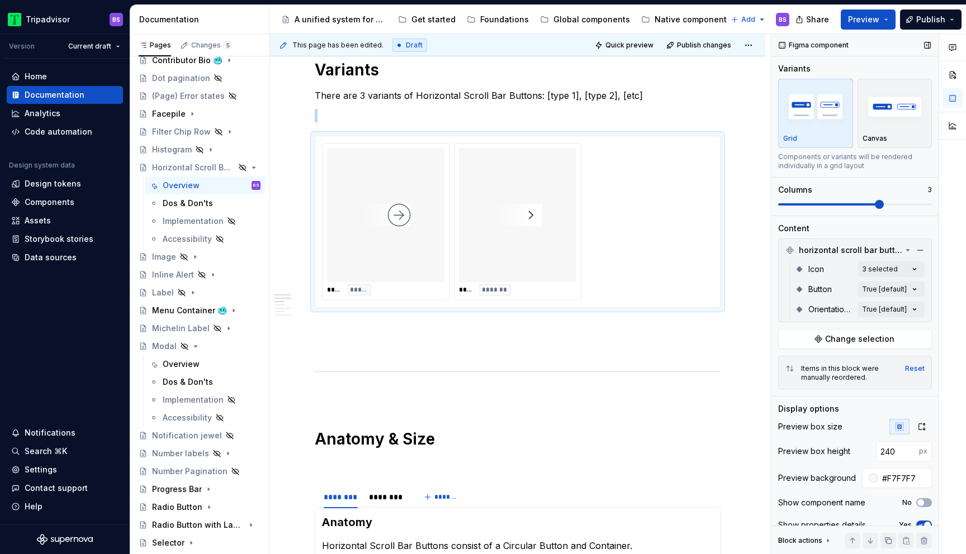
click at [840, 231] on div "Comments Open comments No comments yet Select ‘Comment’ from the block context …" at bounding box center [868, 294] width 195 height 521
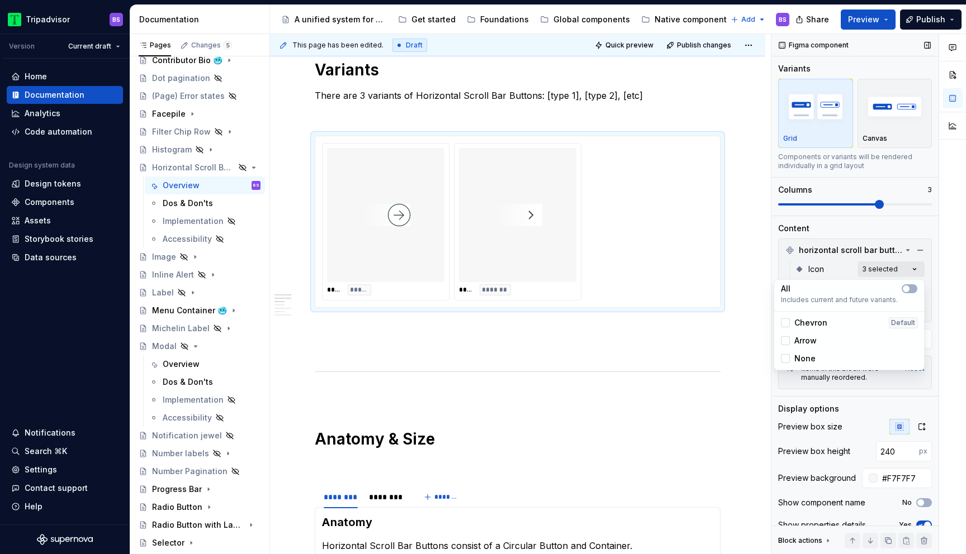
click at [867, 271] on div "Comments Open comments No comments yet Select ‘Comment’ from the block context …" at bounding box center [868, 294] width 195 height 521
click at [804, 353] on span "None" at bounding box center [804, 358] width 21 height 11
click at [848, 253] on div "Comments Open comments No comments yet Select ‘Comment’ from the block context …" at bounding box center [868, 294] width 195 height 521
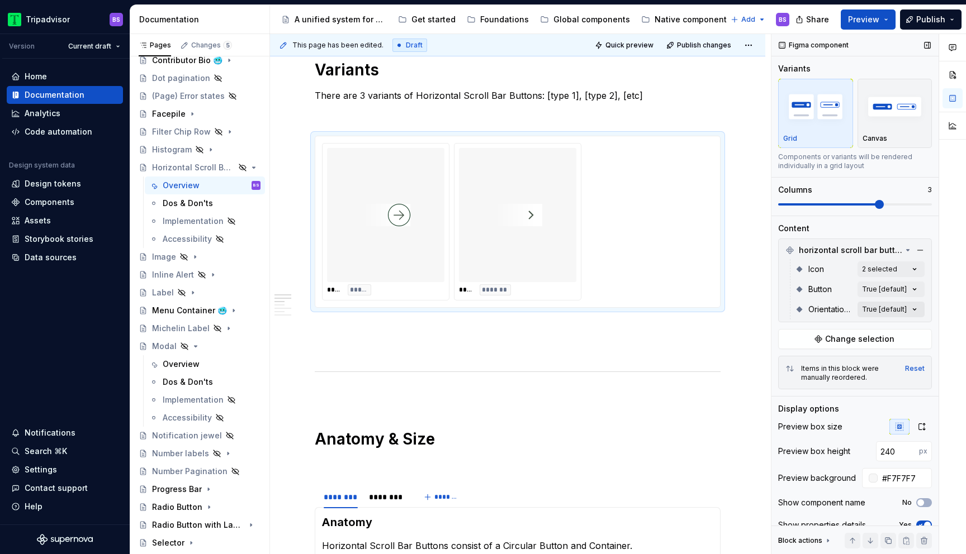
click at [885, 303] on div "Comments Open comments No comments yet Select ‘Comment’ from the block context …" at bounding box center [868, 294] width 195 height 521
click at [883, 290] on div "Comments Open comments No comments yet Select ‘Comment’ from the block context …" at bounding box center [868, 294] width 195 height 521
click at [804, 353] on div "True Default" at bounding box center [848, 361] width 145 height 18
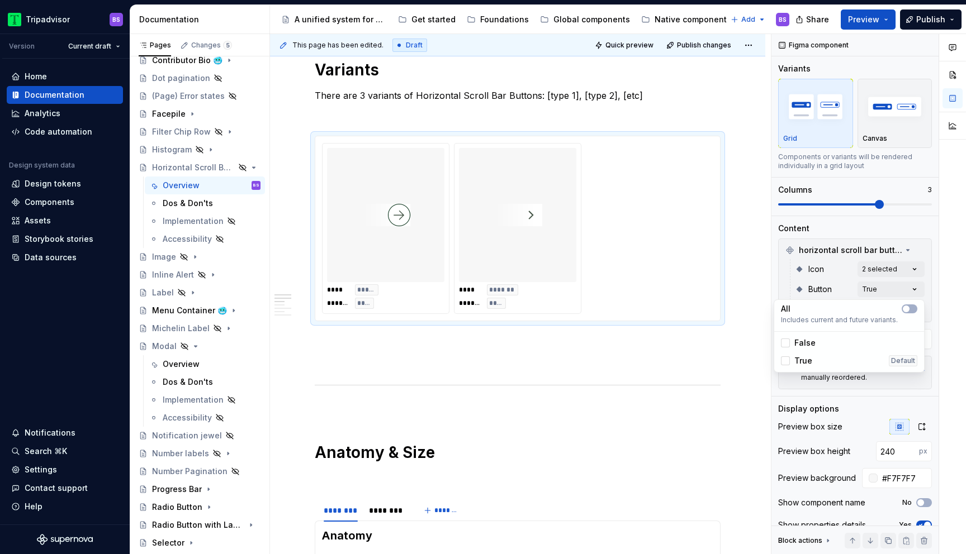
click at [805, 343] on span "False" at bounding box center [804, 343] width 21 height 11
click at [890, 292] on div "Comments Open comments No comments yet Select ‘Comment’ from the block context …" at bounding box center [868, 294] width 195 height 521
click at [911, 310] on div "Comments Open comments No comments yet Select ‘Comment’ from the block context …" at bounding box center [868, 294] width 195 height 521
click at [831, 303] on div "Comments Open comments No comments yet Select ‘Comment’ from the block context …" at bounding box center [868, 294] width 195 height 521
click at [907, 267] on div "Comments Open comments No comments yet Select ‘Comment’ from the block context …" at bounding box center [868, 294] width 195 height 521
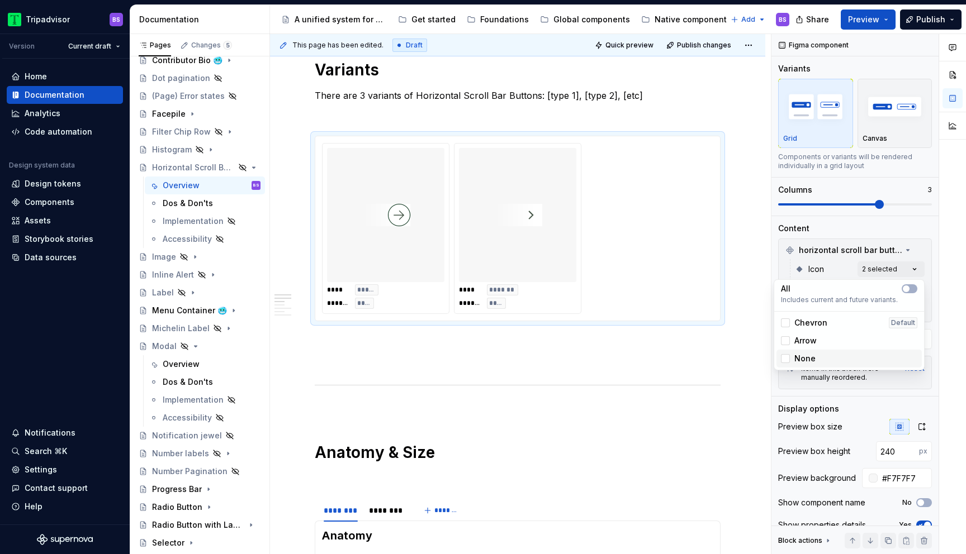
click at [803, 354] on span "None" at bounding box center [804, 358] width 21 height 11
click at [584, 359] on html "Tripadvisor BS Version Current draft Home Documentation Analytics Code automati…" at bounding box center [483, 277] width 966 height 554
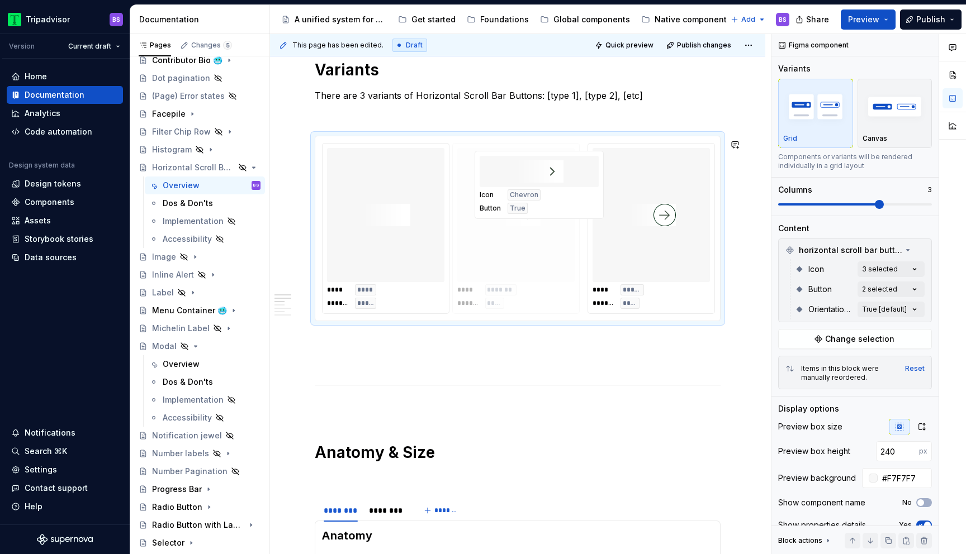
drag, startPoint x: 679, startPoint y: 226, endPoint x: 564, endPoint y: 231, distance: 115.2
click at [564, 231] on body "Tripadvisor BS Version Current draft Home Documentation Analytics Code automati…" at bounding box center [483, 277] width 966 height 554
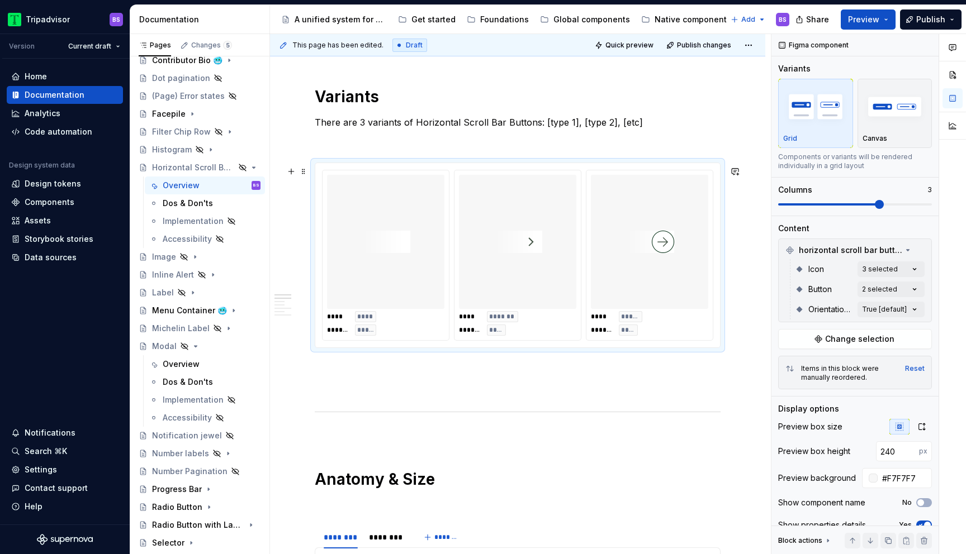
scroll to position [419, 0]
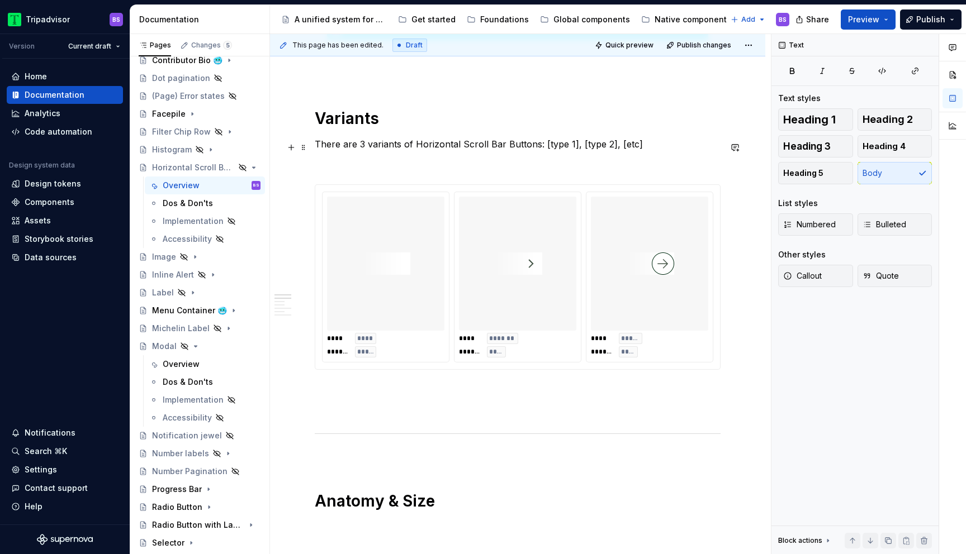
click at [541, 144] on p "There are 3 variants of Horizontal Scroll Bar Buttons: [type 1], [type 2], [etc]" at bounding box center [518, 144] width 406 height 13
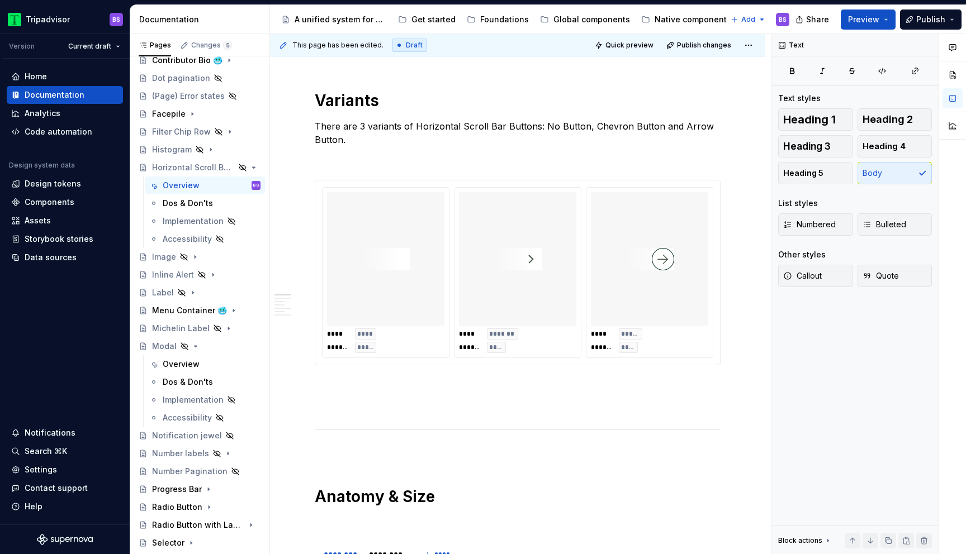
scroll to position [0, 0]
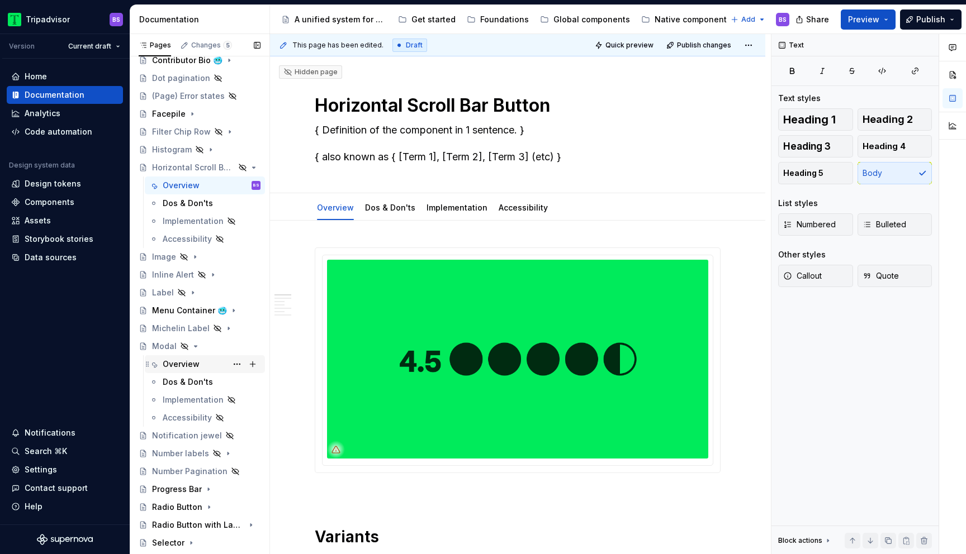
click at [197, 364] on div "Overview" at bounding box center [181, 364] width 37 height 11
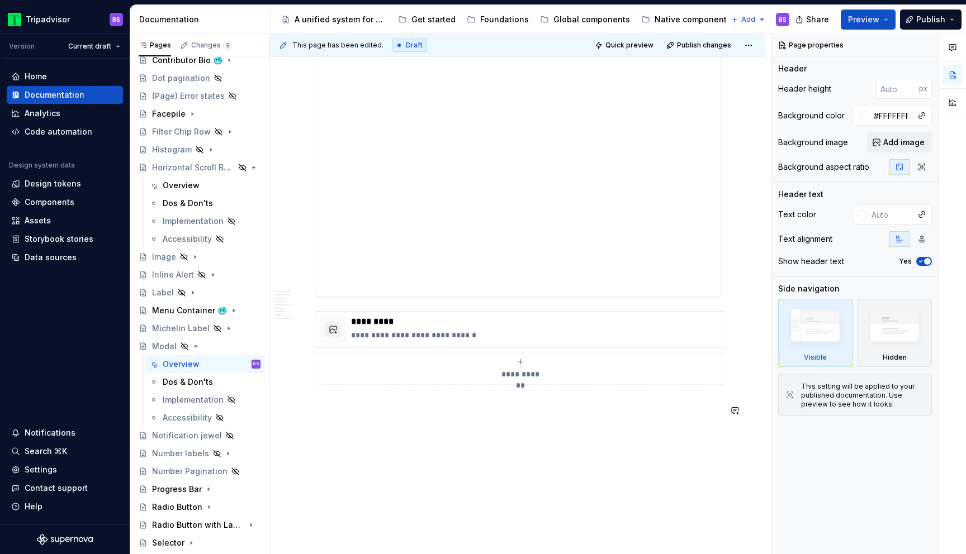
scroll to position [2349, 0]
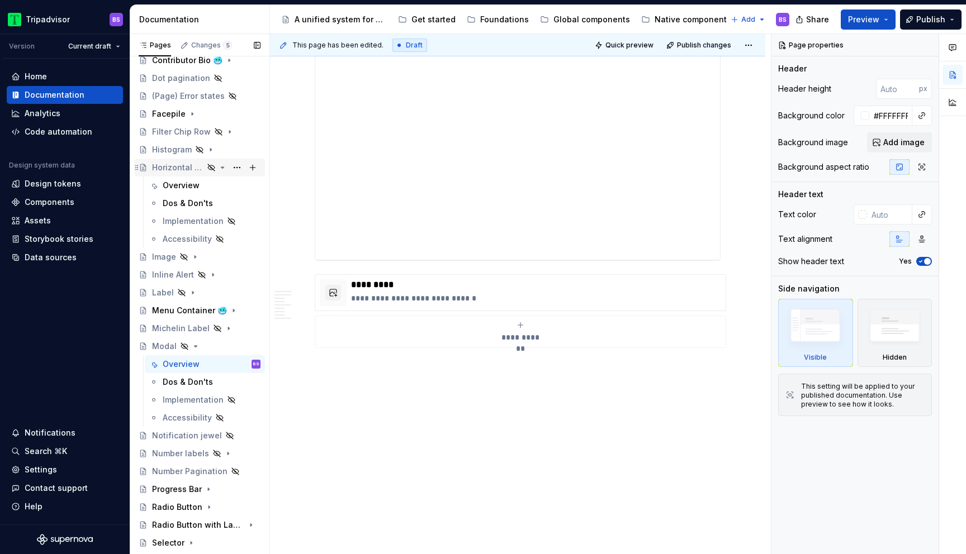
click at [176, 169] on div "Horizontal Scroll Bar Button" at bounding box center [177, 167] width 51 height 11
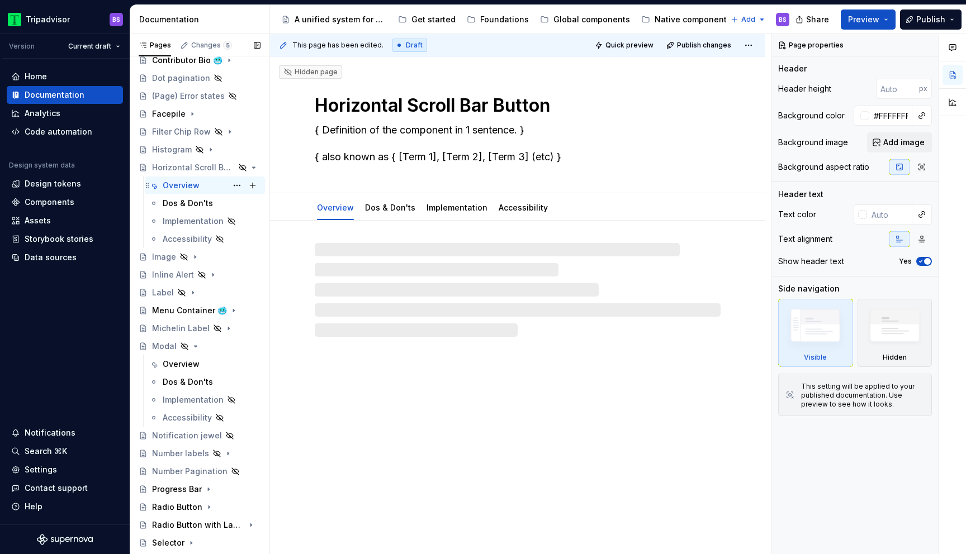
click at [183, 188] on div "Overview" at bounding box center [181, 185] width 37 height 11
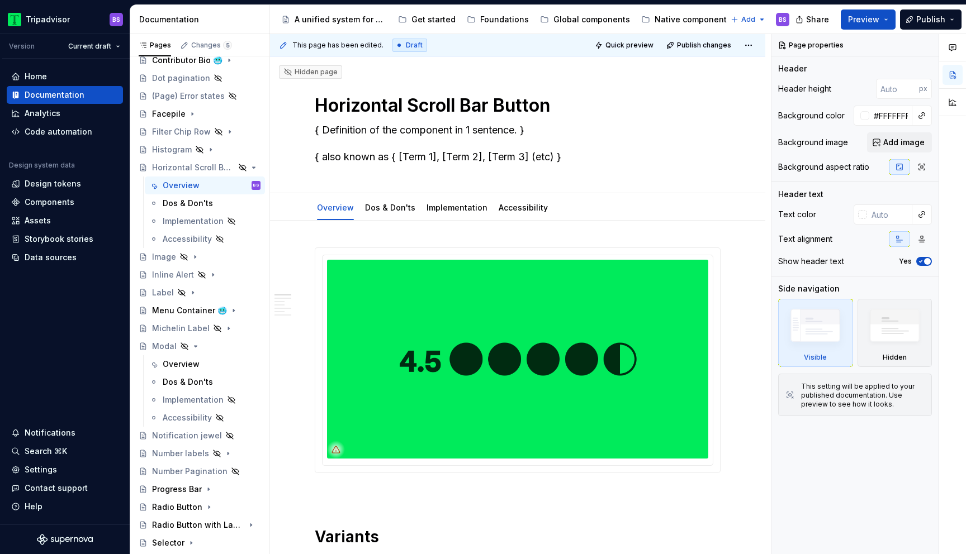
type textarea "*"
